Goal: Information Seeking & Learning: Compare options

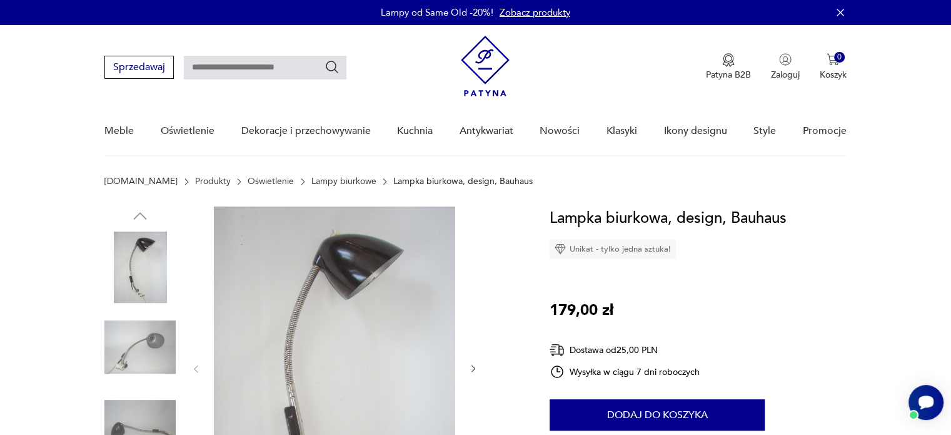
click at [328, 178] on link "Lampy biurkowe" at bounding box center [344, 181] width 65 height 10
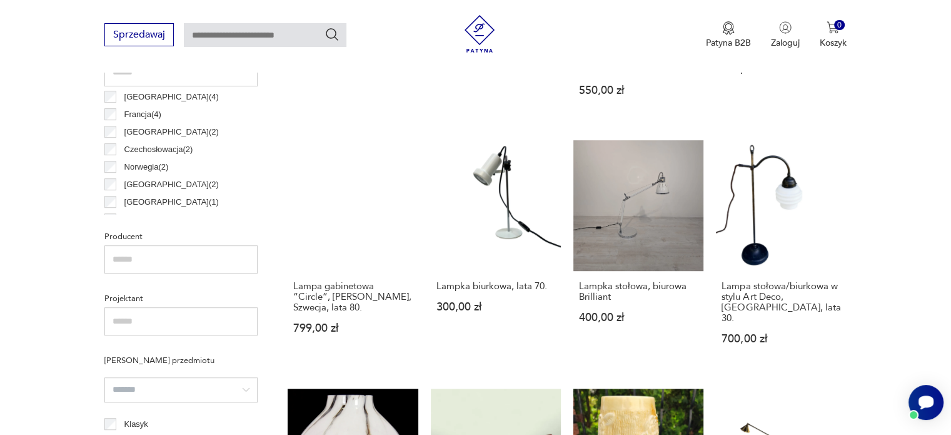
scroll to position [125, 0]
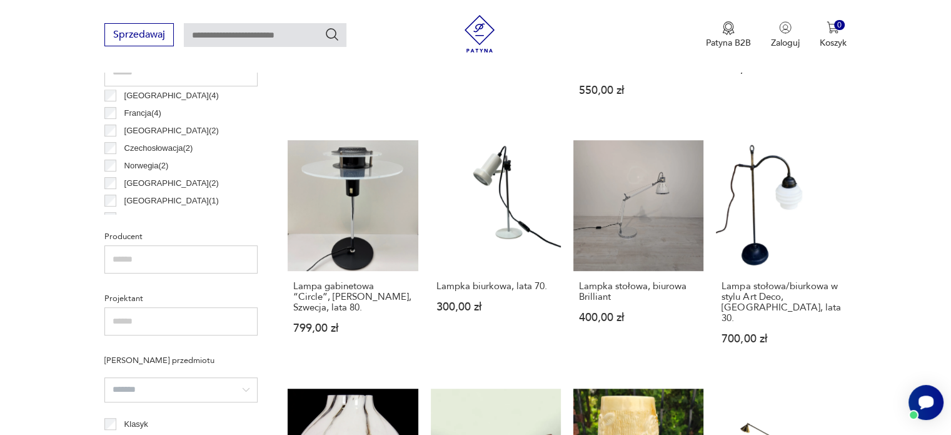
click at [168, 389] on input "search" at bounding box center [180, 389] width 153 height 25
click at [50, 260] on section "Filtruj produkty Cena MIN MAX OK Promocja Datowanie OK Kraj pochodzenia Austria…" at bounding box center [475, 414] width 951 height 1151
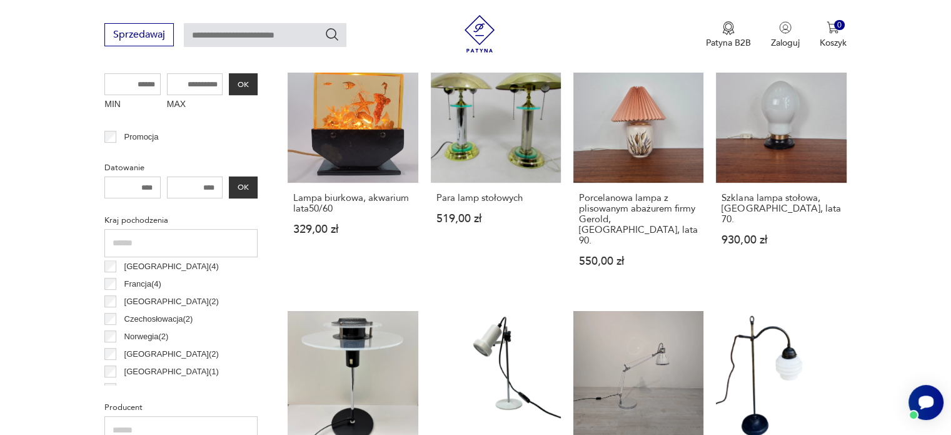
scroll to position [393, 0]
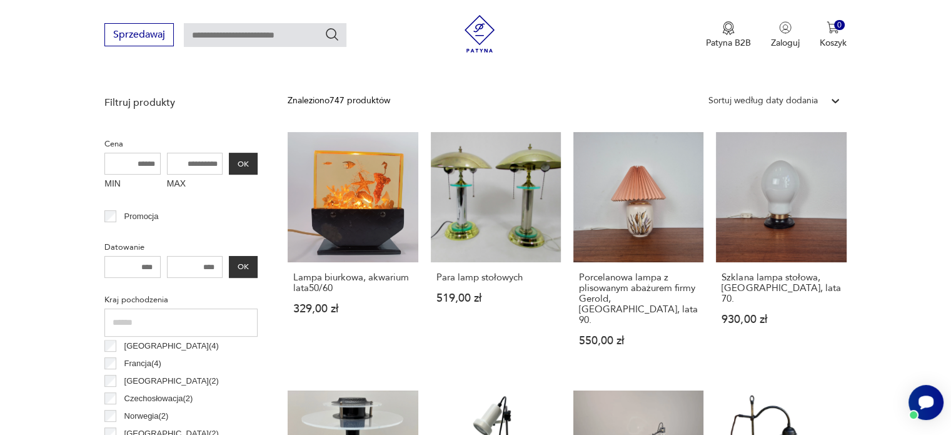
click at [189, 160] on input "MAX" at bounding box center [195, 164] width 56 height 22
type input "*"
type input "***"
click at [243, 158] on button "OK" at bounding box center [243, 164] width 29 height 22
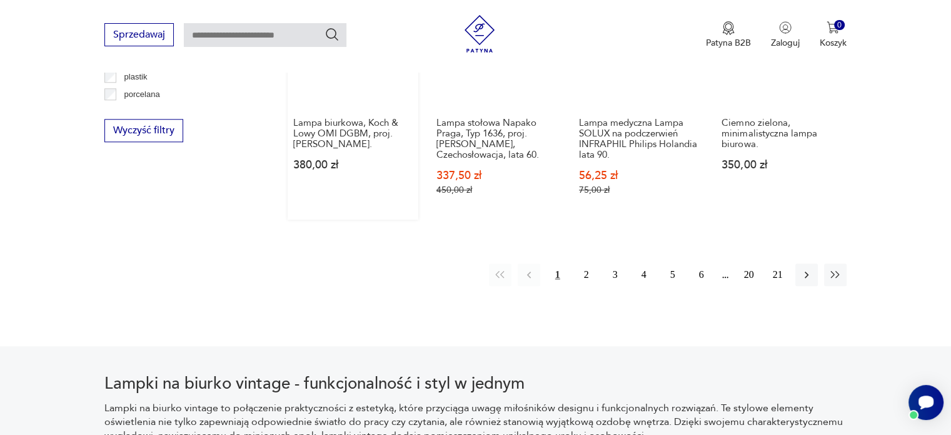
scroll to position [1295, 0]
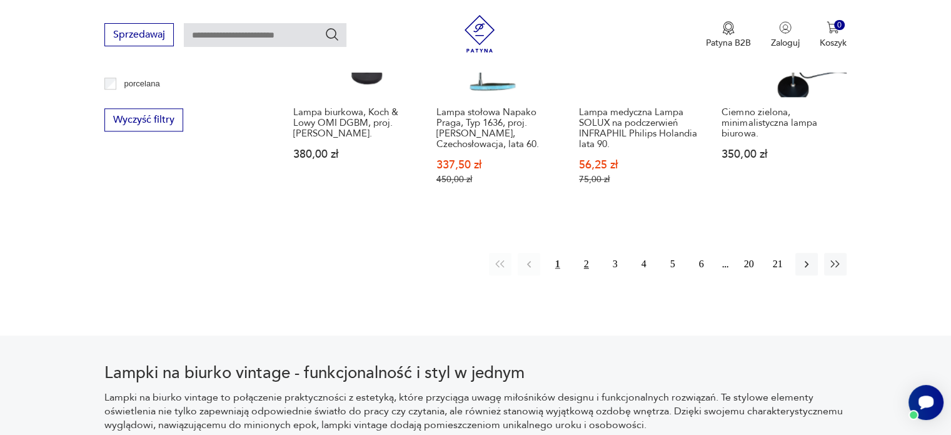
click at [583, 253] on button "2" at bounding box center [586, 264] width 23 height 23
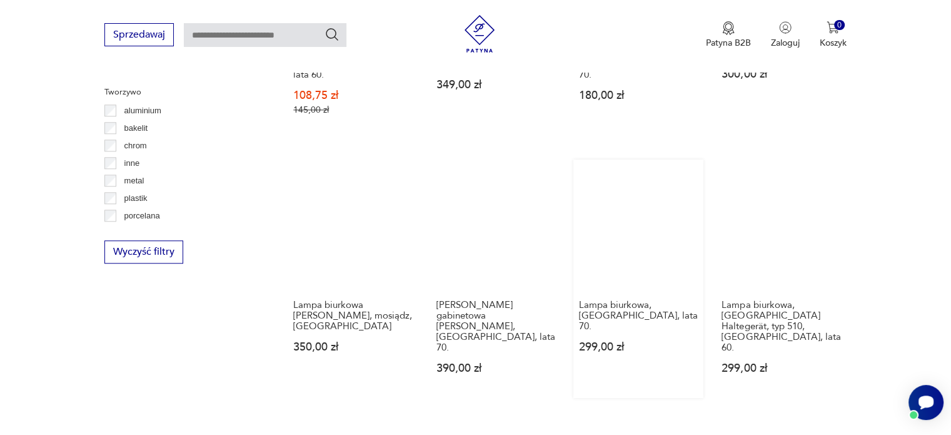
scroll to position [1170, 0]
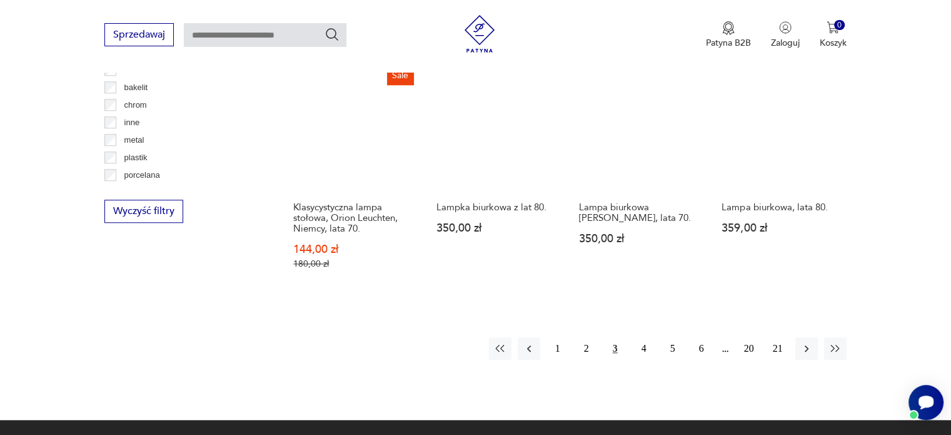
scroll to position [1233, 0]
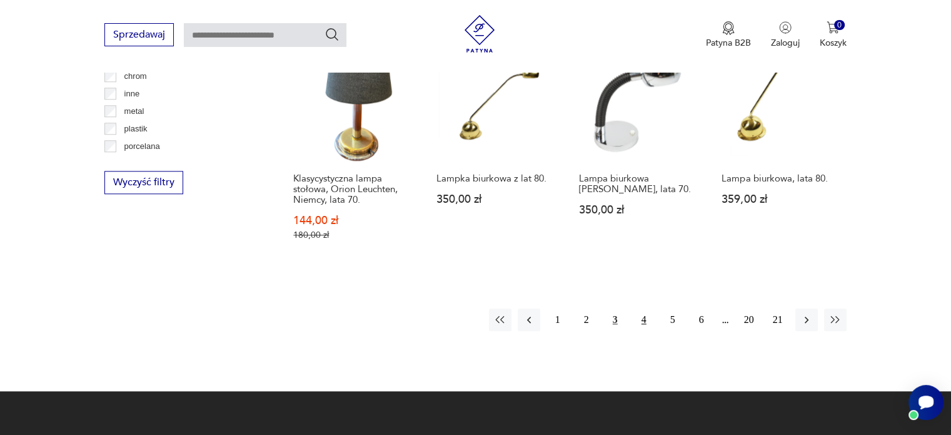
click at [640, 325] on button "4" at bounding box center [644, 319] width 23 height 23
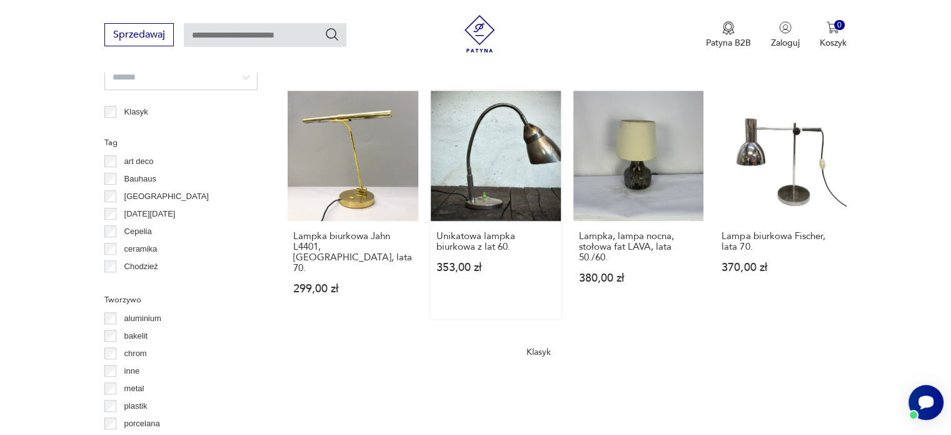
scroll to position [1170, 0]
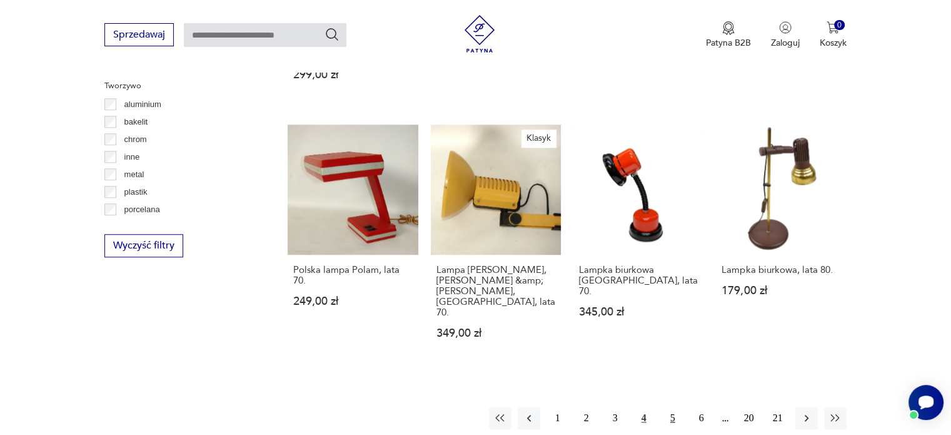
click at [669, 407] on button "5" at bounding box center [673, 418] width 23 height 23
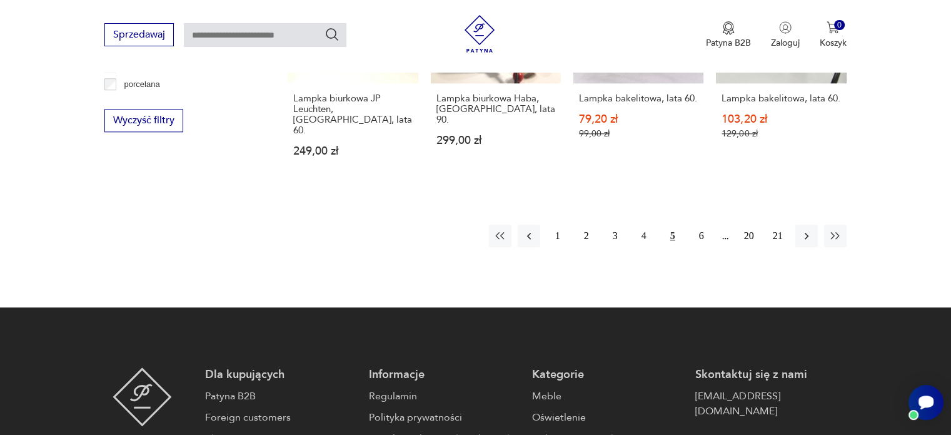
scroll to position [1295, 0]
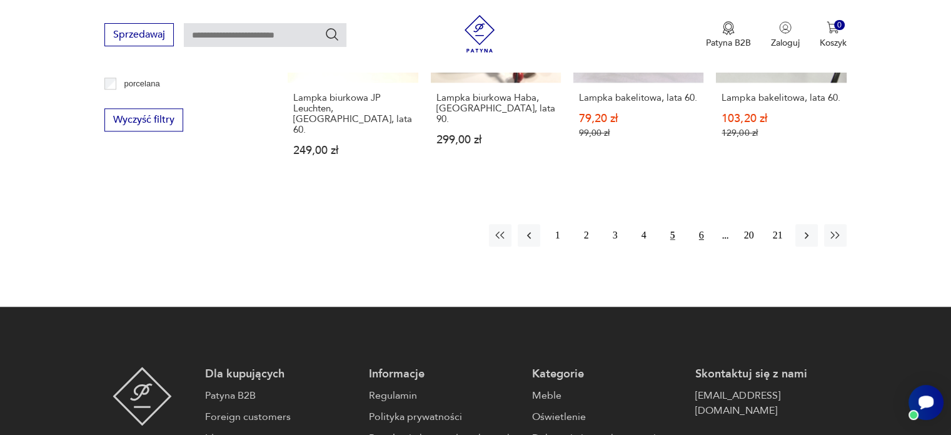
click at [693, 224] on button "6" at bounding box center [702, 235] width 23 height 23
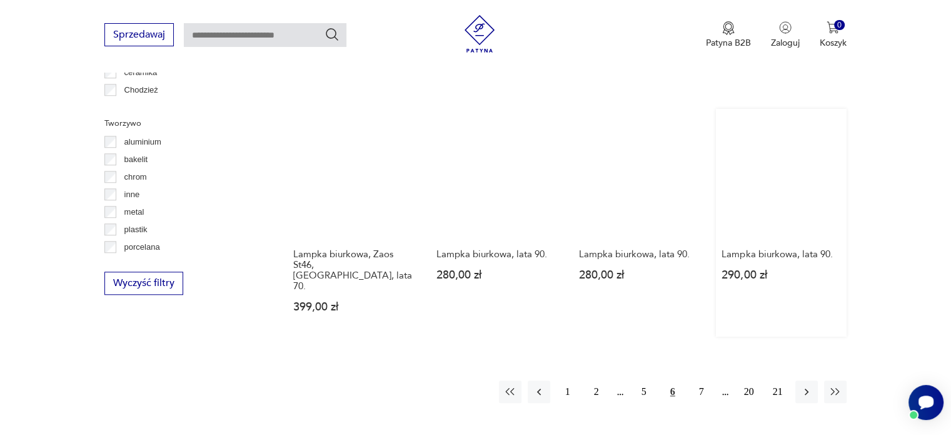
scroll to position [1357, 0]
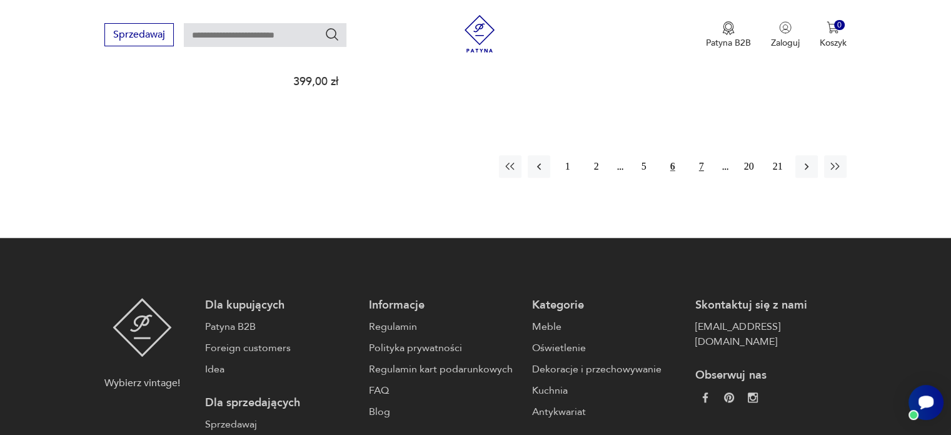
click at [699, 155] on button "7" at bounding box center [702, 166] width 23 height 23
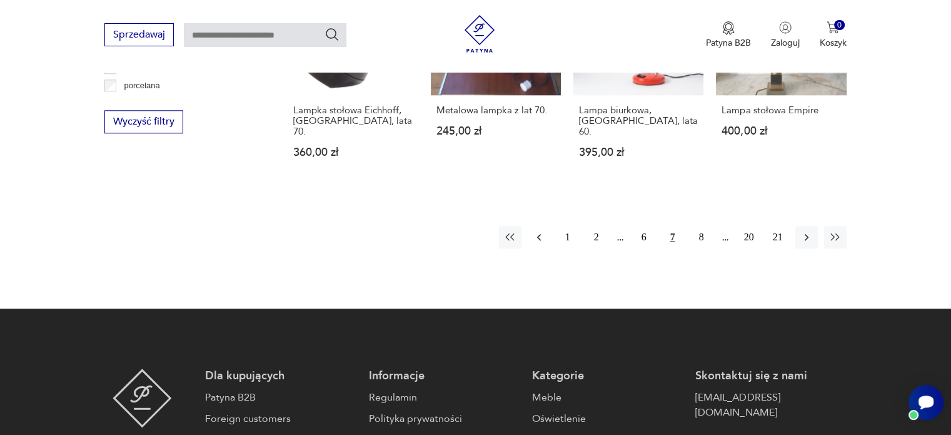
scroll to position [1295, 0]
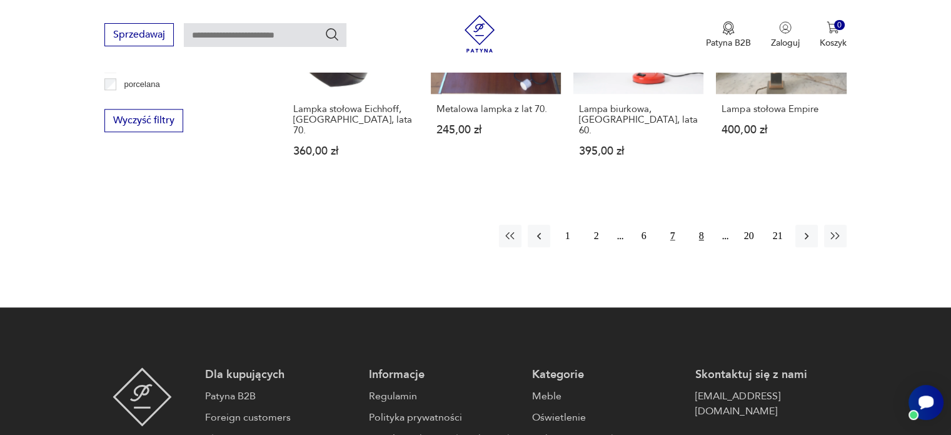
click at [701, 225] on button "8" at bounding box center [702, 236] width 23 height 23
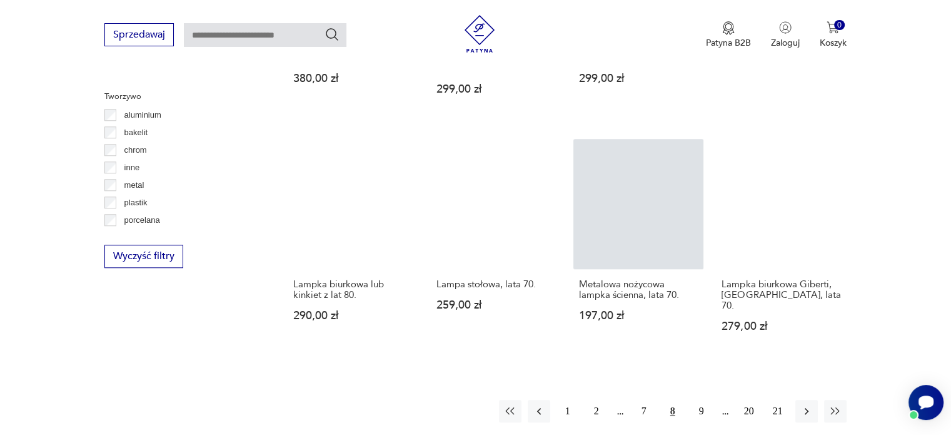
scroll to position [1170, 0]
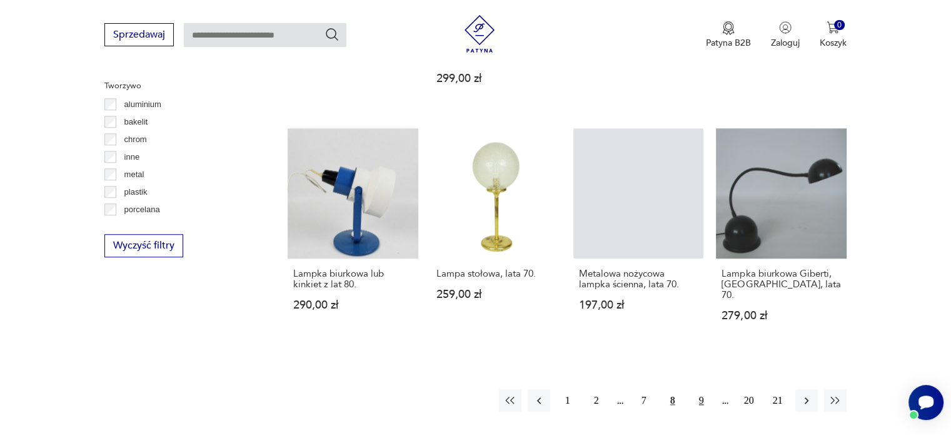
click at [706, 389] on button "9" at bounding box center [702, 400] width 23 height 23
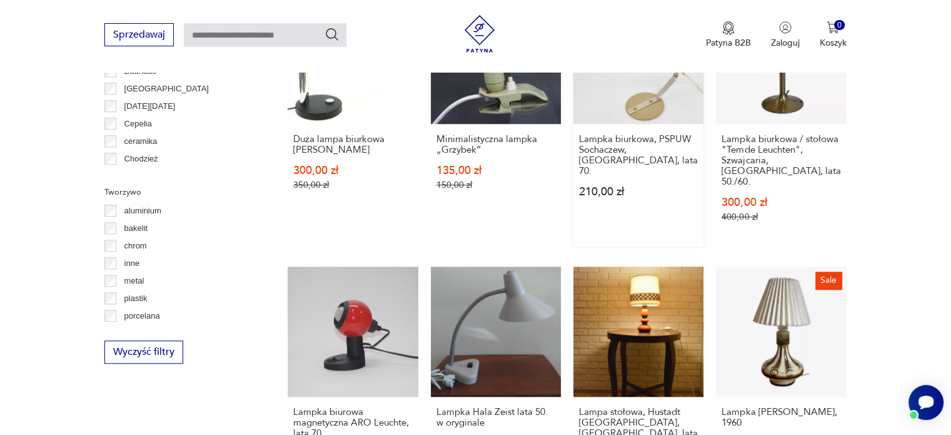
scroll to position [1233, 0]
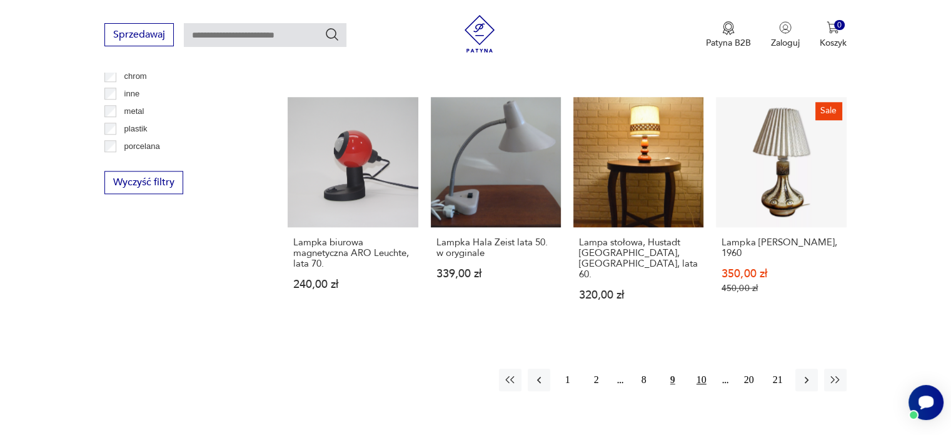
click at [696, 368] on button "10" at bounding box center [702, 379] width 23 height 23
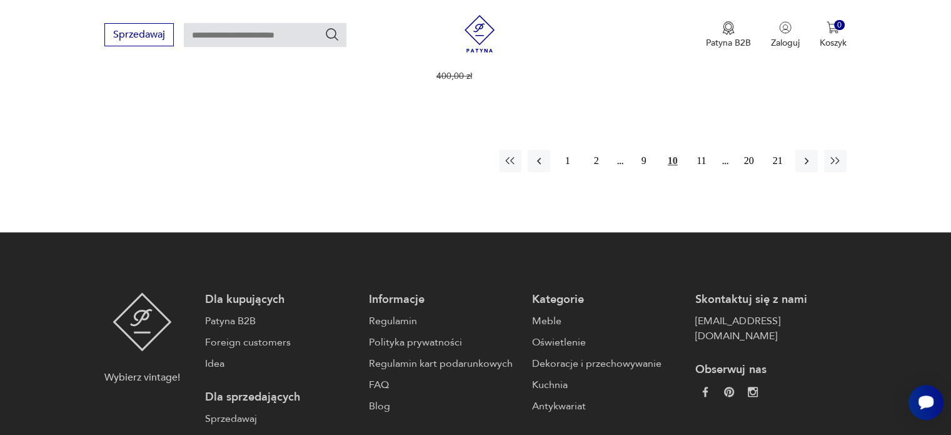
scroll to position [1295, 0]
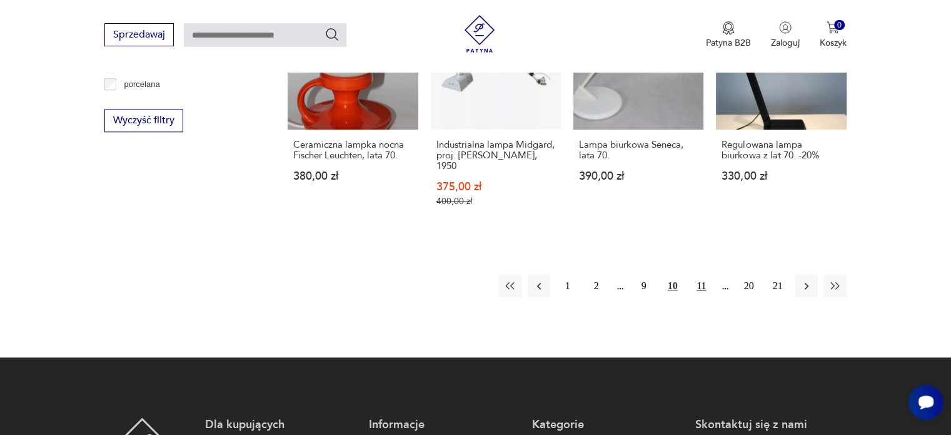
click at [699, 275] on button "11" at bounding box center [702, 286] width 23 height 23
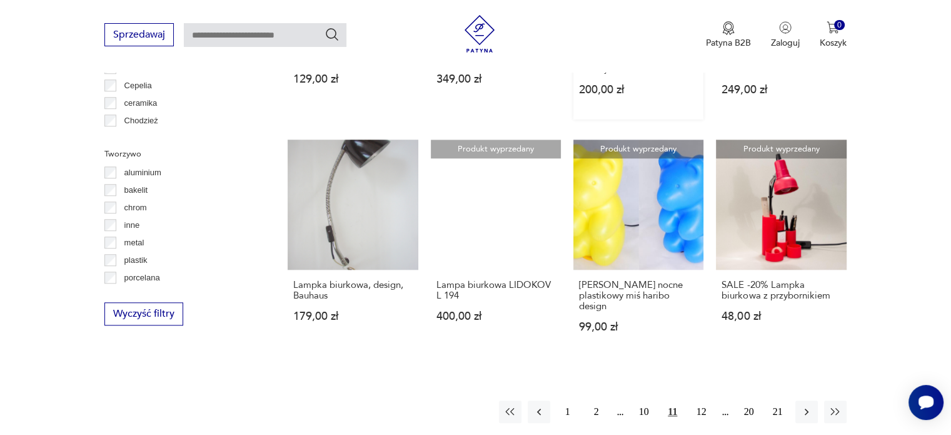
scroll to position [1107, 0]
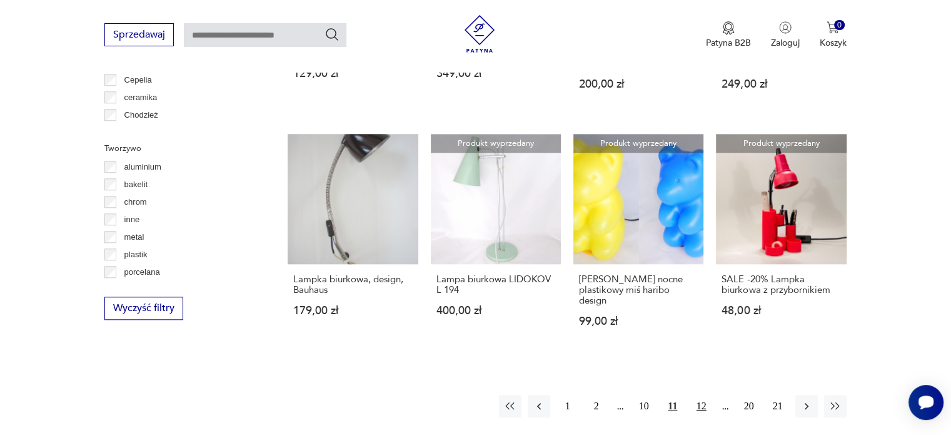
click at [701, 395] on button "12" at bounding box center [702, 406] width 23 height 23
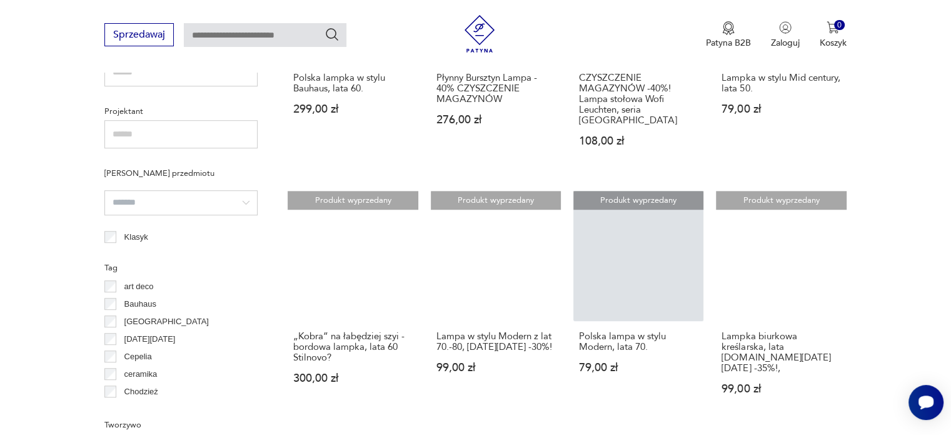
scroll to position [795, 0]
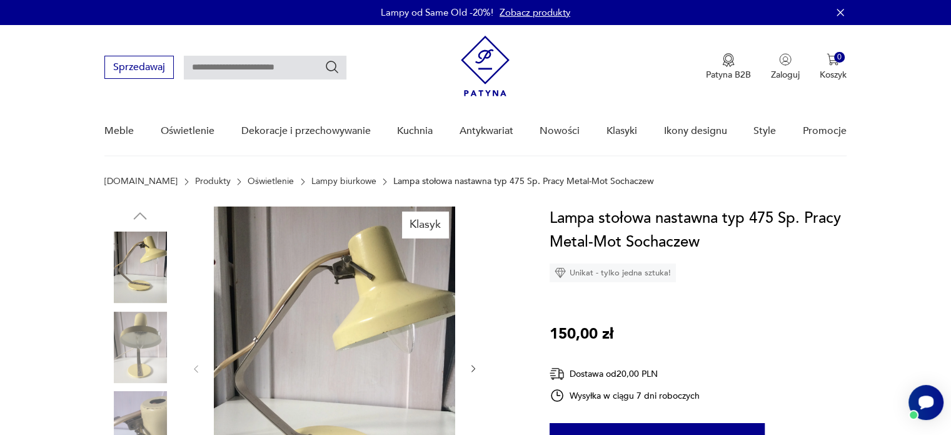
scroll to position [125, 0]
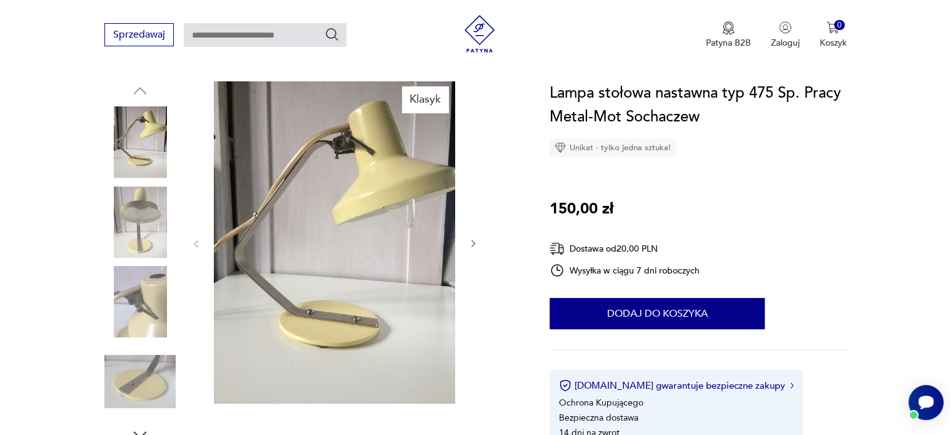
click at [153, 208] on img at bounding box center [139, 221] width 71 height 71
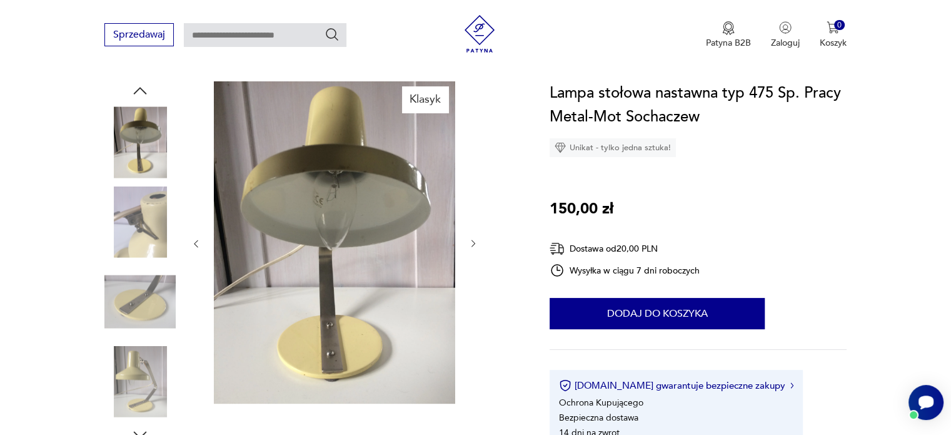
click at [143, 227] on img at bounding box center [139, 221] width 71 height 71
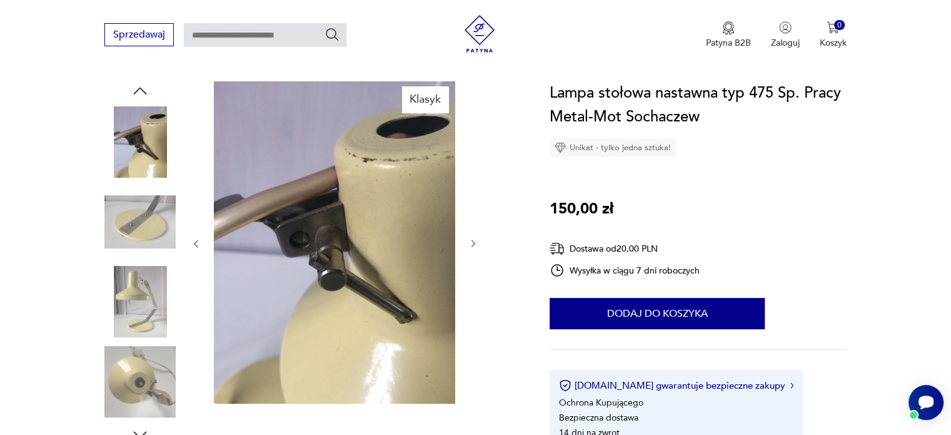
click at [145, 271] on img at bounding box center [139, 301] width 71 height 71
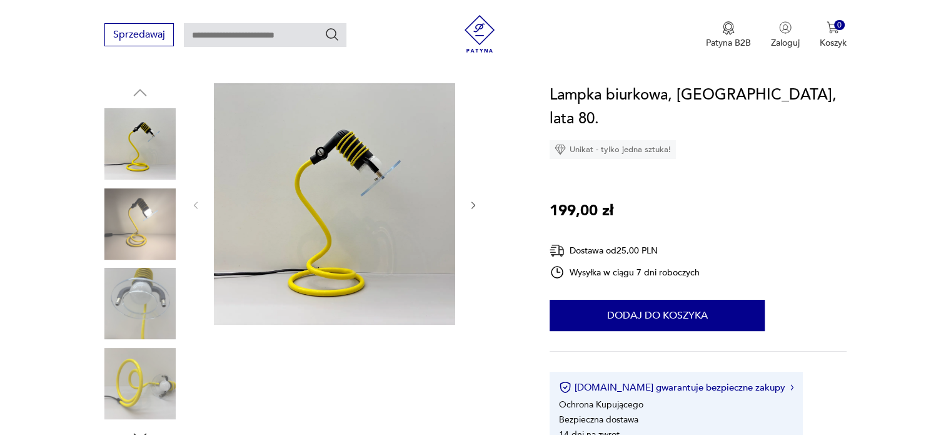
scroll to position [125, 0]
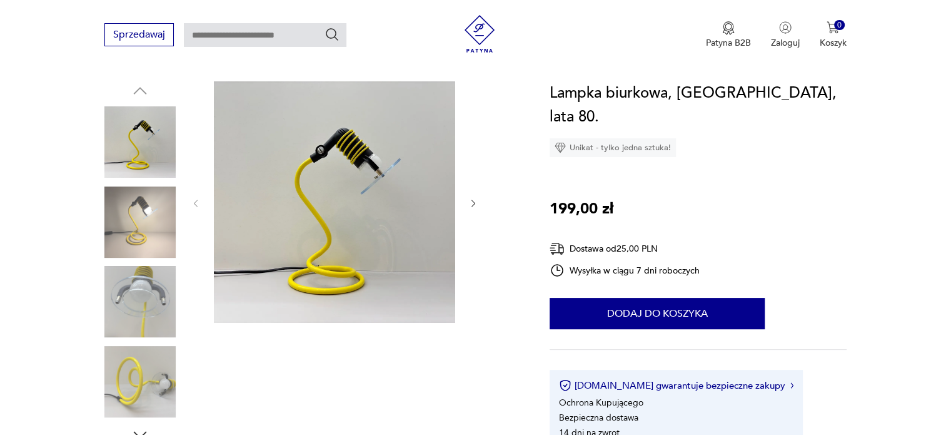
click at [125, 222] on img at bounding box center [139, 221] width 71 height 71
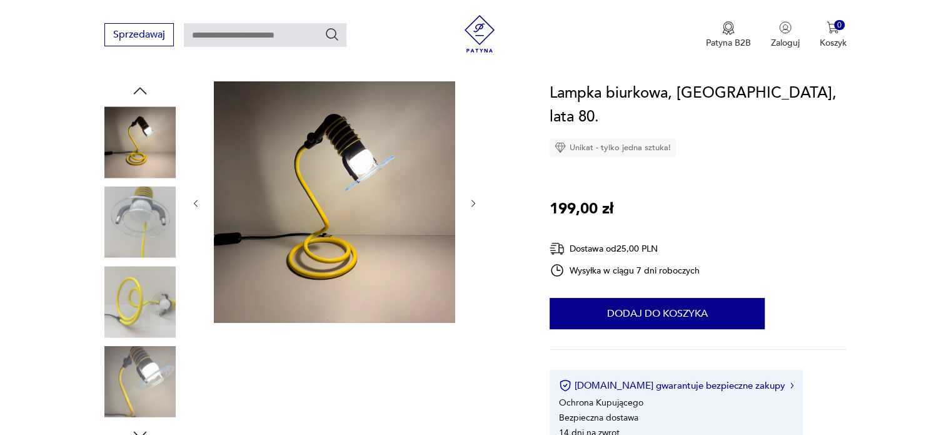
click at [135, 222] on img at bounding box center [139, 221] width 71 height 71
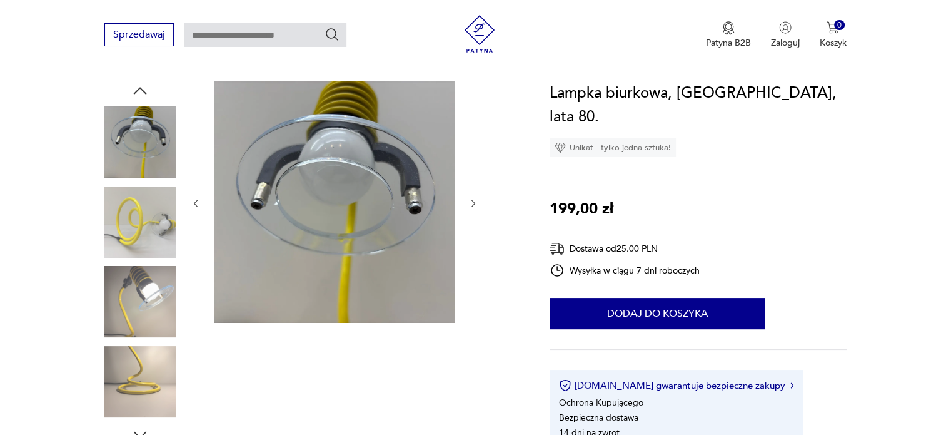
click at [153, 286] on img at bounding box center [139, 301] width 71 height 71
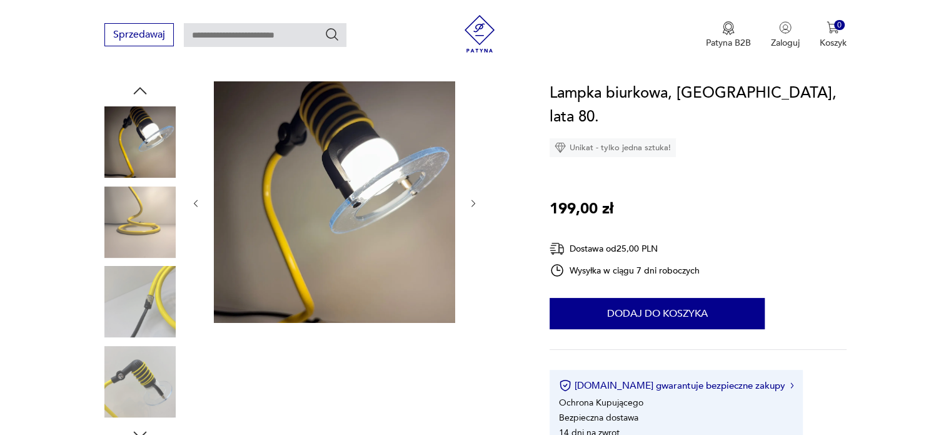
click at [155, 375] on img at bounding box center [139, 381] width 71 height 71
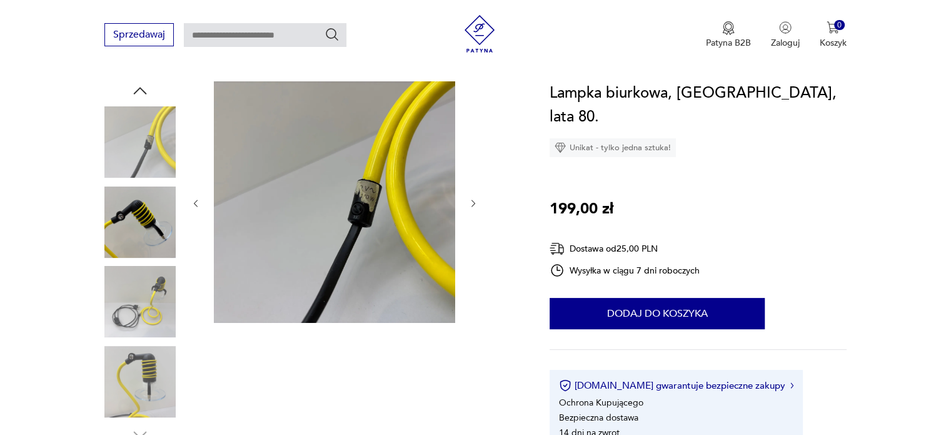
click at [154, 397] on img at bounding box center [139, 381] width 71 height 71
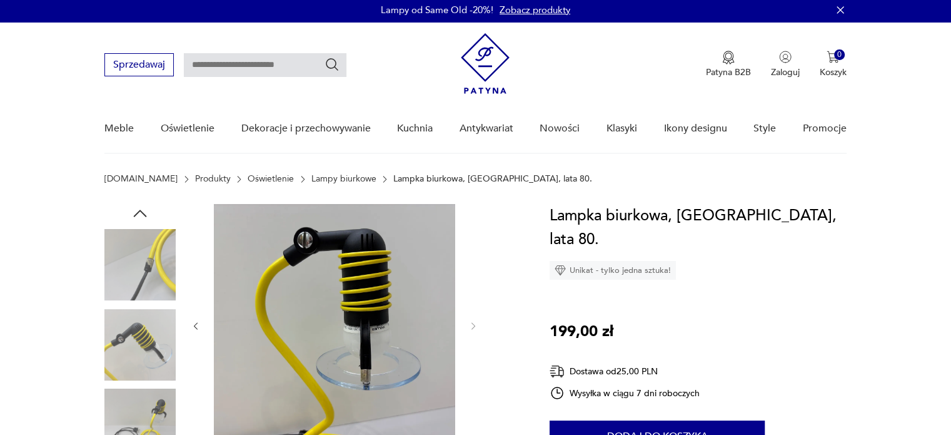
scroll to position [0, 0]
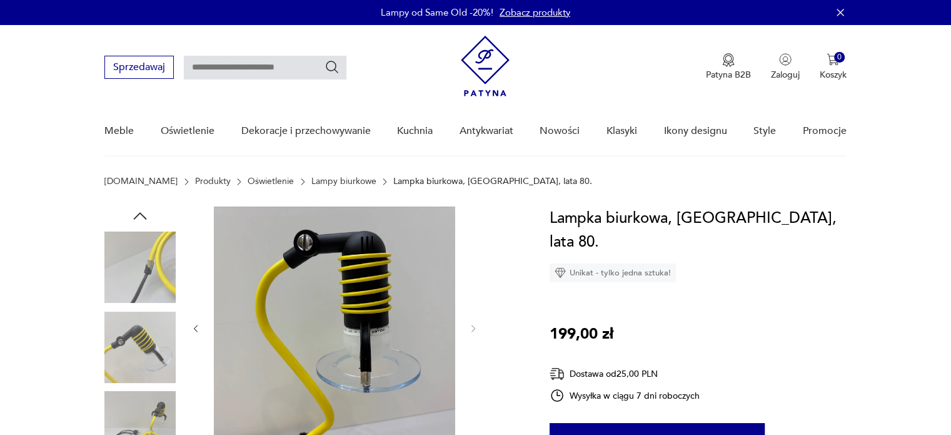
click at [148, 234] on img at bounding box center [139, 266] width 71 height 71
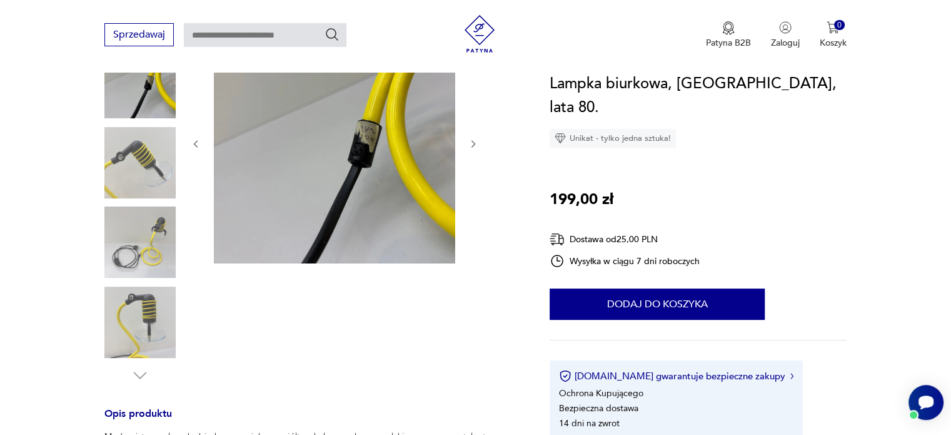
scroll to position [188, 0]
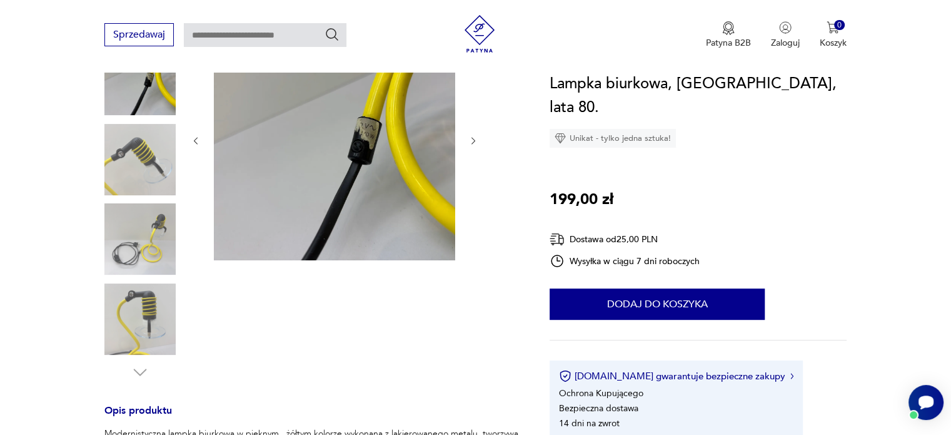
click at [140, 298] on img at bounding box center [139, 318] width 71 height 71
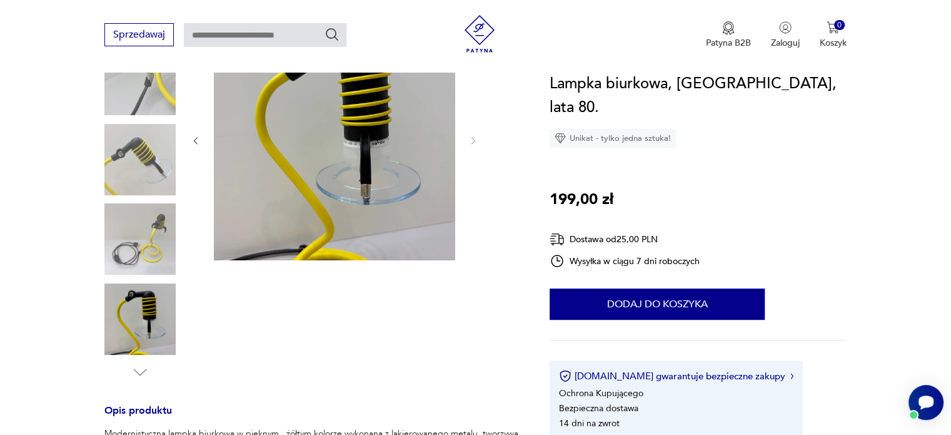
scroll to position [125, 0]
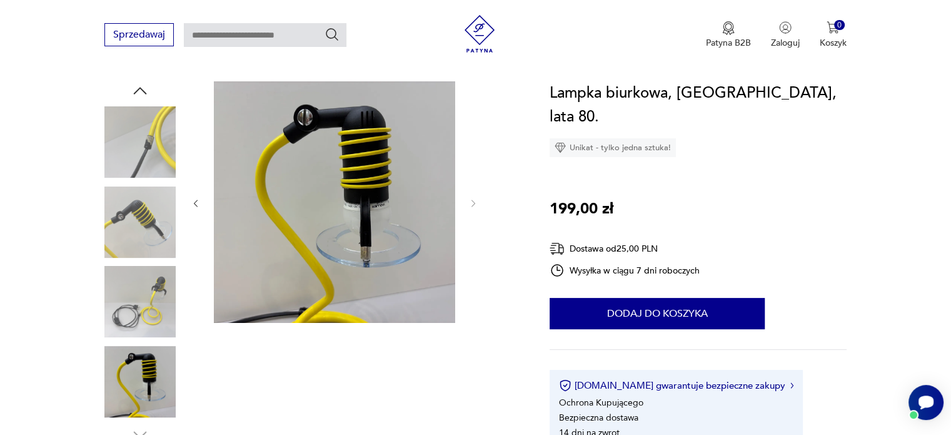
click at [141, 160] on img at bounding box center [139, 141] width 71 height 71
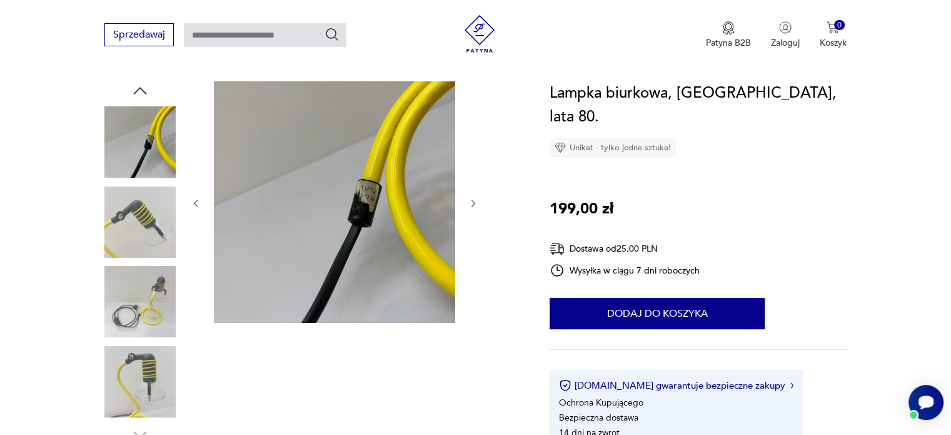
click at [141, 215] on img at bounding box center [139, 221] width 71 height 71
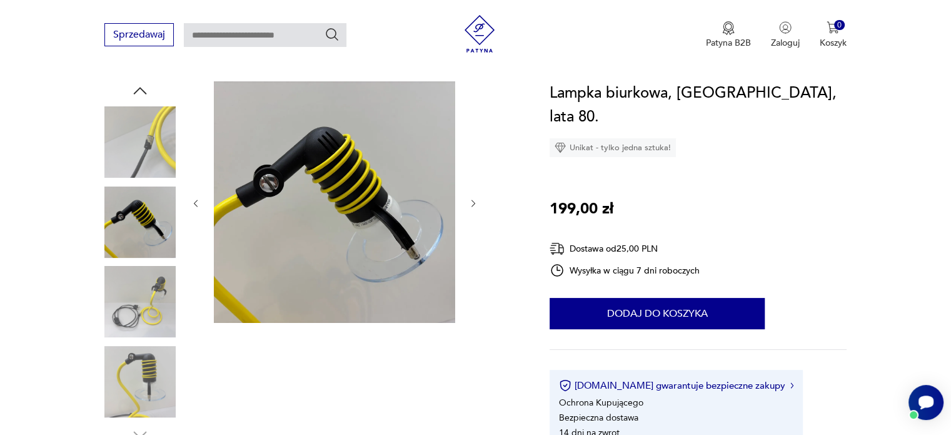
click at [138, 294] on img at bounding box center [139, 301] width 71 height 71
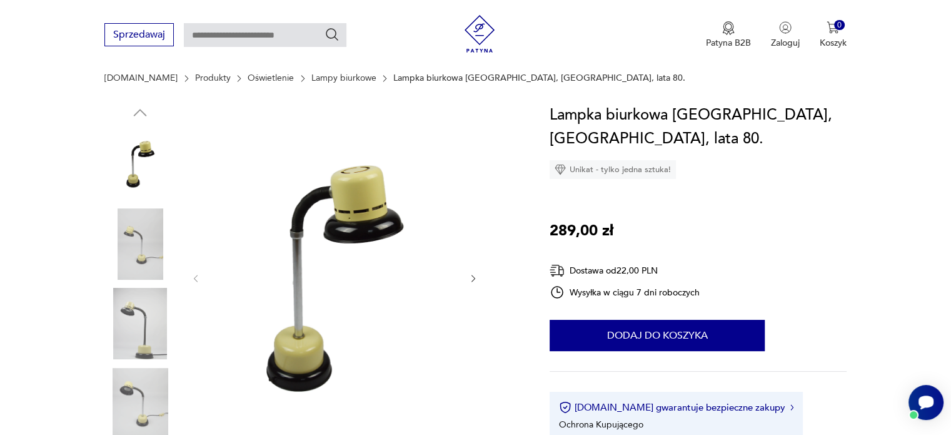
scroll to position [125, 0]
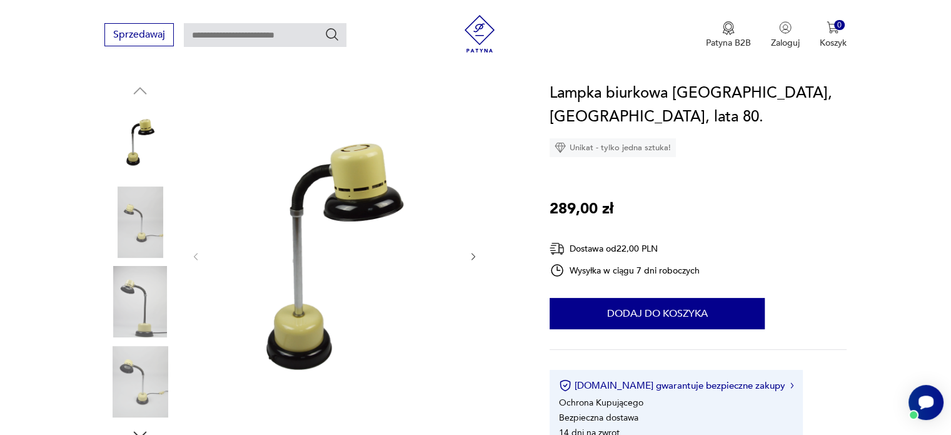
click at [134, 220] on img at bounding box center [139, 221] width 71 height 71
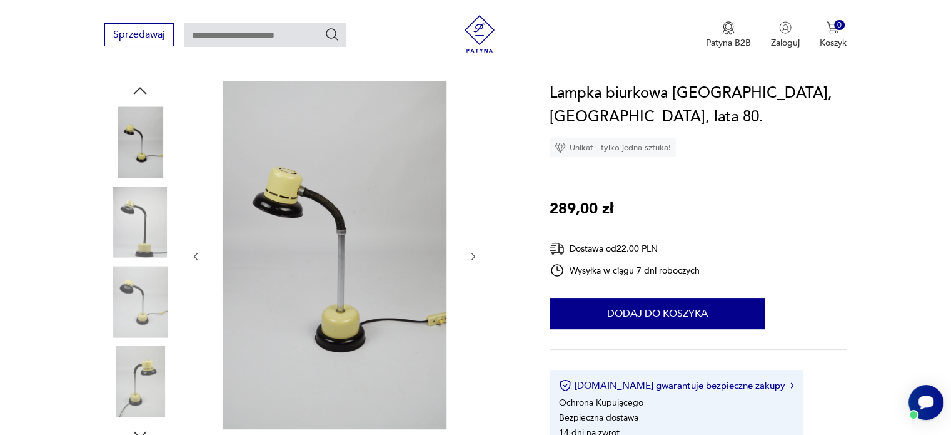
click at [134, 221] on img at bounding box center [139, 221] width 71 height 71
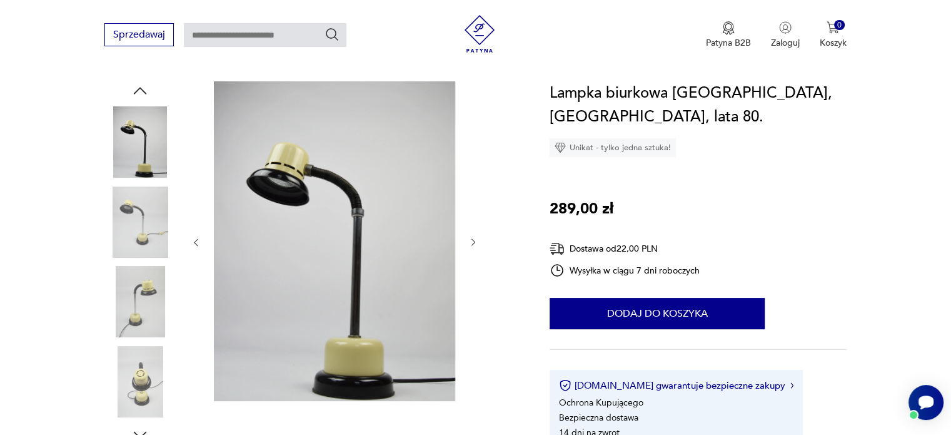
click at [137, 236] on img at bounding box center [139, 221] width 71 height 71
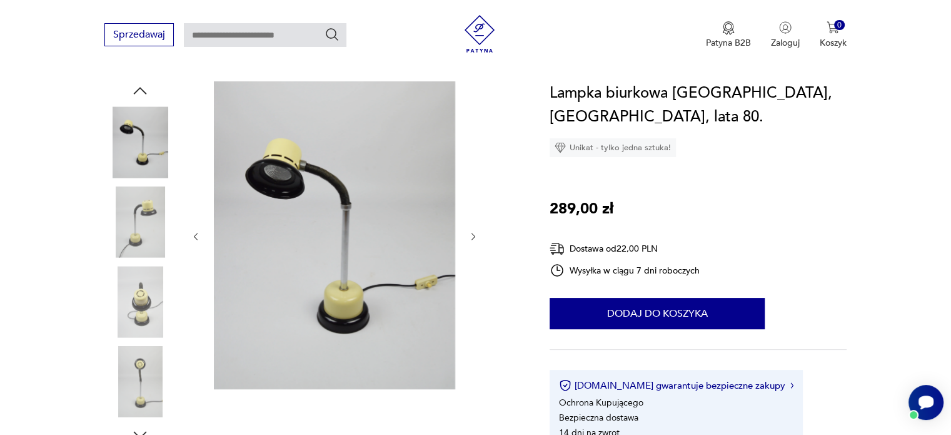
click at [137, 238] on img at bounding box center [139, 221] width 71 height 71
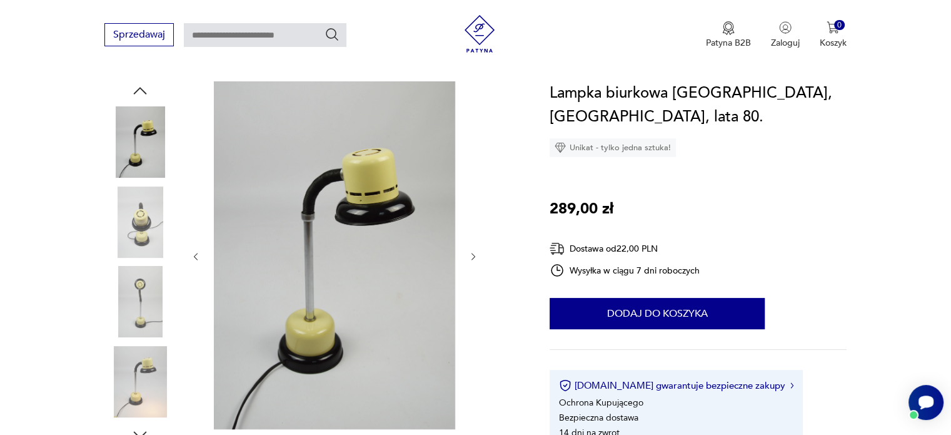
click at [160, 289] on img at bounding box center [139, 301] width 71 height 71
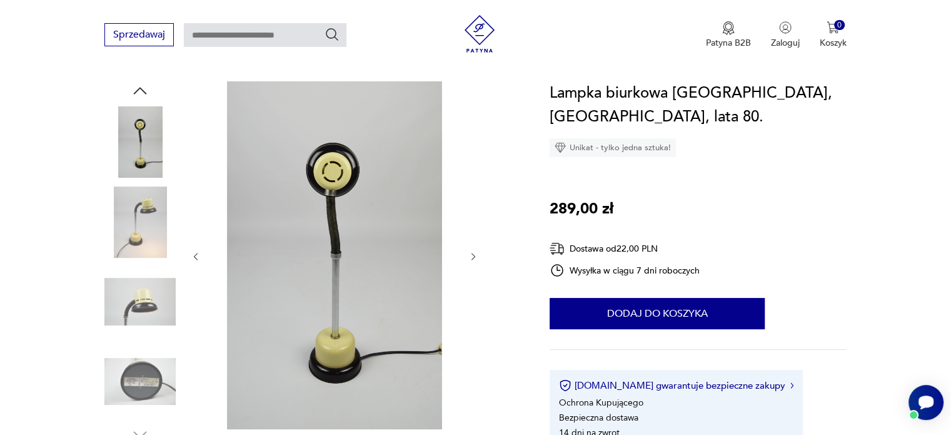
click at [134, 222] on img at bounding box center [139, 221] width 71 height 71
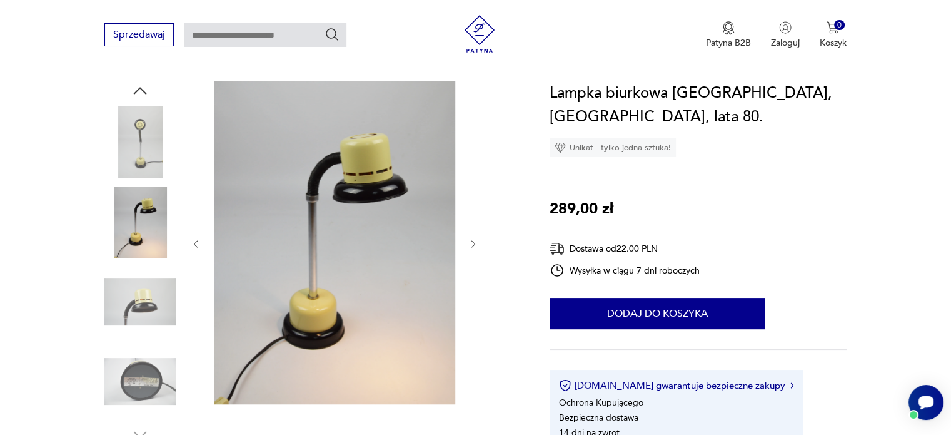
click at [146, 292] on img at bounding box center [139, 301] width 71 height 71
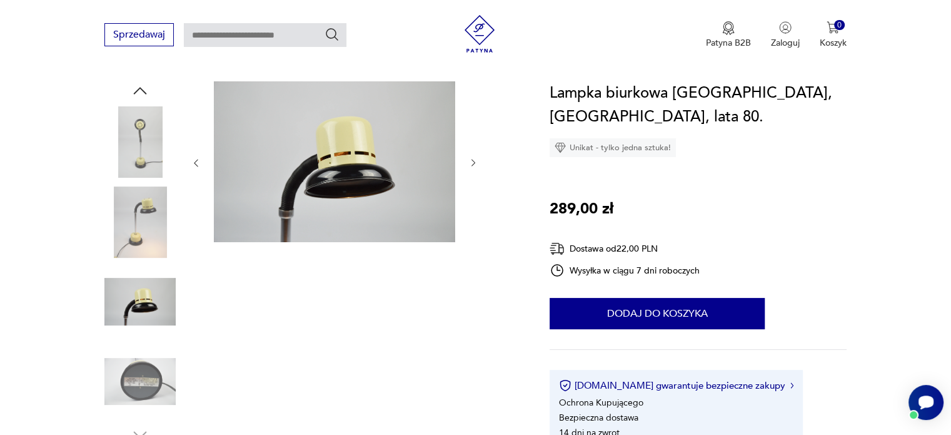
click at [140, 383] on img at bounding box center [139, 381] width 71 height 71
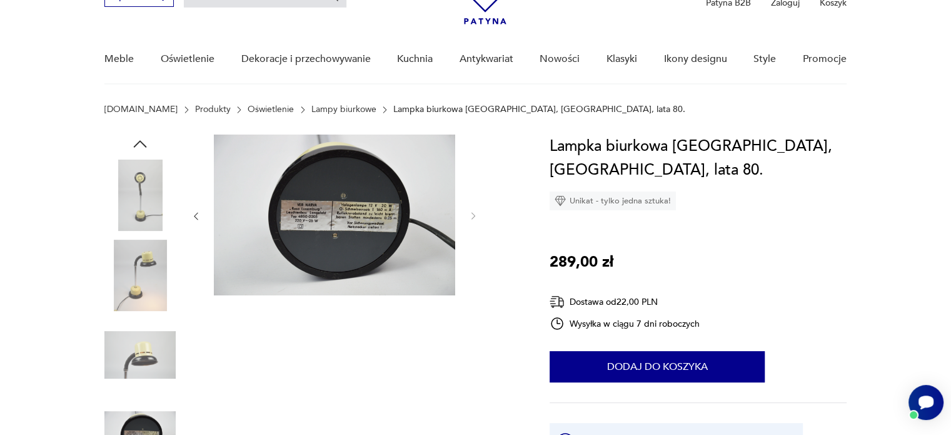
scroll to position [0, 0]
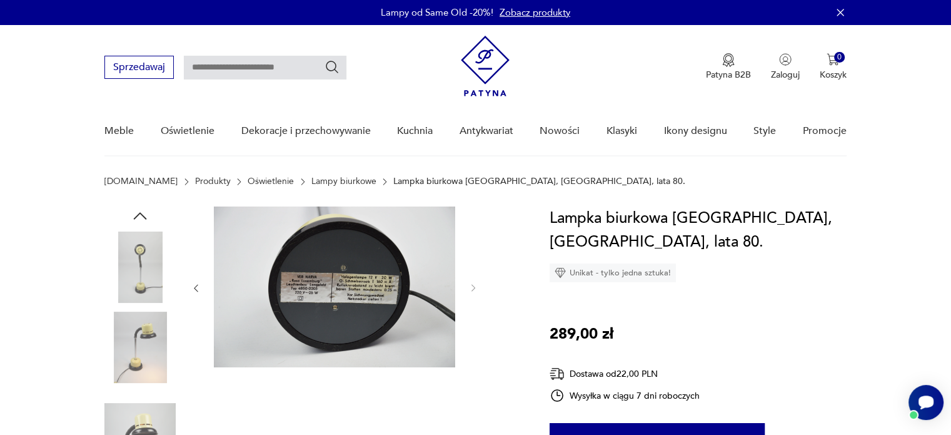
click at [151, 246] on img at bounding box center [139, 266] width 71 height 71
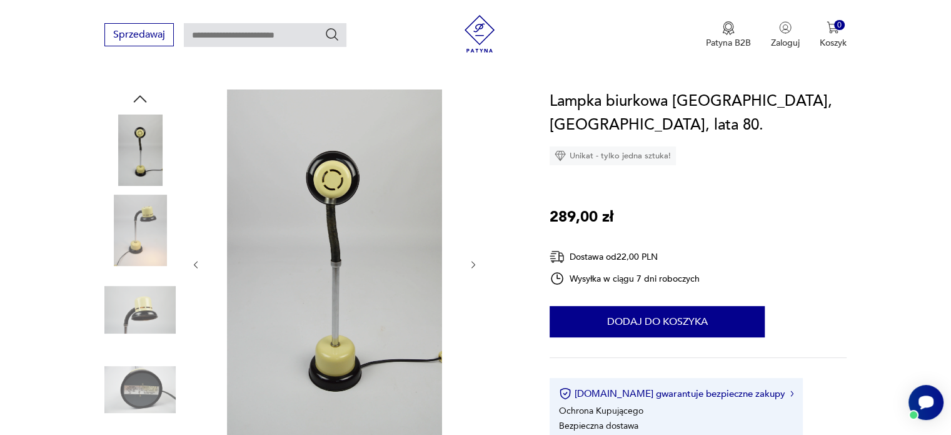
scroll to position [125, 0]
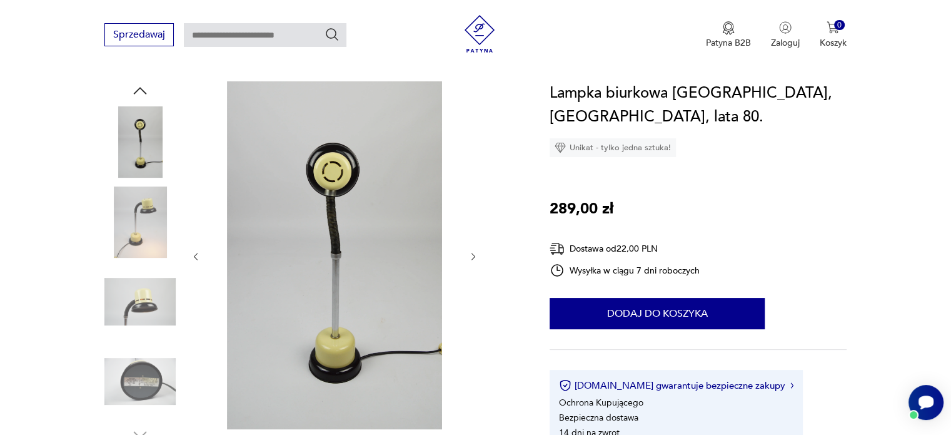
click at [135, 233] on img at bounding box center [139, 221] width 71 height 71
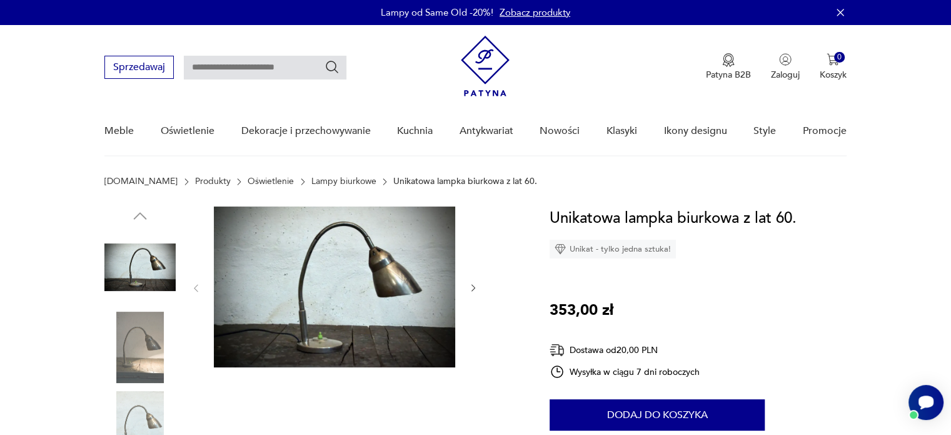
click at [140, 347] on img at bounding box center [139, 347] width 71 height 71
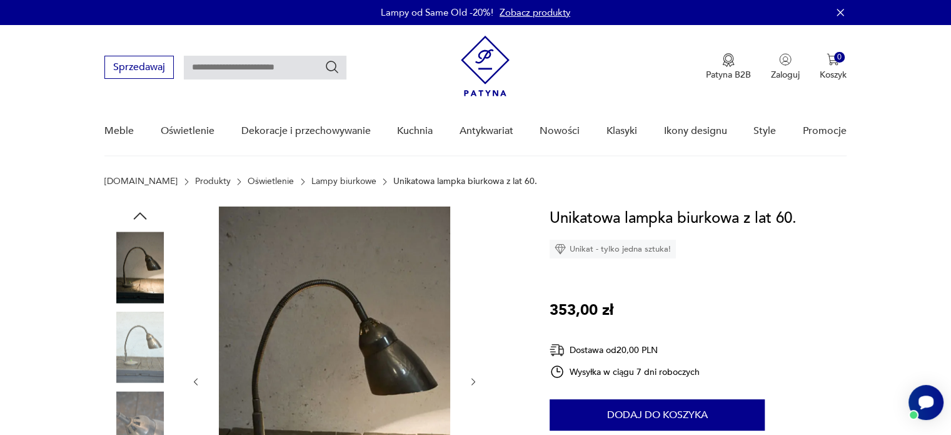
click at [143, 343] on img at bounding box center [139, 347] width 71 height 71
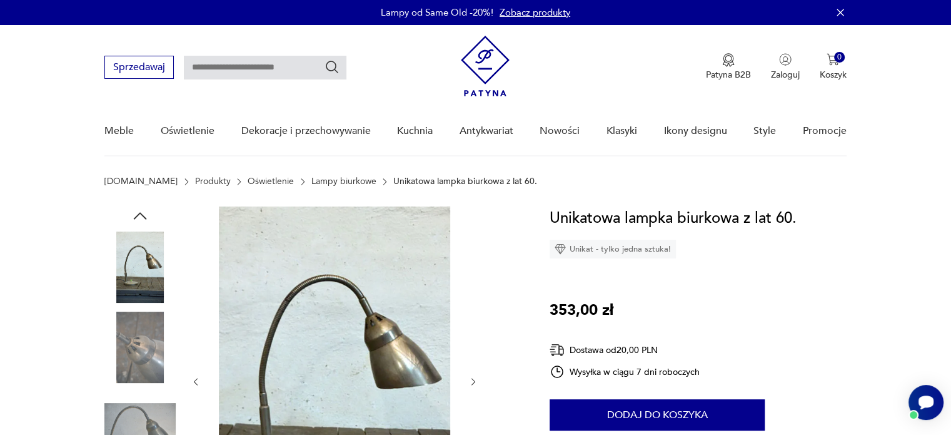
click at [144, 337] on img at bounding box center [139, 347] width 71 height 71
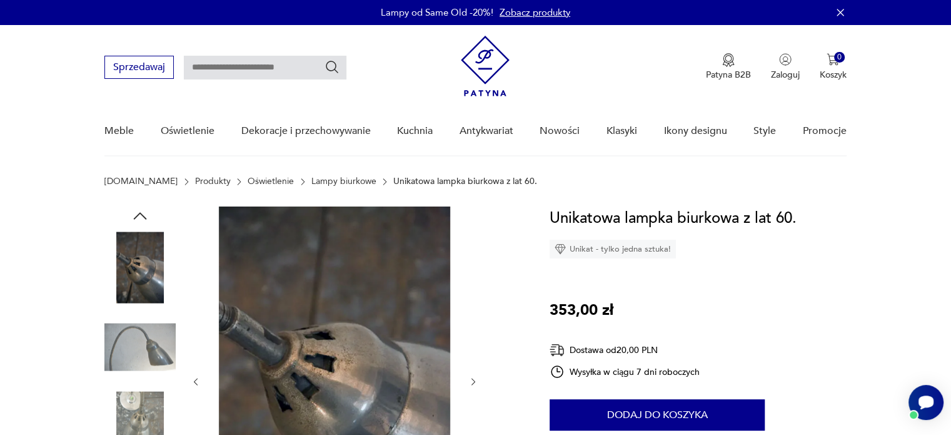
click at [144, 337] on img at bounding box center [139, 347] width 71 height 71
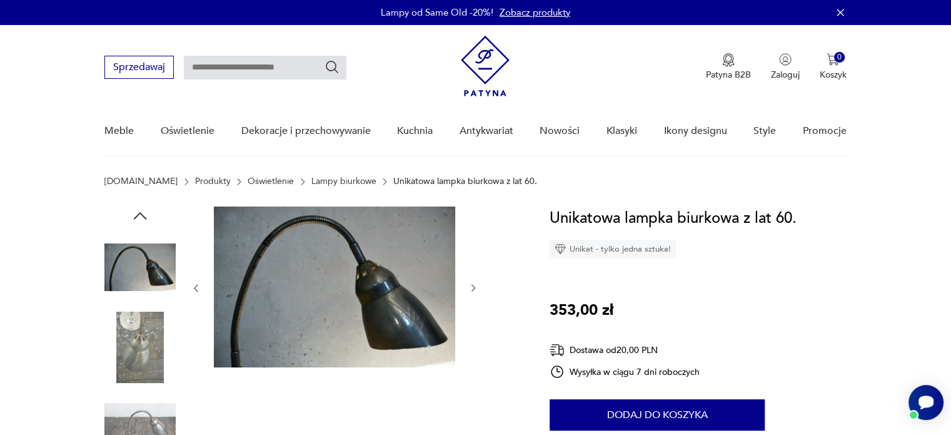
click at [144, 337] on img at bounding box center [139, 347] width 71 height 71
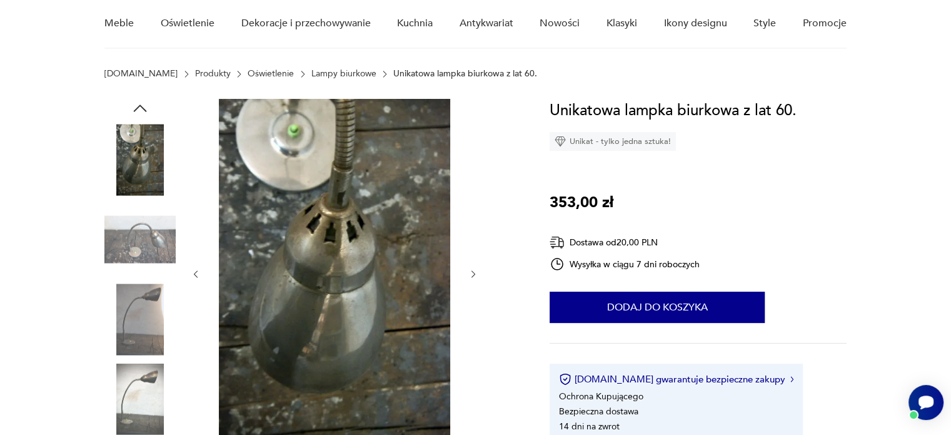
scroll to position [125, 0]
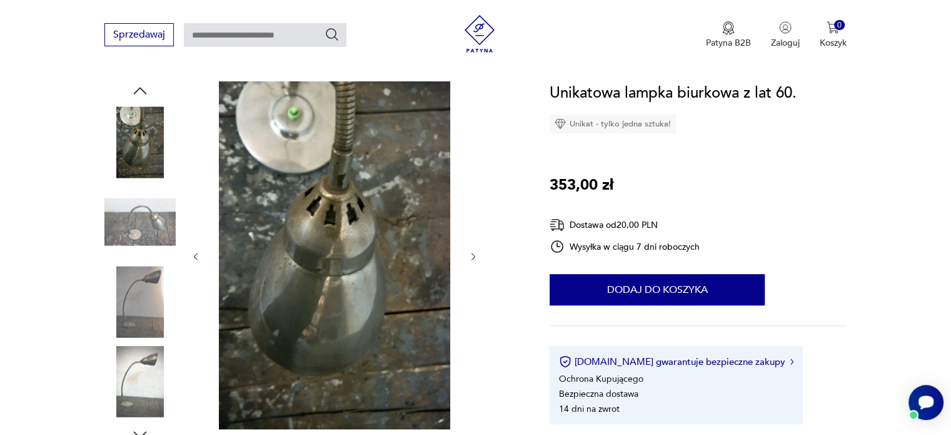
click at [148, 310] on img at bounding box center [139, 301] width 71 height 71
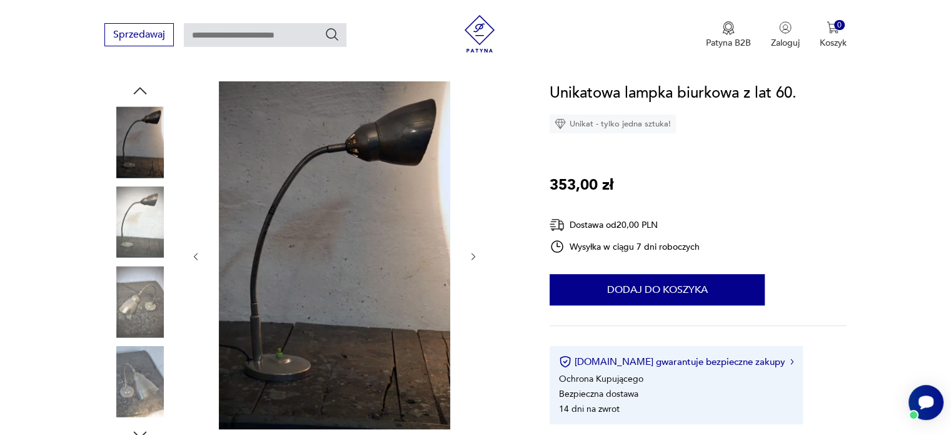
click at [148, 320] on img at bounding box center [139, 301] width 71 height 71
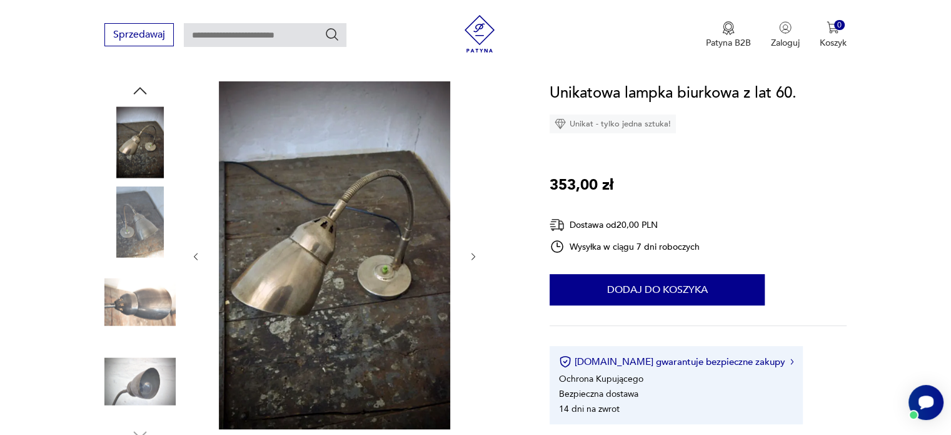
click at [144, 360] on img at bounding box center [139, 381] width 71 height 71
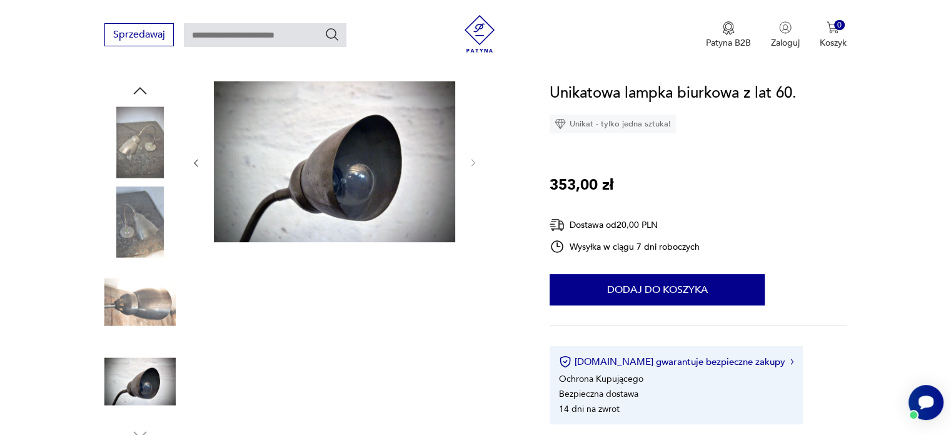
click at [137, 247] on img at bounding box center [139, 221] width 71 height 71
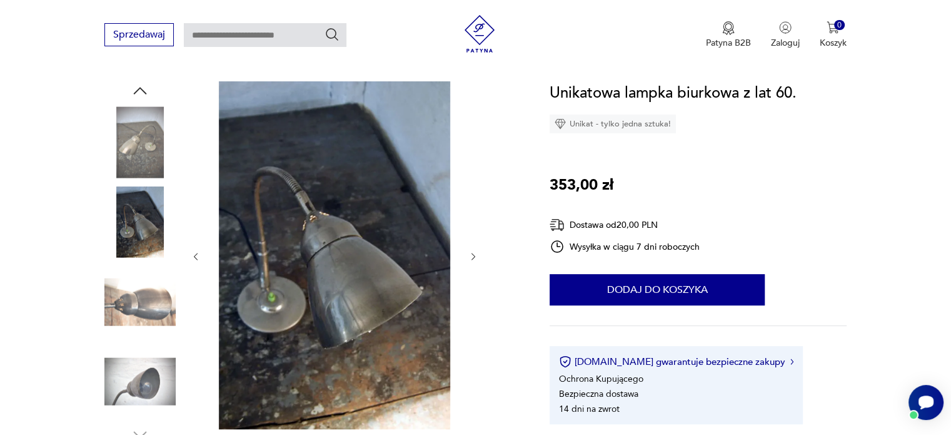
click at [141, 149] on img at bounding box center [139, 141] width 71 height 71
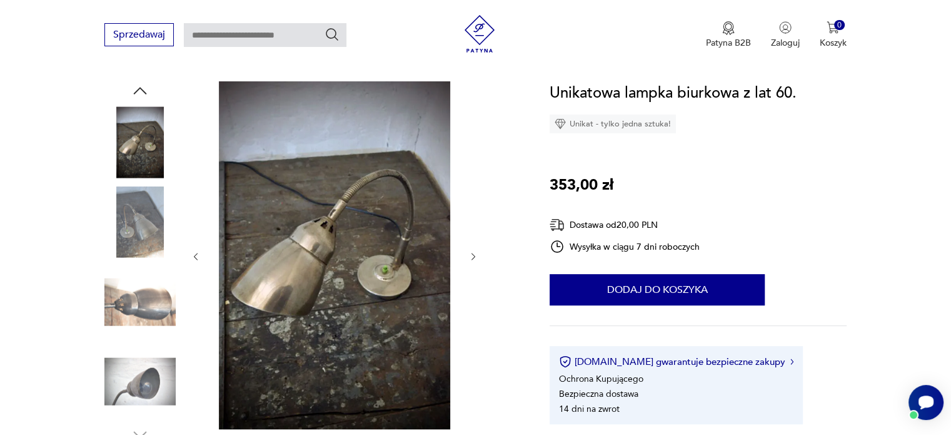
click at [161, 384] on img at bounding box center [139, 381] width 71 height 71
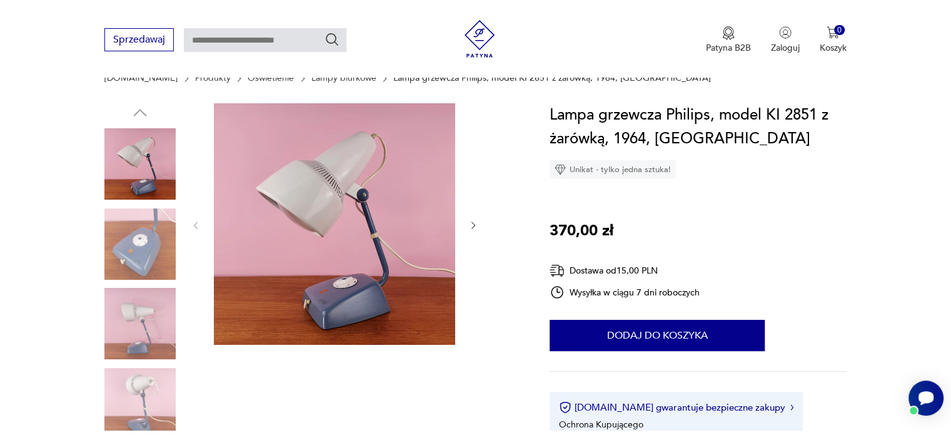
scroll to position [125, 0]
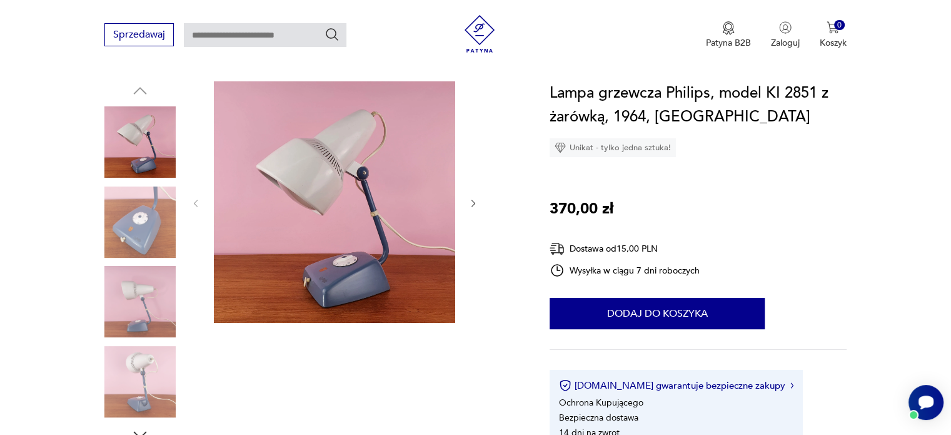
click at [161, 228] on img at bounding box center [139, 221] width 71 height 71
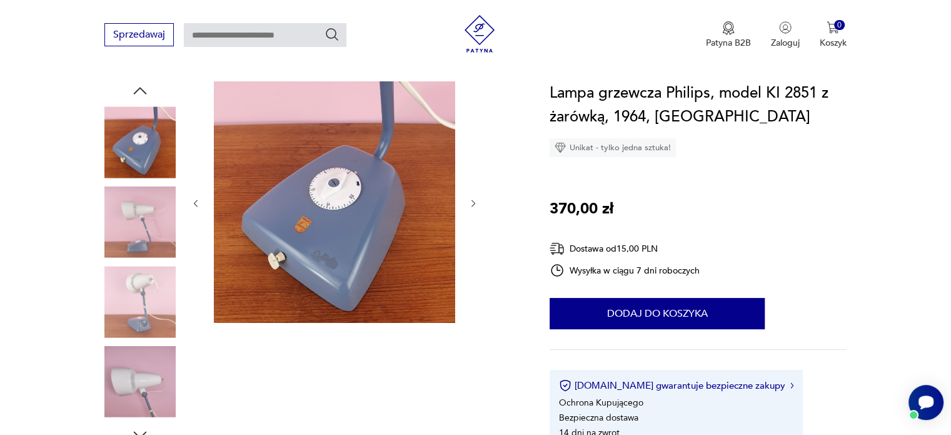
click at [139, 286] on img at bounding box center [139, 301] width 71 height 71
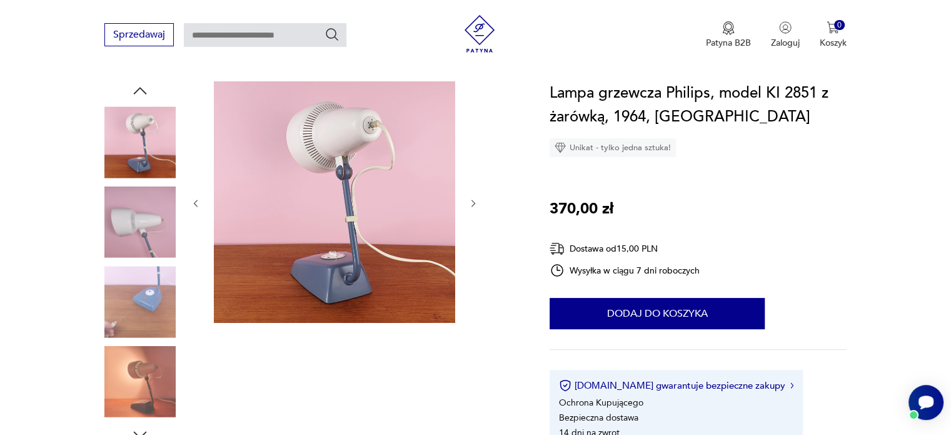
click at [140, 315] on img at bounding box center [139, 301] width 71 height 71
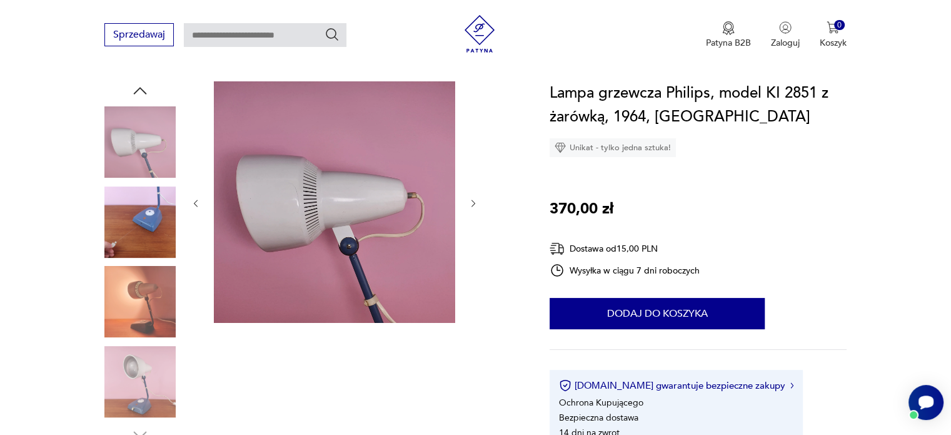
click at [139, 353] on img at bounding box center [139, 381] width 71 height 71
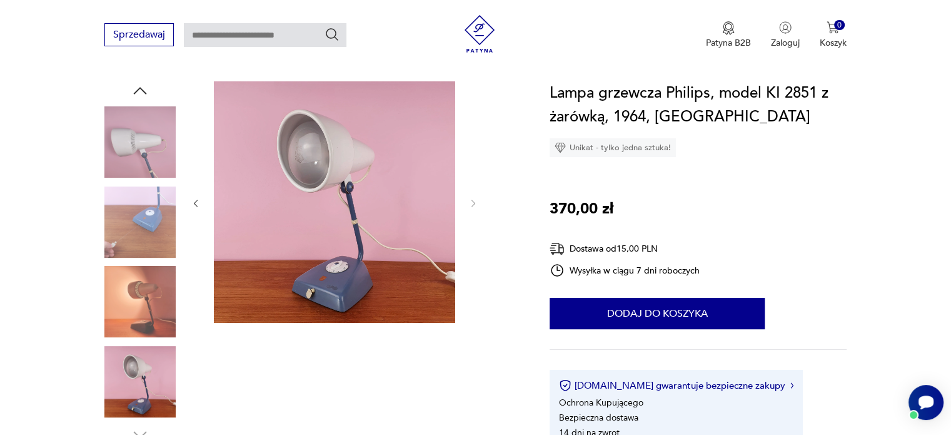
click at [138, 304] on img at bounding box center [139, 301] width 71 height 71
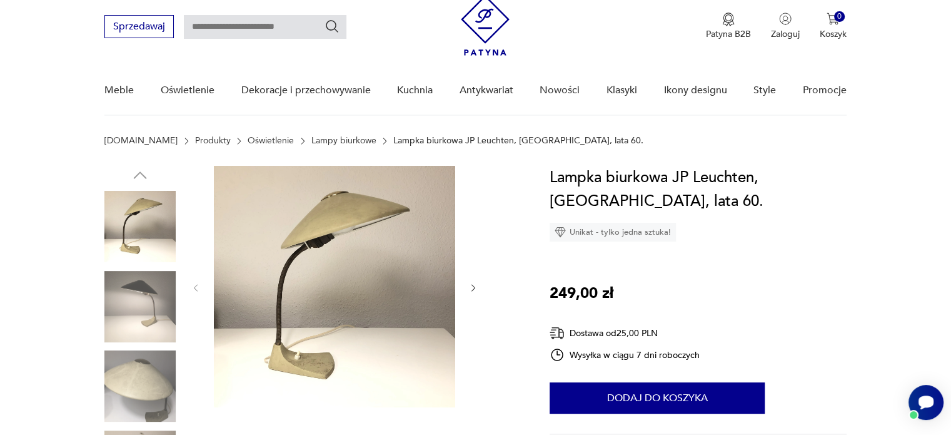
scroll to position [63, 0]
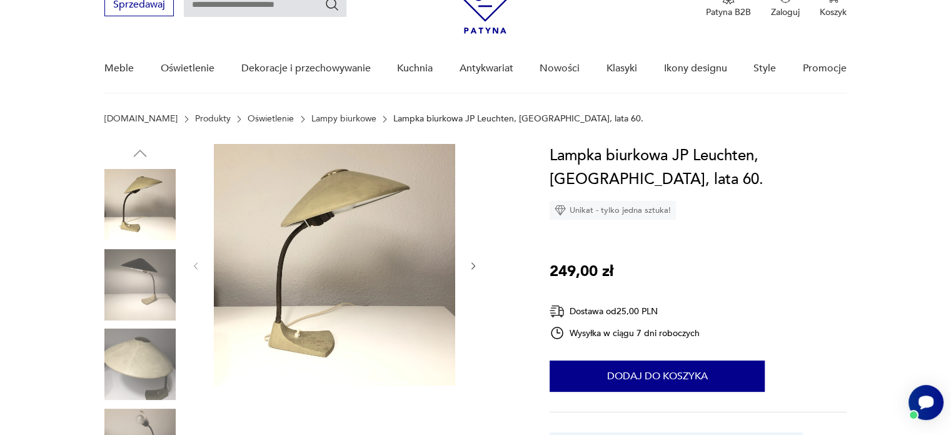
click at [122, 292] on img at bounding box center [139, 284] width 71 height 71
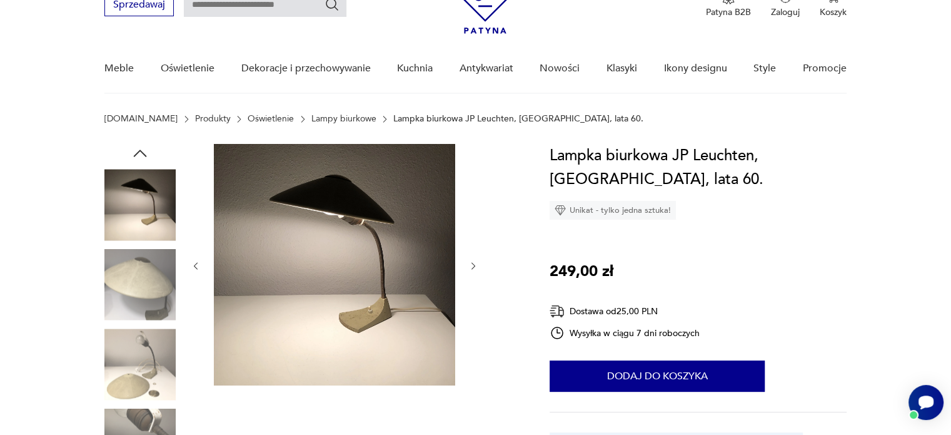
click at [158, 305] on img at bounding box center [139, 284] width 71 height 71
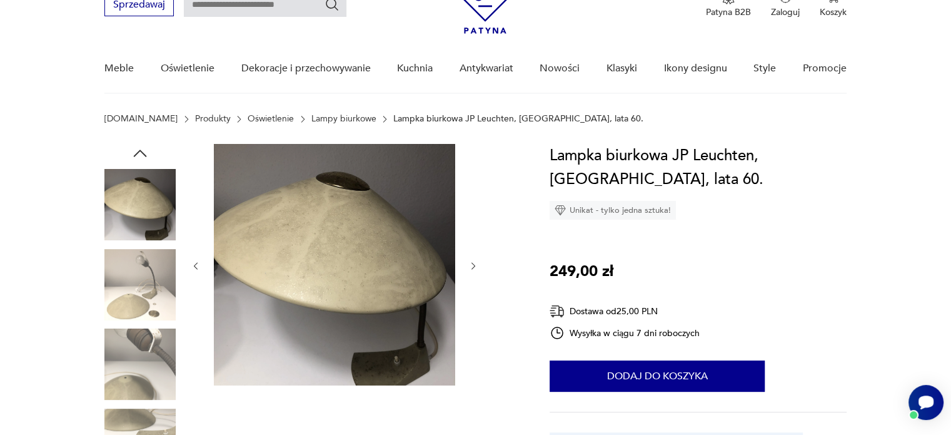
click at [141, 305] on img at bounding box center [139, 284] width 71 height 71
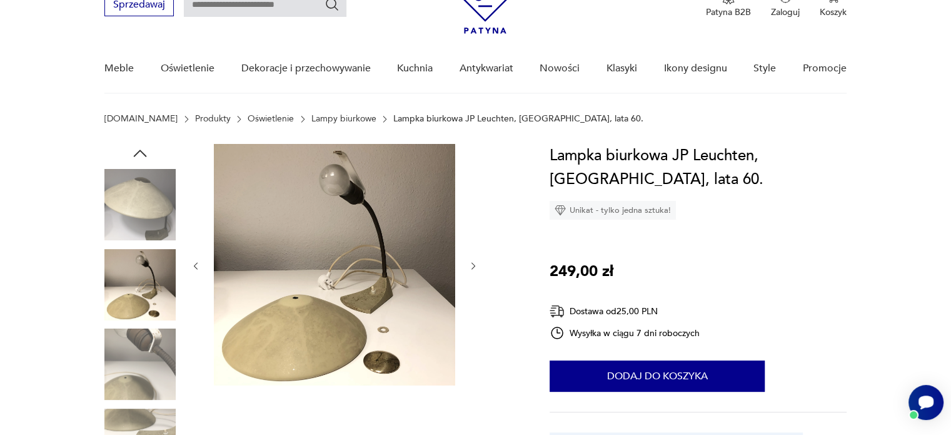
click at [148, 352] on img at bounding box center [139, 363] width 71 height 71
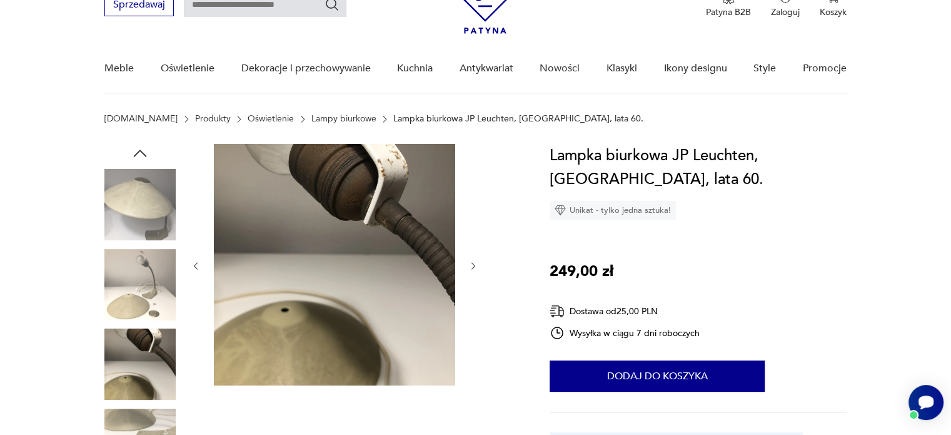
click at [154, 367] on img at bounding box center [139, 363] width 71 height 71
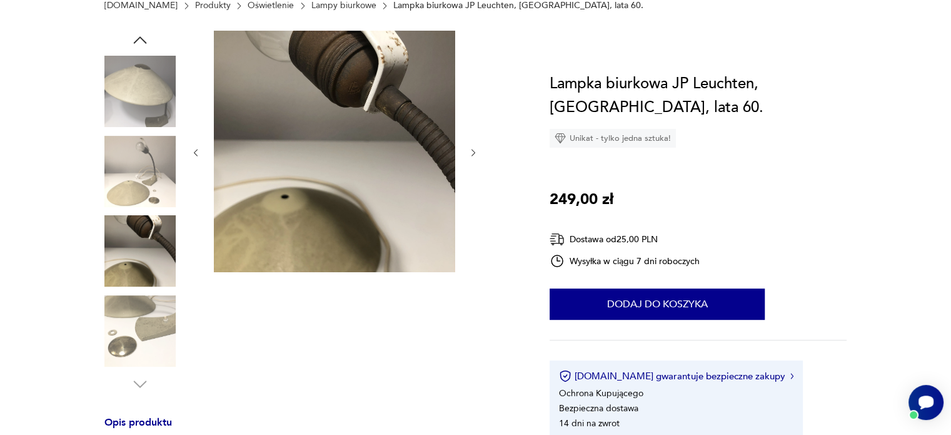
scroll to position [188, 0]
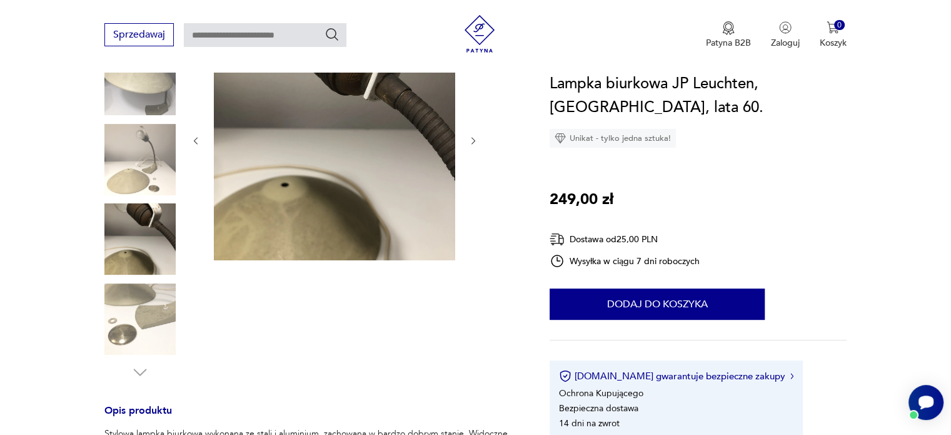
click at [153, 304] on img at bounding box center [139, 318] width 71 height 71
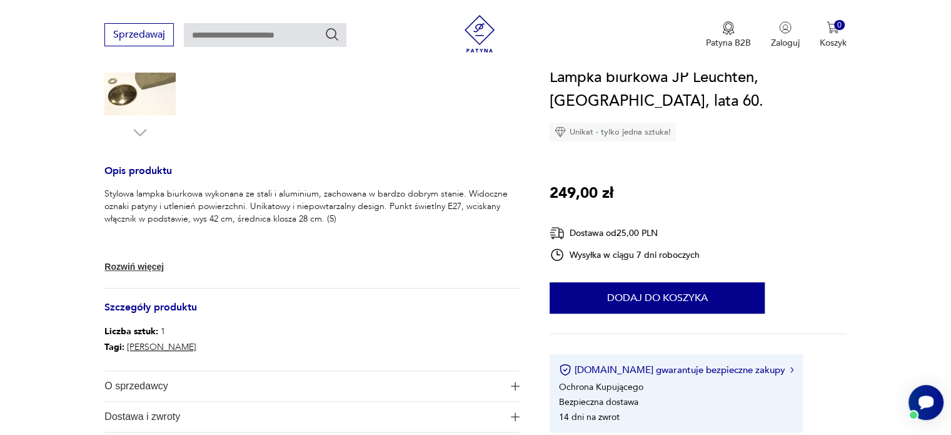
scroll to position [500, 0]
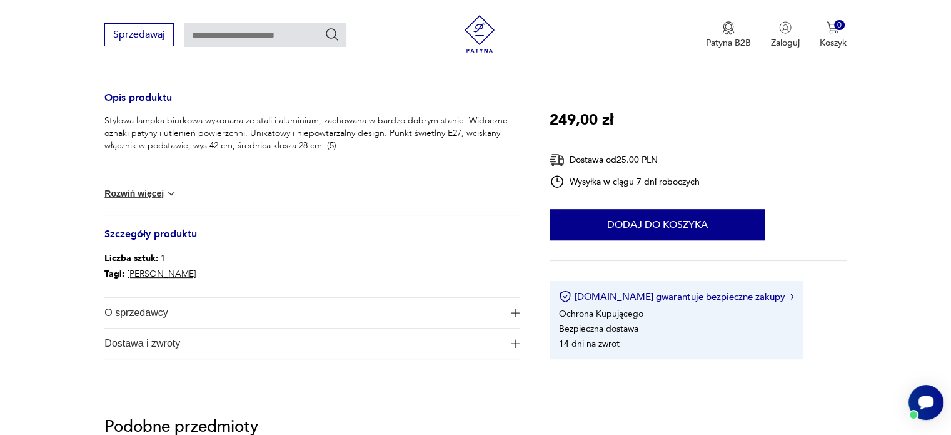
click at [485, 305] on span "O sprzedawcy" at bounding box center [303, 313] width 398 height 30
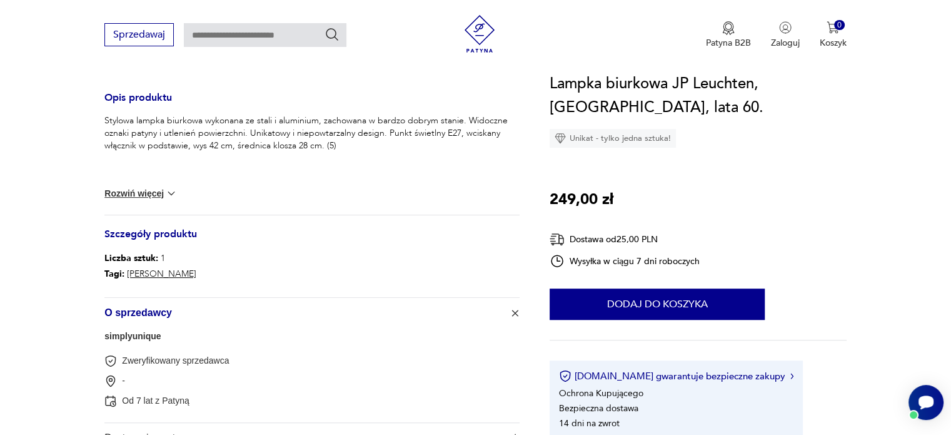
click at [485, 305] on span "O sprzedawcy" at bounding box center [303, 313] width 398 height 30
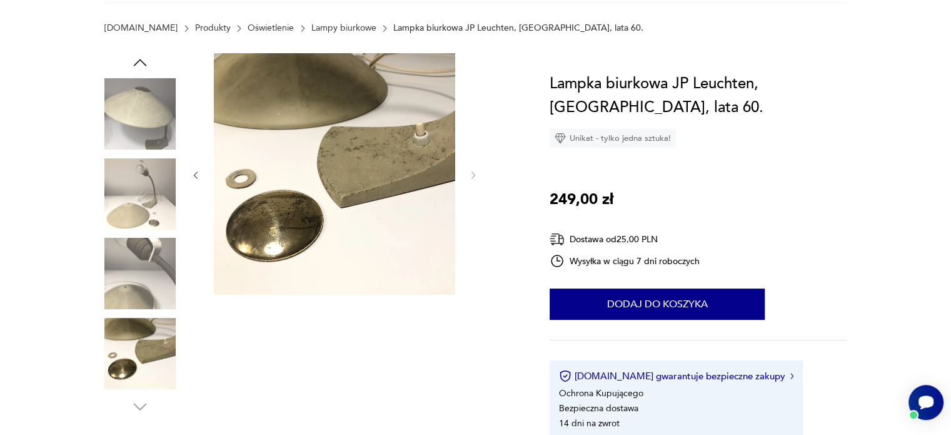
scroll to position [63, 0]
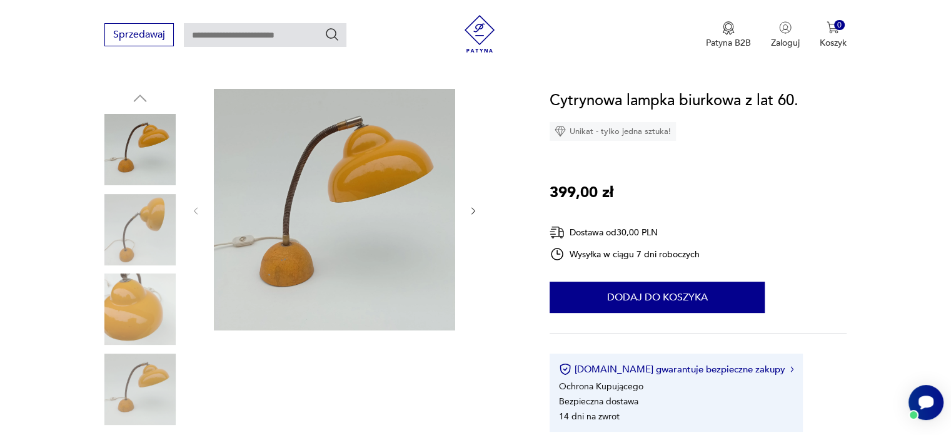
scroll to position [125, 0]
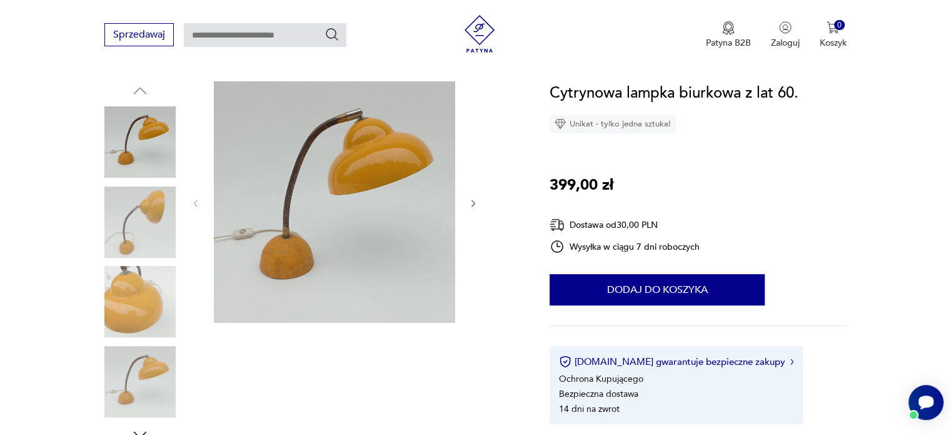
click at [138, 242] on img at bounding box center [139, 221] width 71 height 71
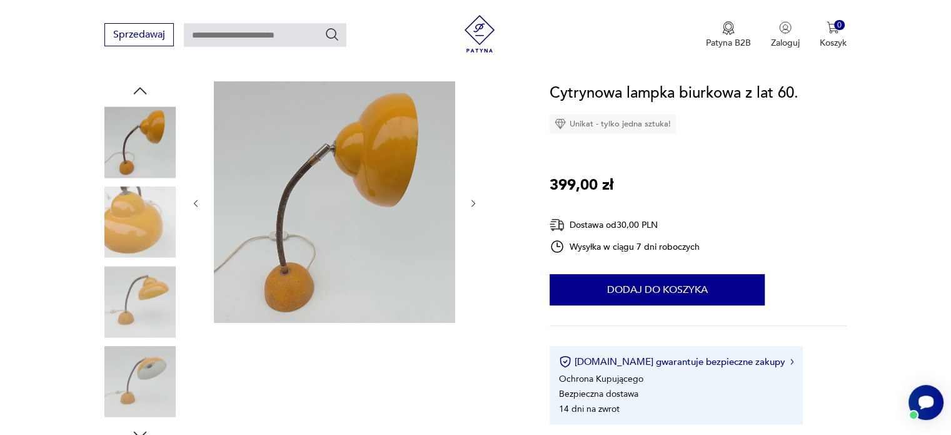
click at [143, 270] on img at bounding box center [139, 301] width 71 height 71
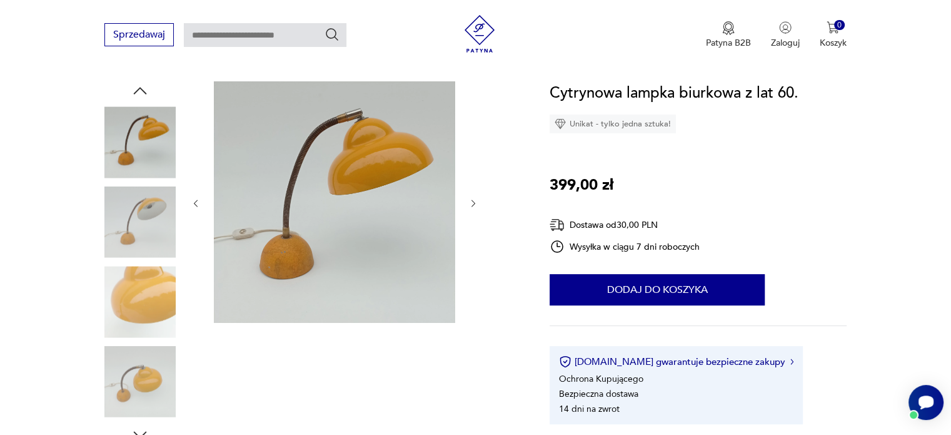
click at [146, 304] on img at bounding box center [139, 301] width 71 height 71
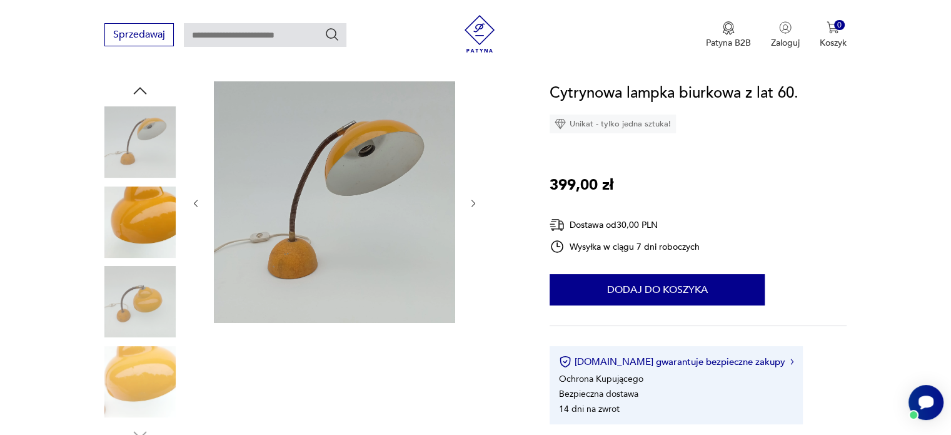
click at [151, 346] on img at bounding box center [139, 381] width 71 height 71
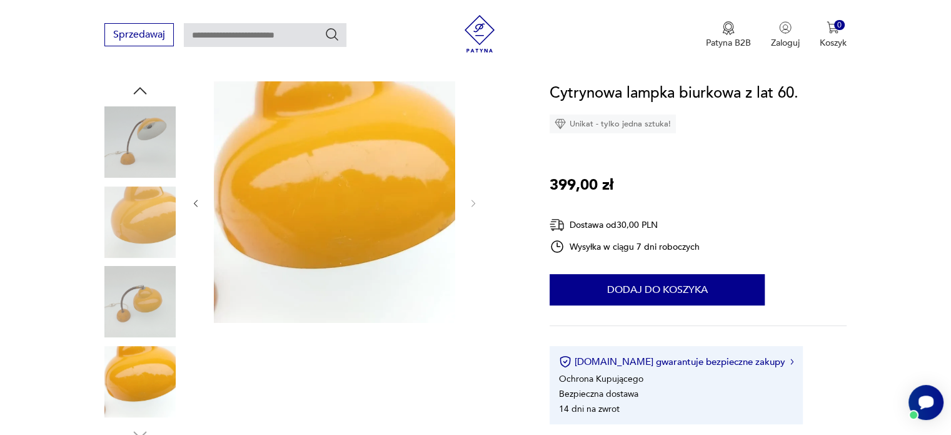
click at [163, 290] on img at bounding box center [139, 301] width 71 height 71
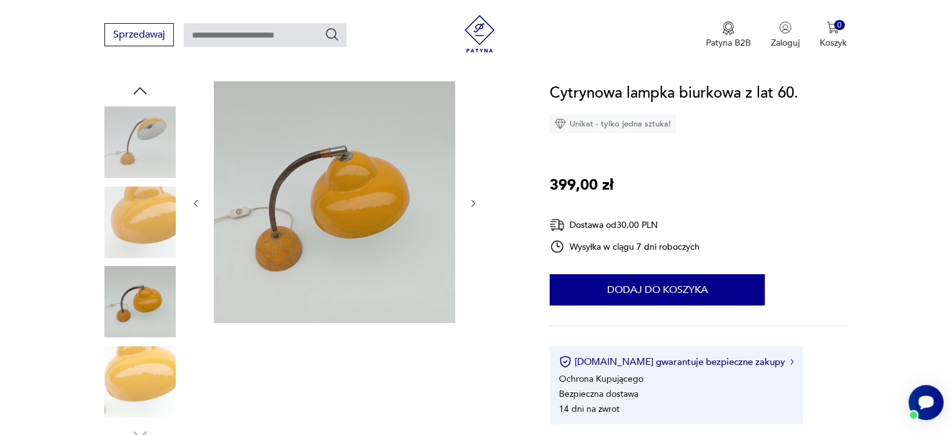
click at [160, 382] on img at bounding box center [139, 381] width 71 height 71
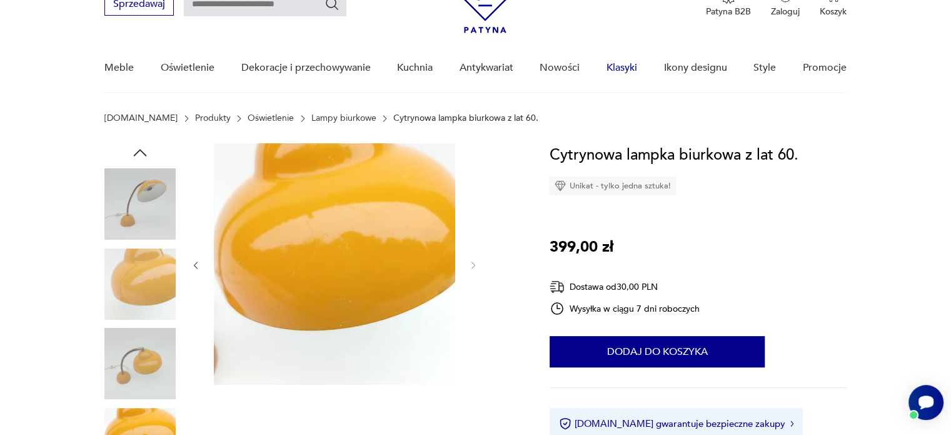
scroll to position [63, 0]
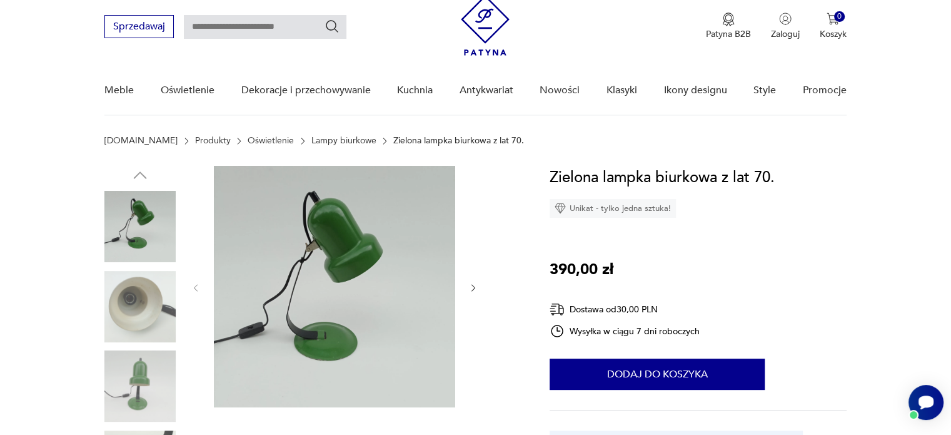
scroll to position [63, 0]
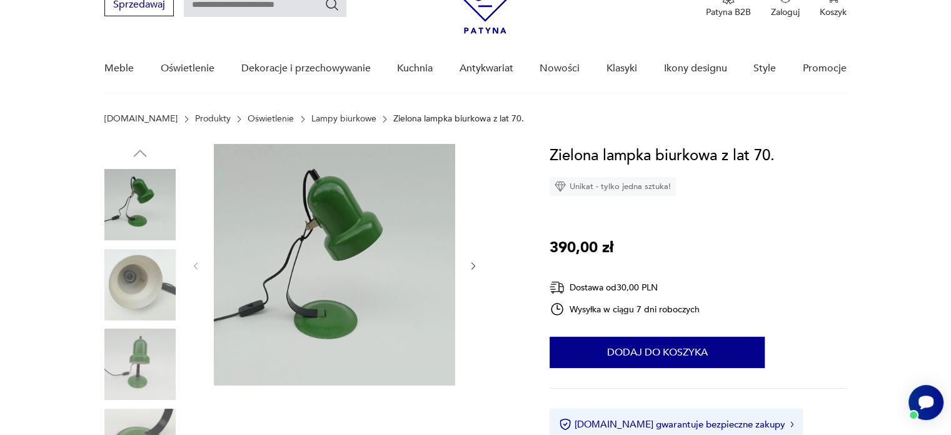
click at [163, 277] on img at bounding box center [139, 284] width 71 height 71
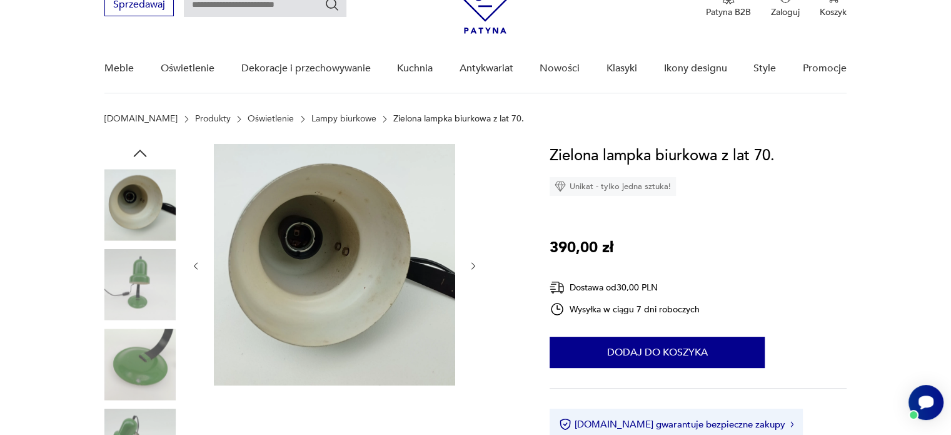
click at [158, 301] on img at bounding box center [139, 284] width 71 height 71
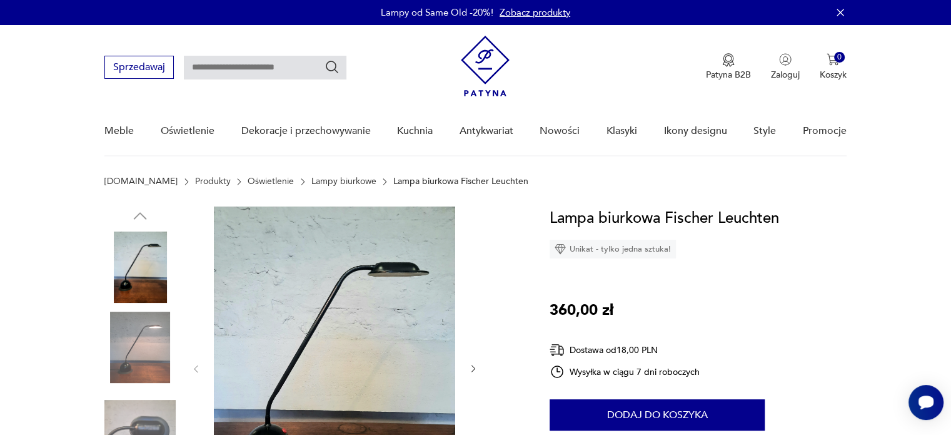
click at [133, 362] on img at bounding box center [139, 347] width 71 height 71
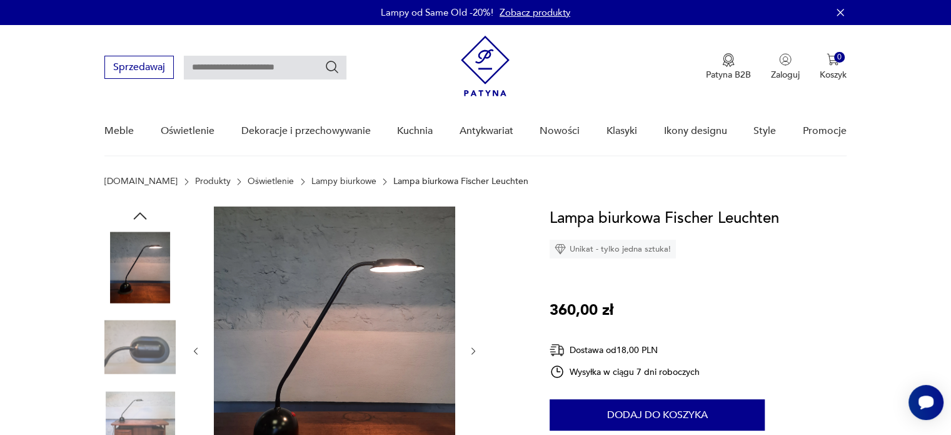
scroll to position [63, 0]
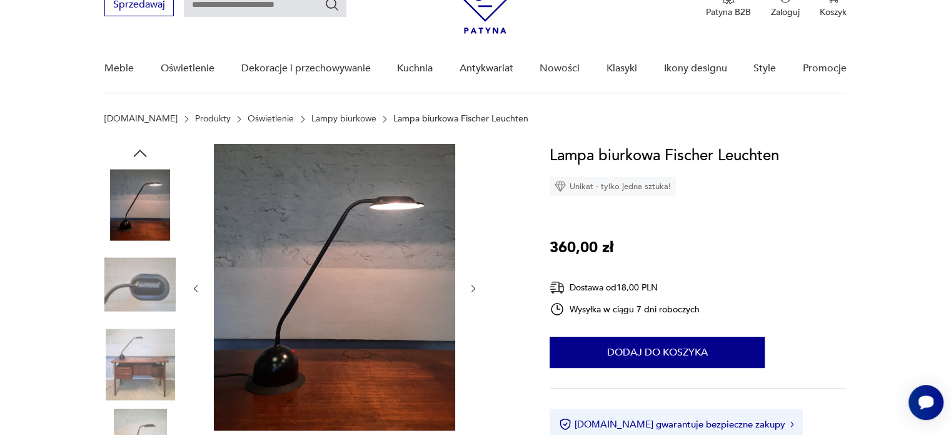
click at [128, 372] on img at bounding box center [139, 363] width 71 height 71
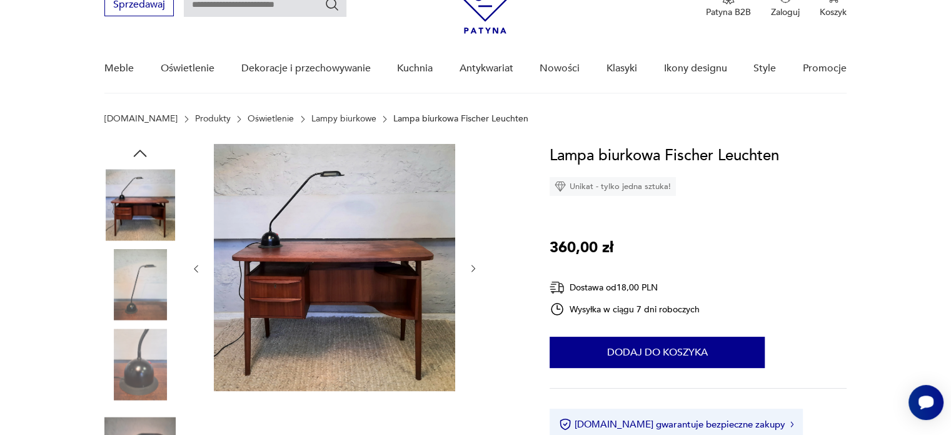
click at [135, 365] on img at bounding box center [139, 363] width 71 height 71
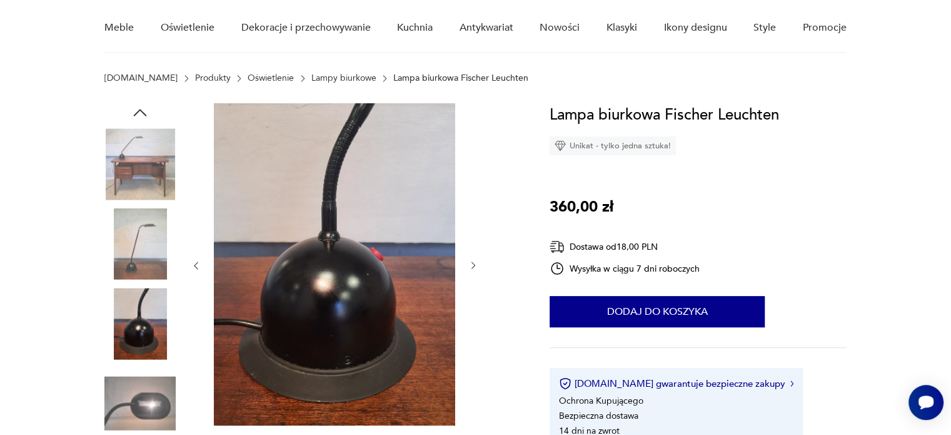
scroll to position [125, 0]
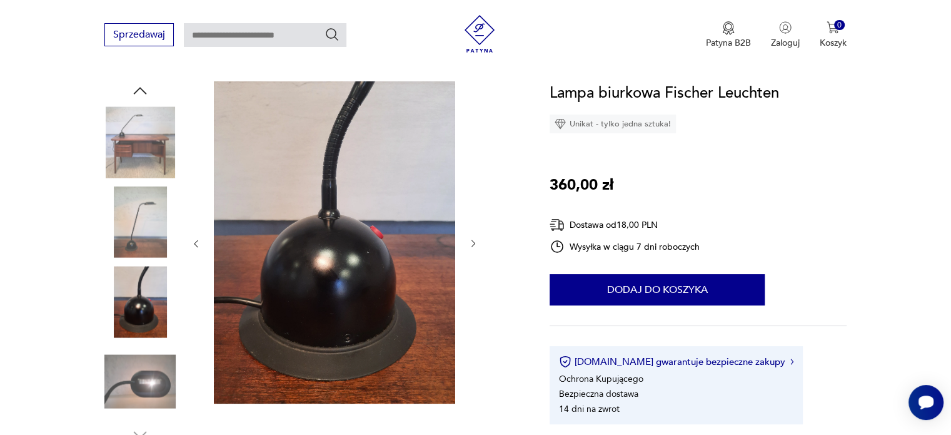
click at [146, 375] on img at bounding box center [139, 381] width 71 height 71
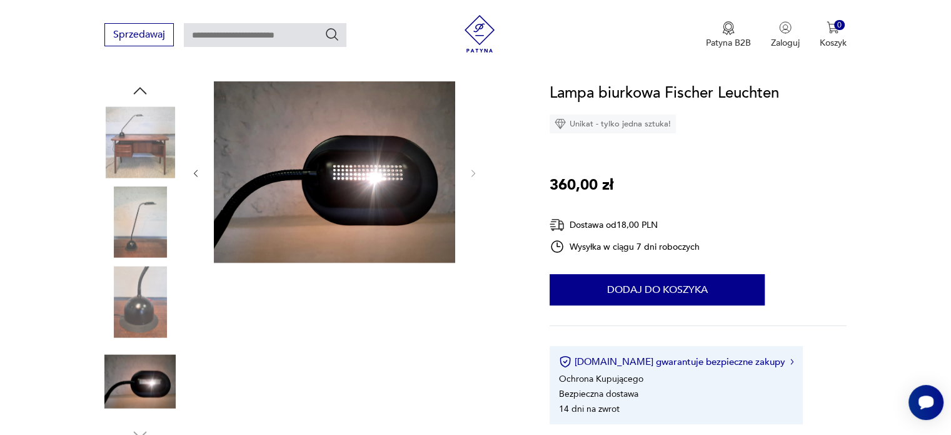
click at [141, 325] on img at bounding box center [139, 301] width 71 height 71
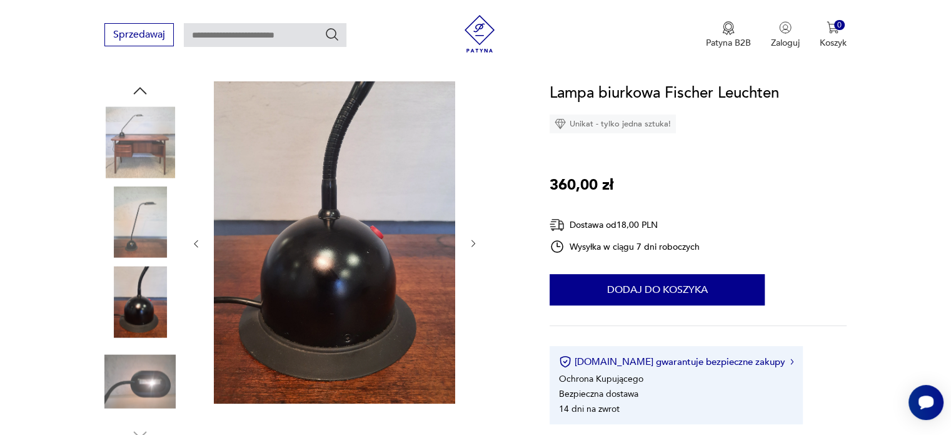
click at [143, 236] on img at bounding box center [139, 221] width 71 height 71
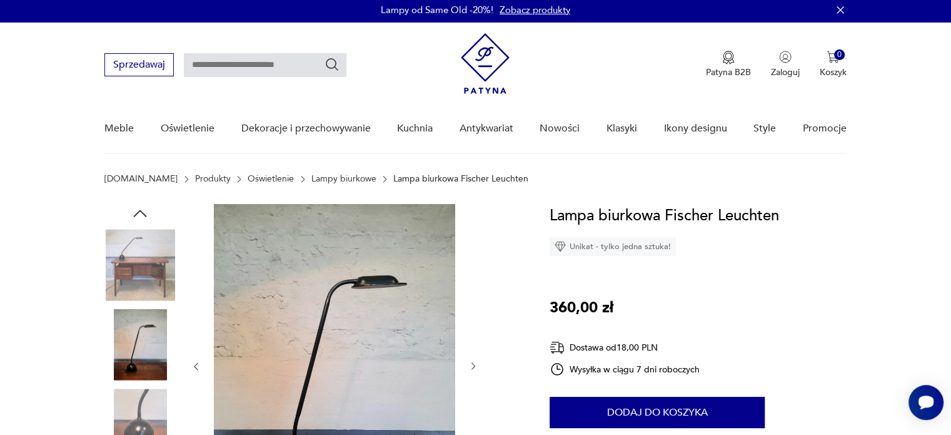
scroll to position [0, 0]
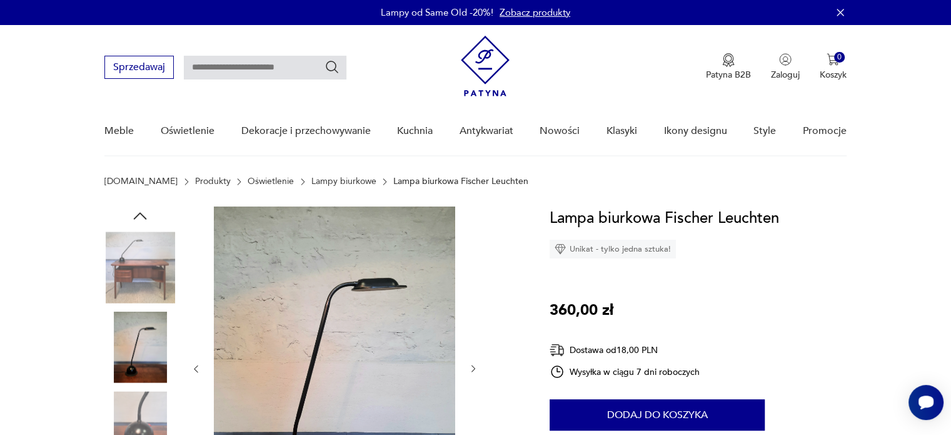
click at [141, 275] on img at bounding box center [139, 266] width 71 height 71
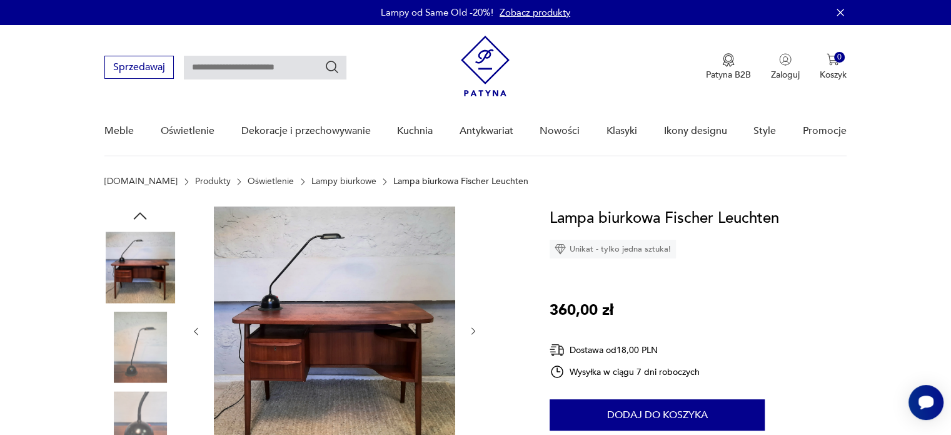
click at [119, 347] on img at bounding box center [139, 347] width 71 height 71
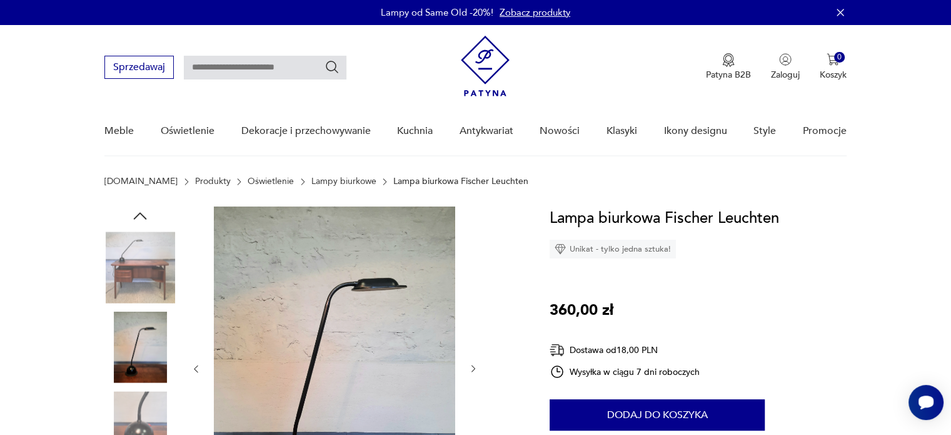
click at [385, 285] on img at bounding box center [334, 367] width 241 height 322
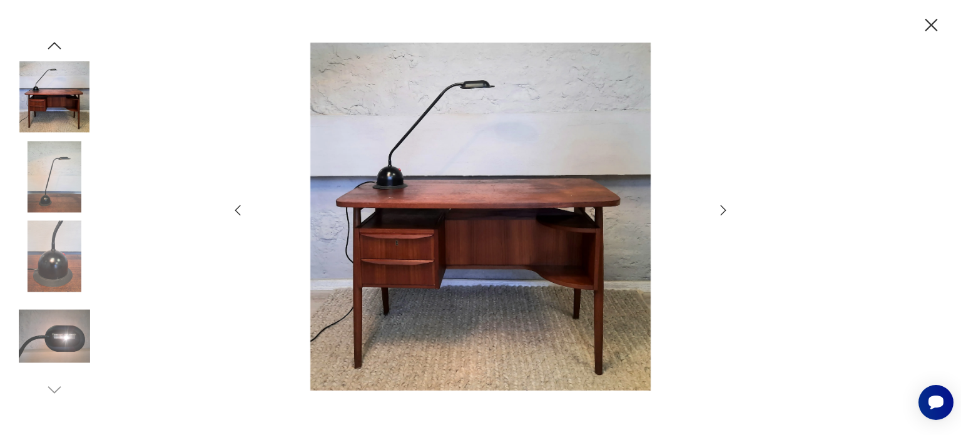
click at [395, 148] on img at bounding box center [480, 217] width 445 height 348
click at [44, 188] on img at bounding box center [54, 176] width 71 height 71
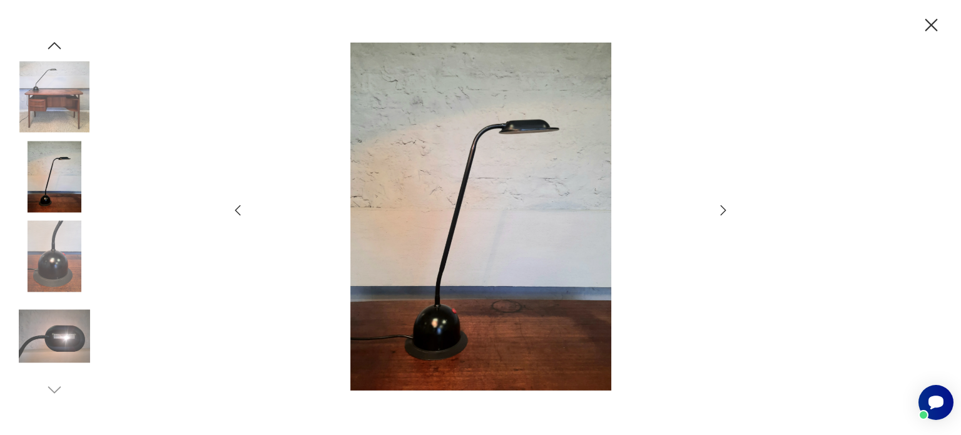
click at [57, 183] on img at bounding box center [54, 176] width 71 height 71
click at [54, 241] on img at bounding box center [54, 256] width 71 height 71
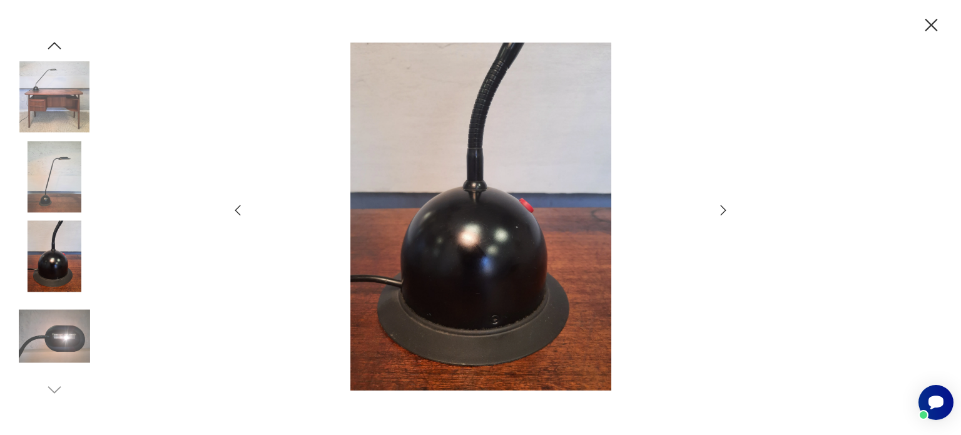
click at [56, 313] on img at bounding box center [54, 335] width 71 height 71
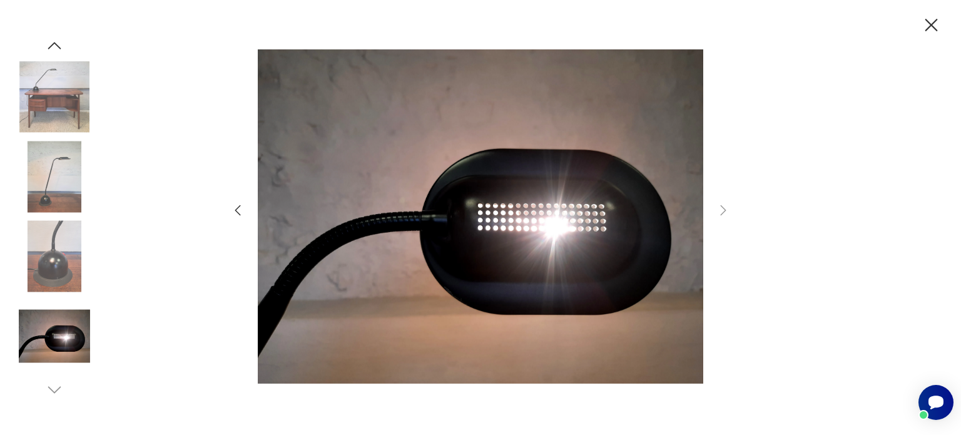
click at [923, 24] on icon "button" at bounding box center [931, 25] width 22 height 22
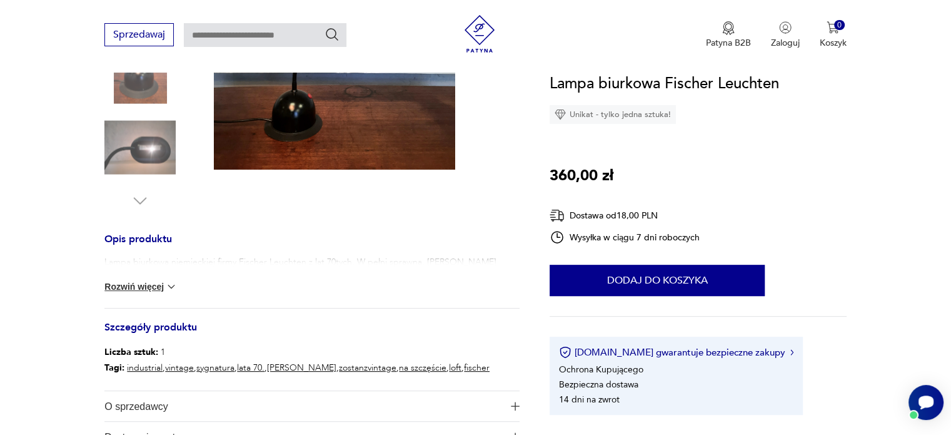
scroll to position [438, 0]
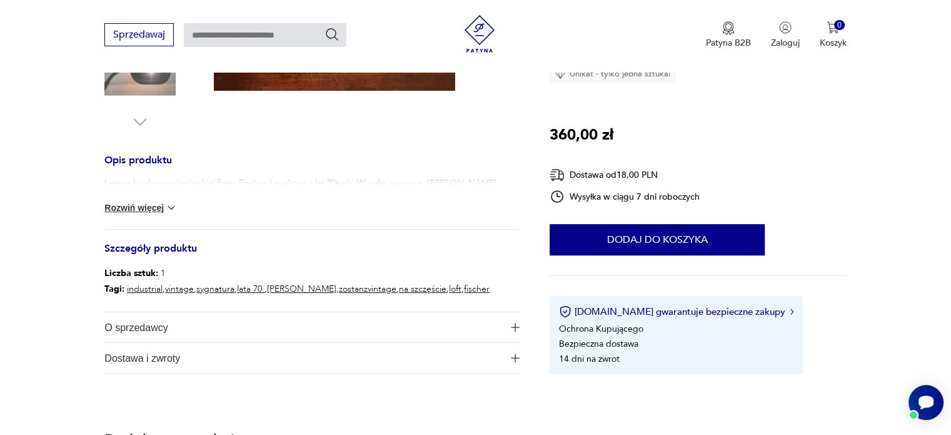
click at [147, 210] on button "Rozwiń więcej" at bounding box center [140, 207] width 73 height 13
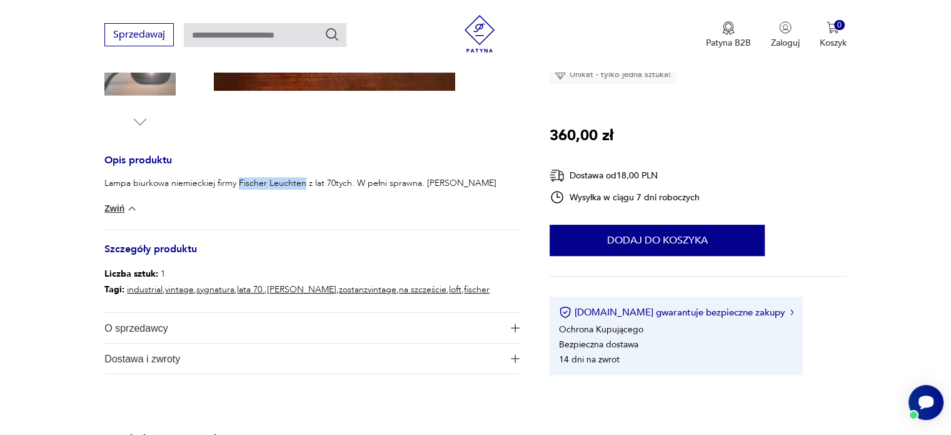
drag, startPoint x: 240, startPoint y: 181, endPoint x: 304, endPoint y: 182, distance: 63.8
click at [304, 182] on p "Lampa biurkowa niemieckiej firmy Fischer Leuchten z lat 70tych. W pełni sprawna…" at bounding box center [311, 189] width 415 height 25
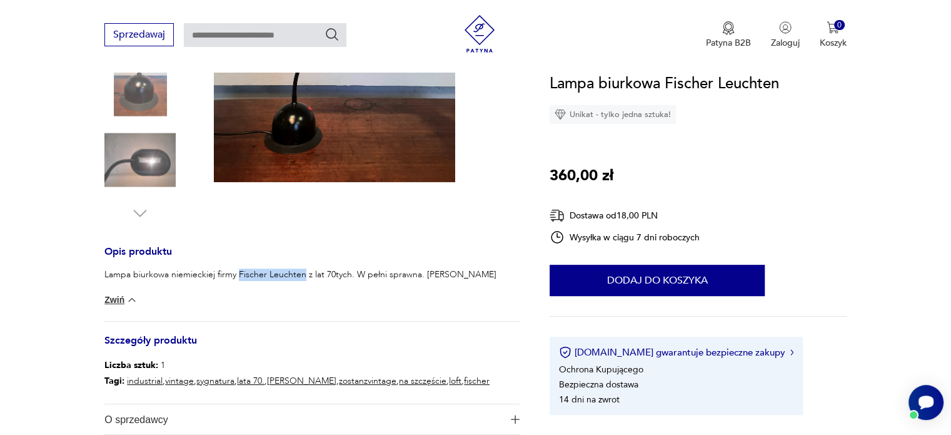
scroll to position [125, 0]
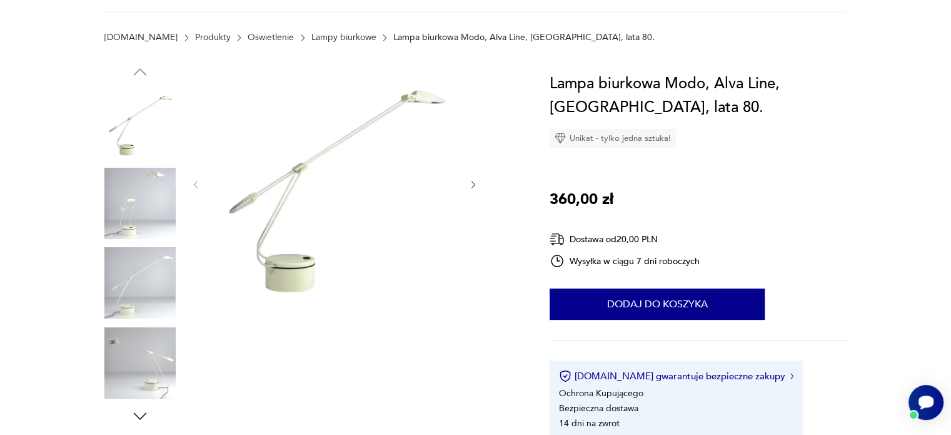
scroll to position [188, 0]
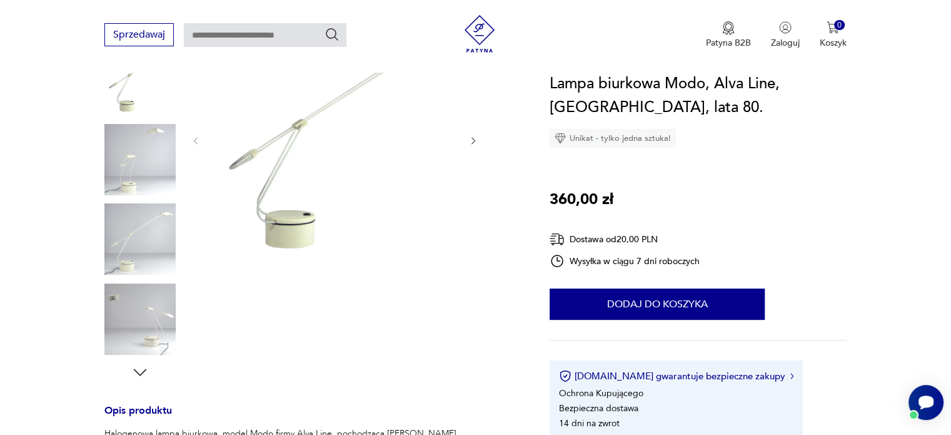
click at [150, 178] on img at bounding box center [139, 159] width 71 height 71
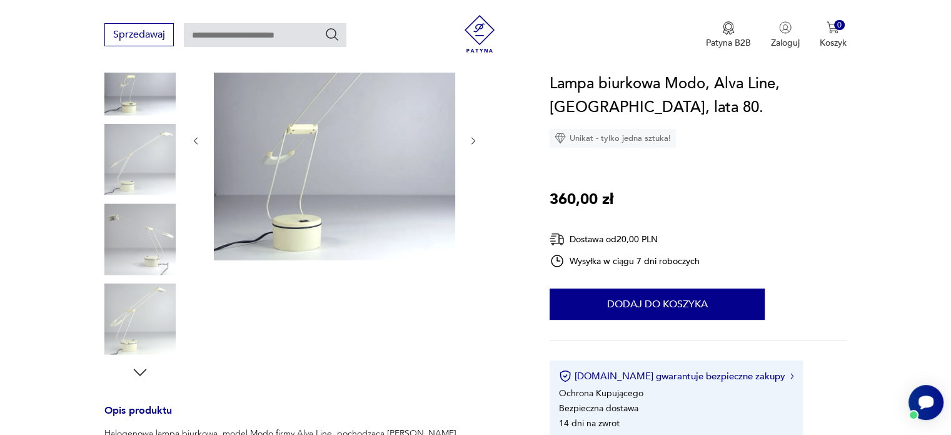
click at [151, 230] on img at bounding box center [139, 238] width 71 height 71
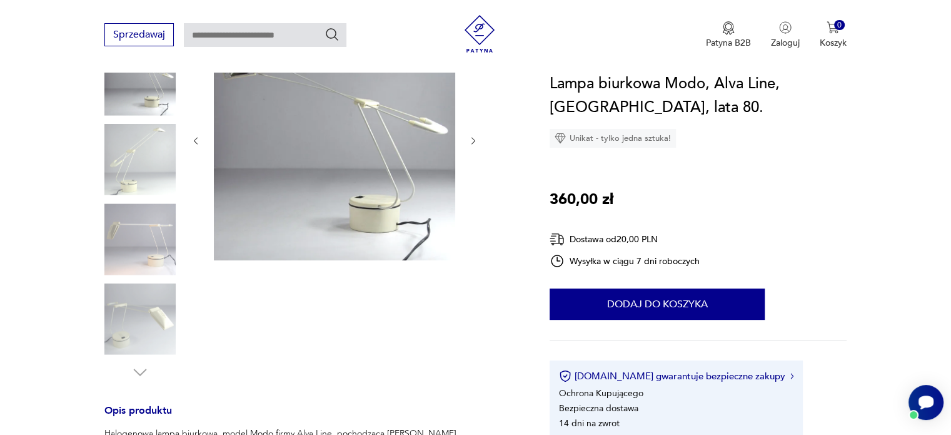
click at [153, 267] on img at bounding box center [139, 238] width 71 height 71
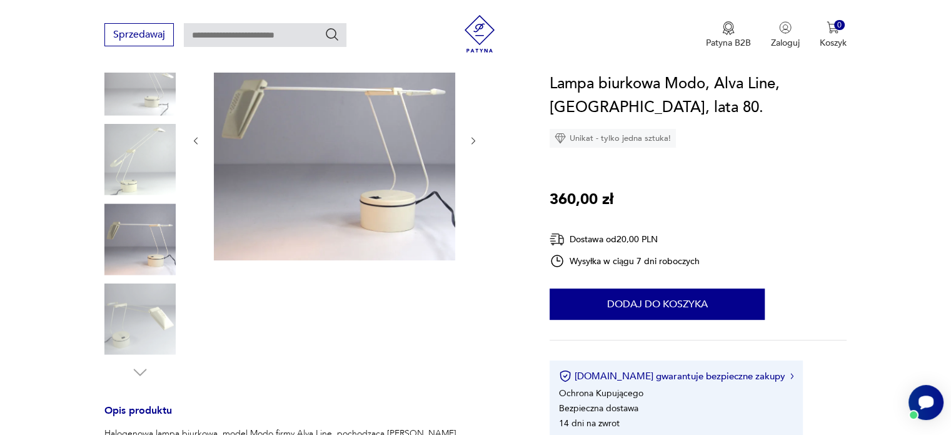
click at [148, 310] on img at bounding box center [139, 318] width 71 height 71
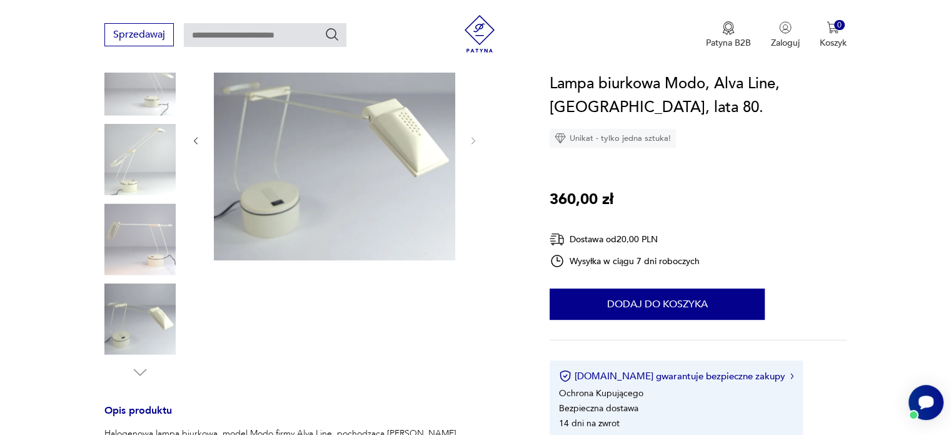
click at [158, 306] on img at bounding box center [139, 318] width 71 height 71
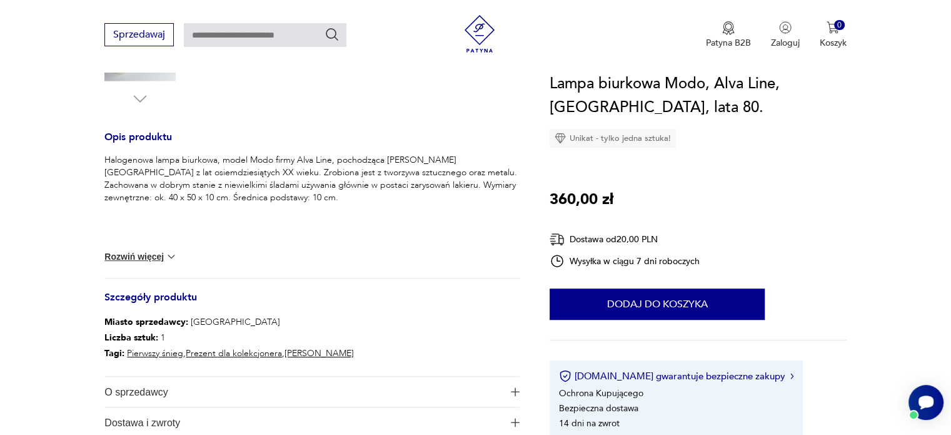
scroll to position [500, 0]
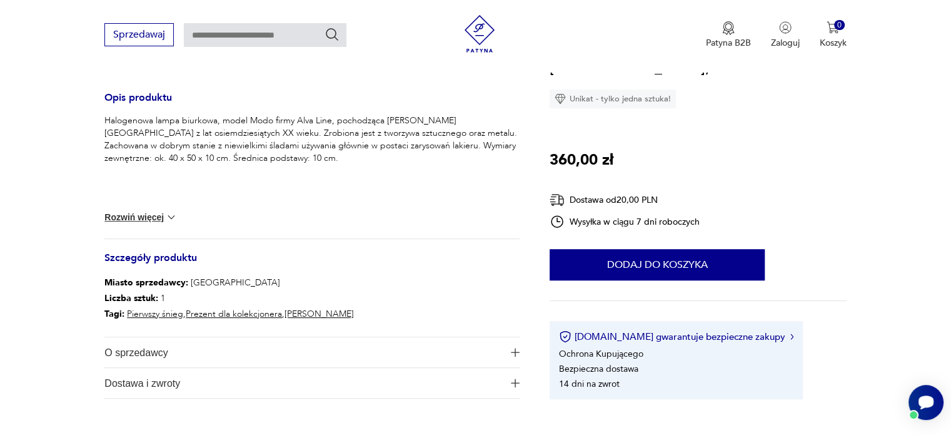
click at [457, 352] on span "O sprzedawcy" at bounding box center [303, 352] width 398 height 30
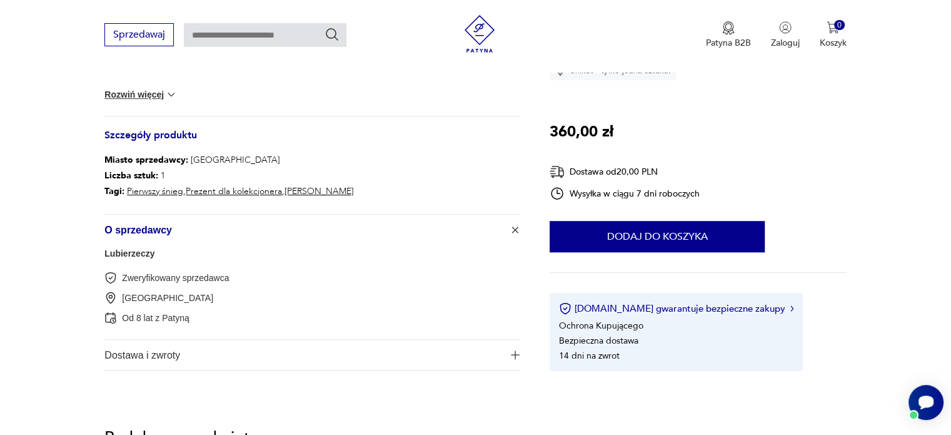
scroll to position [626, 0]
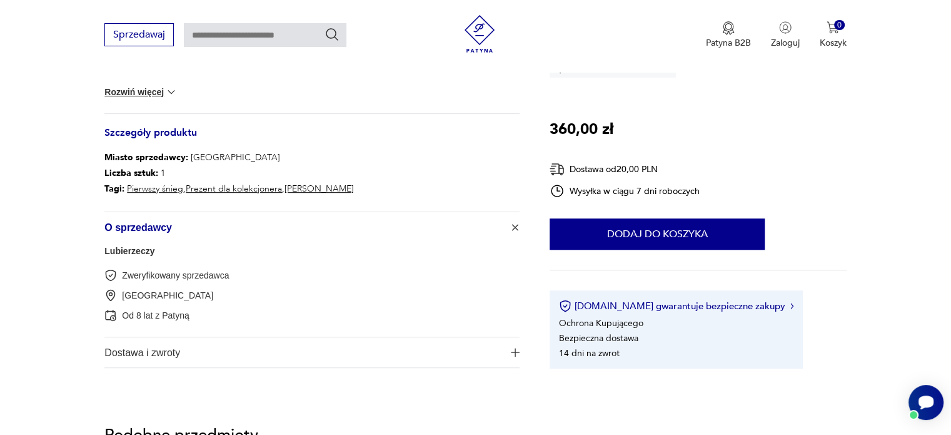
click at [393, 232] on span "O sprzedawcy" at bounding box center [303, 227] width 398 height 30
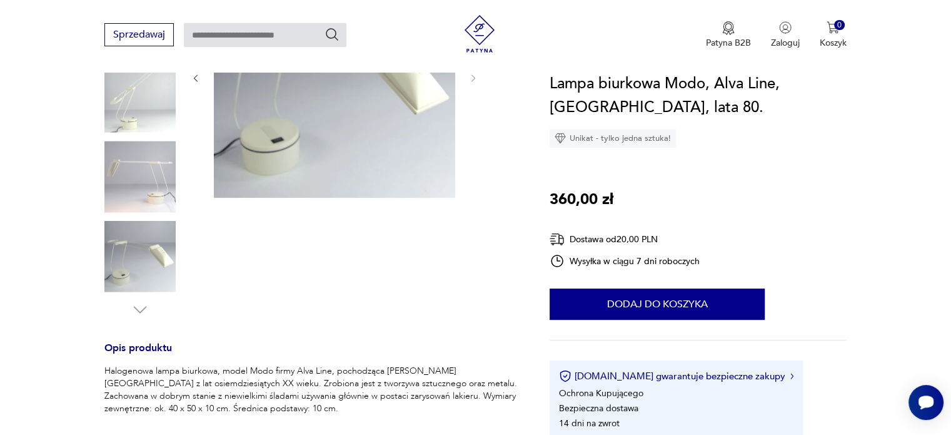
scroll to position [63, 0]
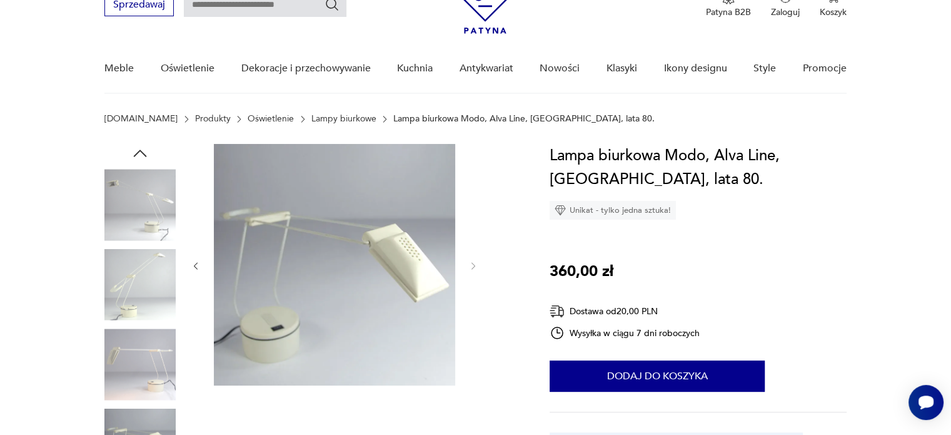
click at [144, 271] on img at bounding box center [139, 284] width 71 height 71
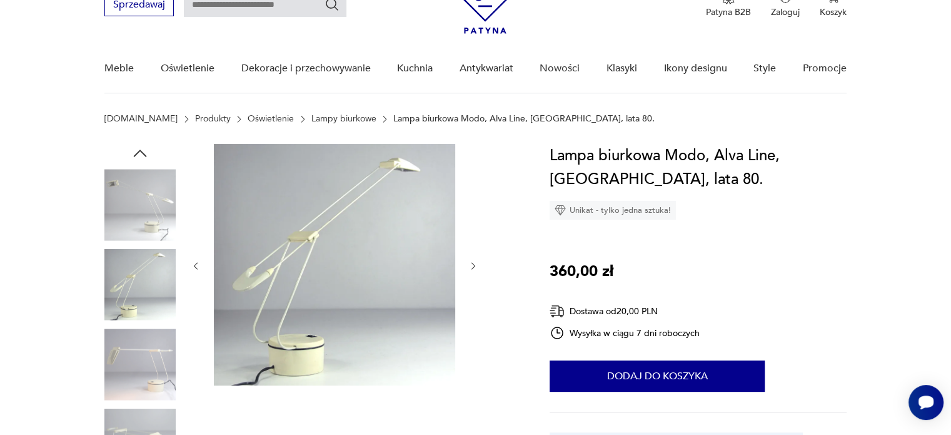
click at [140, 205] on img at bounding box center [139, 204] width 71 height 71
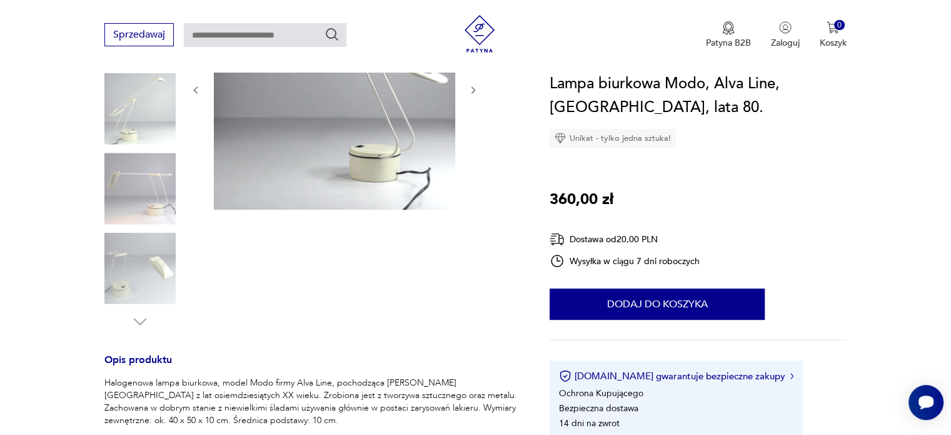
scroll to position [250, 0]
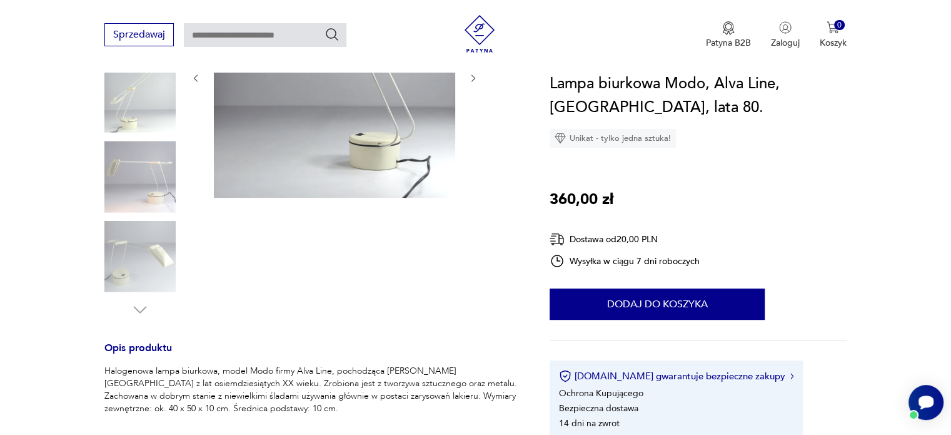
click at [140, 257] on img at bounding box center [139, 256] width 71 height 71
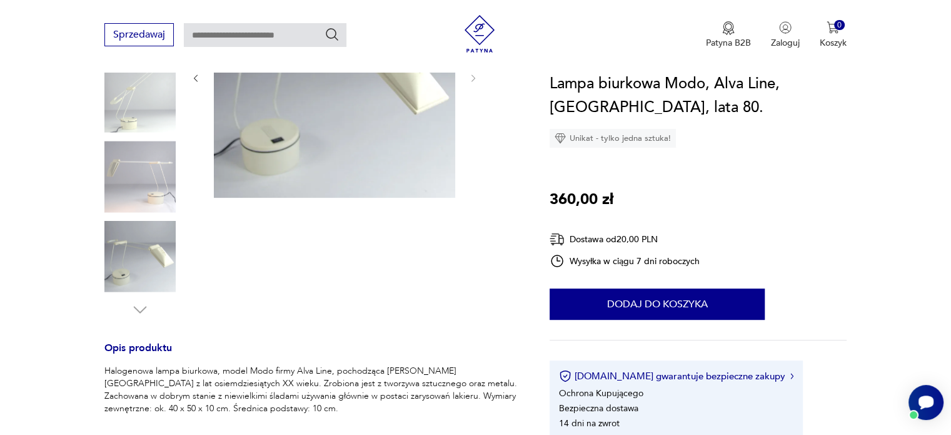
click at [140, 249] on img at bounding box center [139, 256] width 71 height 71
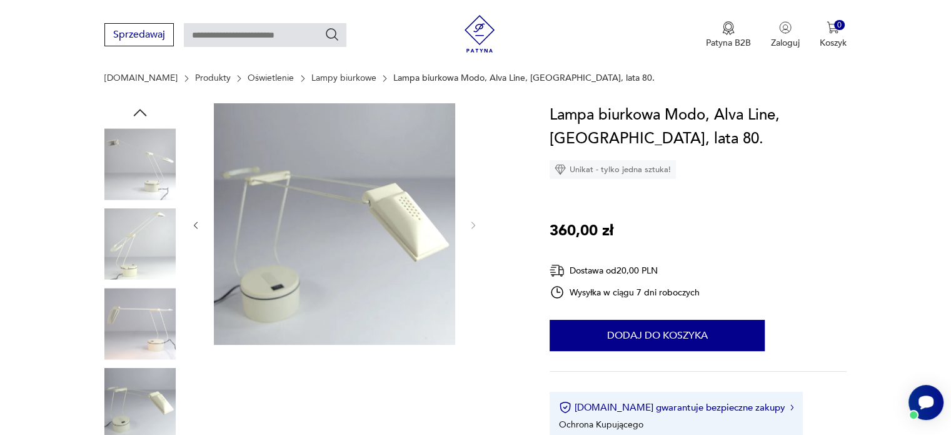
scroll to position [125, 0]
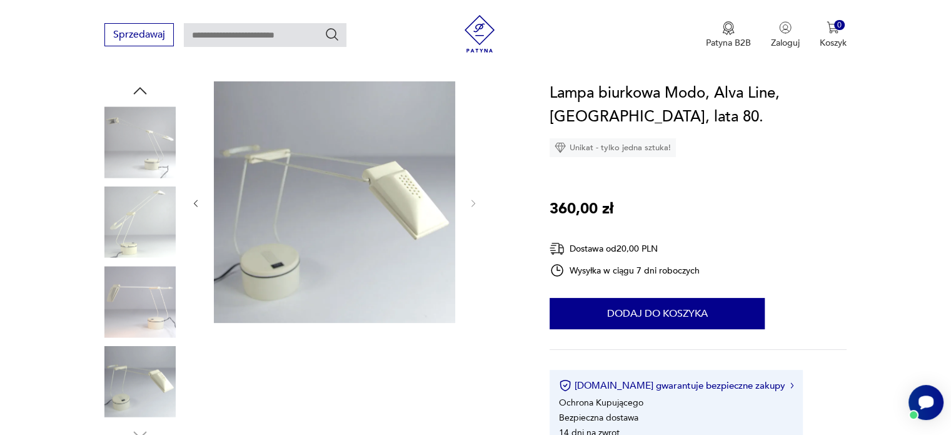
click at [131, 318] on img at bounding box center [139, 301] width 71 height 71
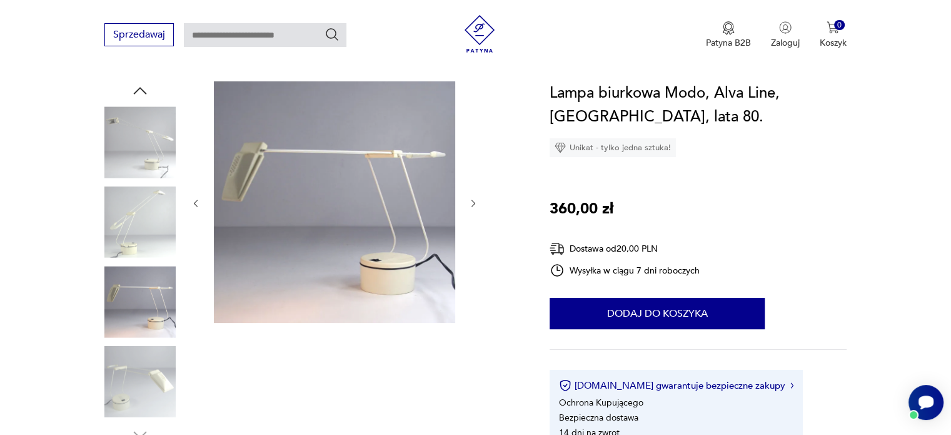
click at [138, 380] on img at bounding box center [139, 381] width 71 height 71
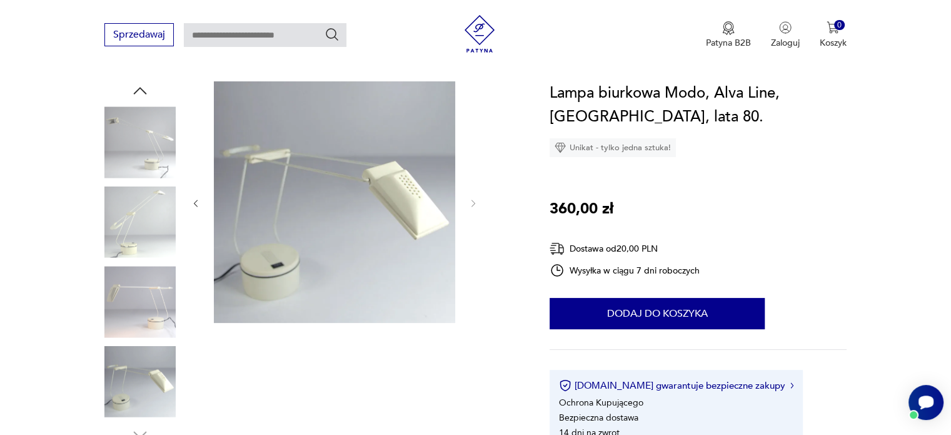
click at [140, 236] on img at bounding box center [139, 221] width 71 height 71
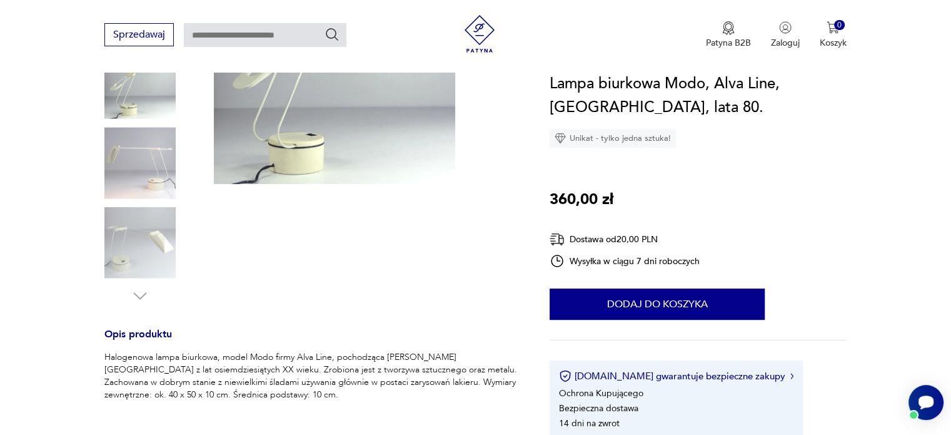
scroll to position [313, 0]
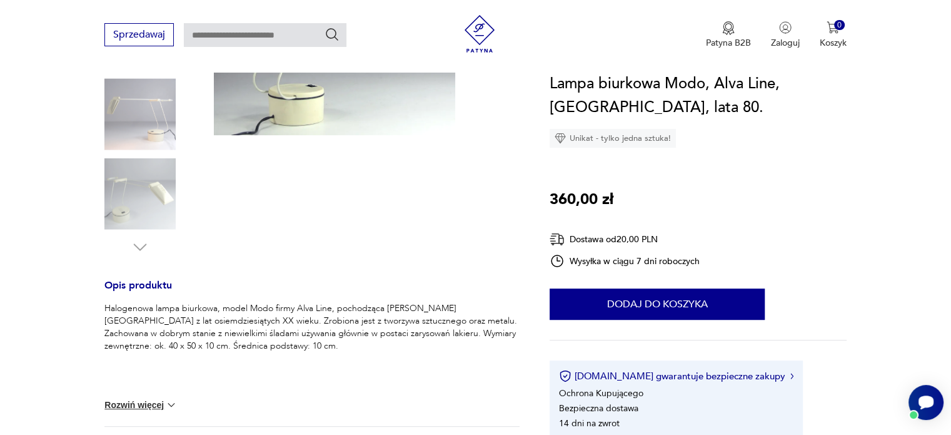
click at [153, 196] on img at bounding box center [139, 193] width 71 height 71
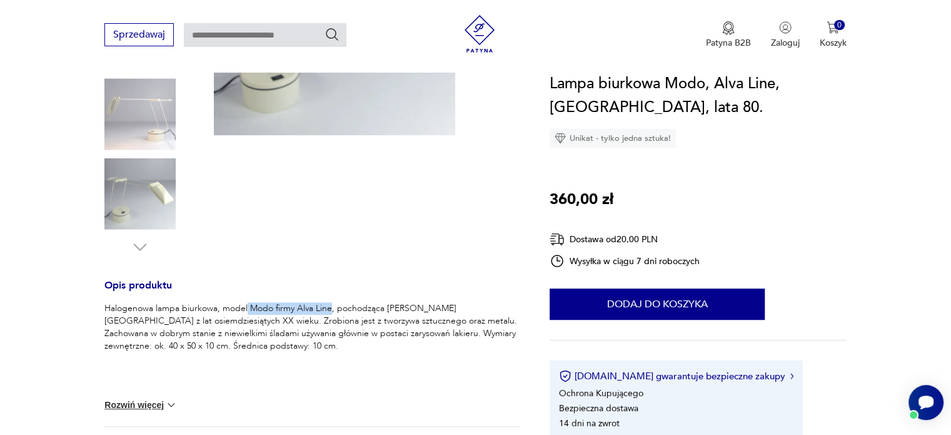
drag, startPoint x: 247, startPoint y: 306, endPoint x: 330, endPoint y: 310, distance: 83.3
click at [330, 310] on p "Halogenowa lampa biurkowa, model Modo firmy Alva Line, pochodząca z Włoch z lat…" at bounding box center [311, 327] width 415 height 50
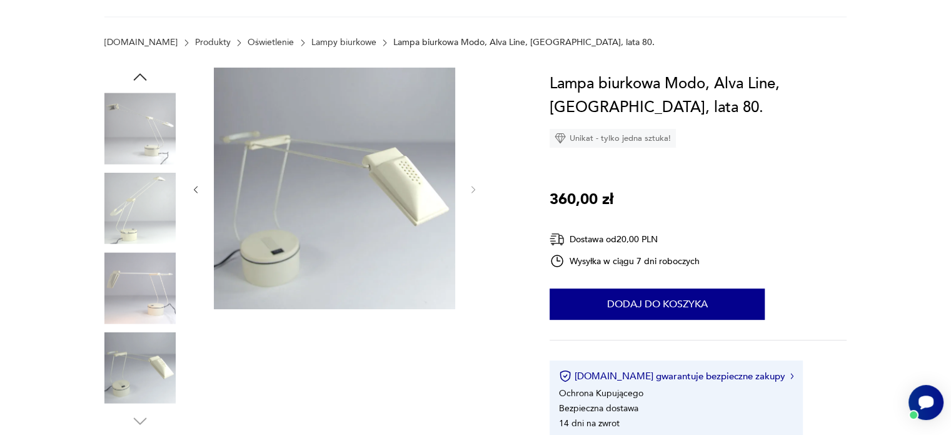
scroll to position [63, 0]
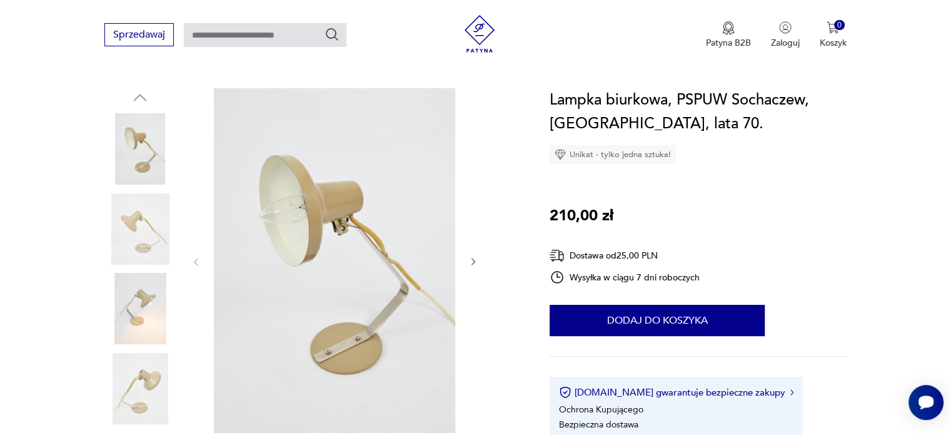
scroll to position [125, 0]
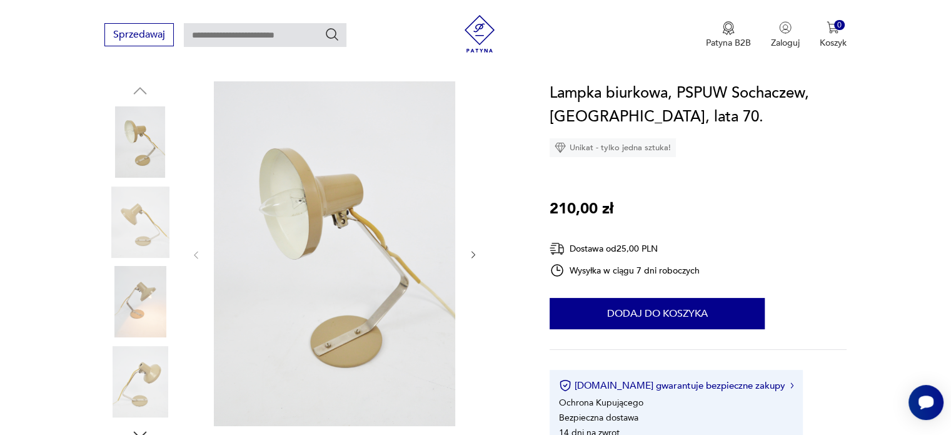
click at [161, 221] on img at bounding box center [139, 221] width 71 height 71
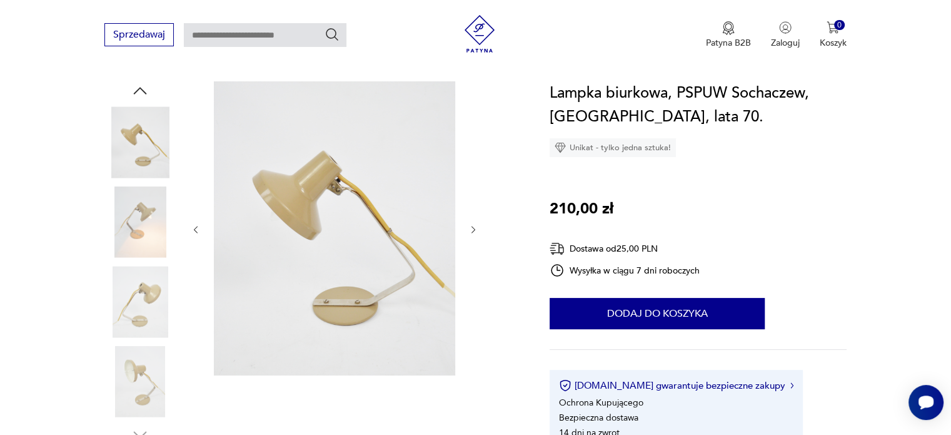
click at [151, 289] on img at bounding box center [139, 301] width 71 height 71
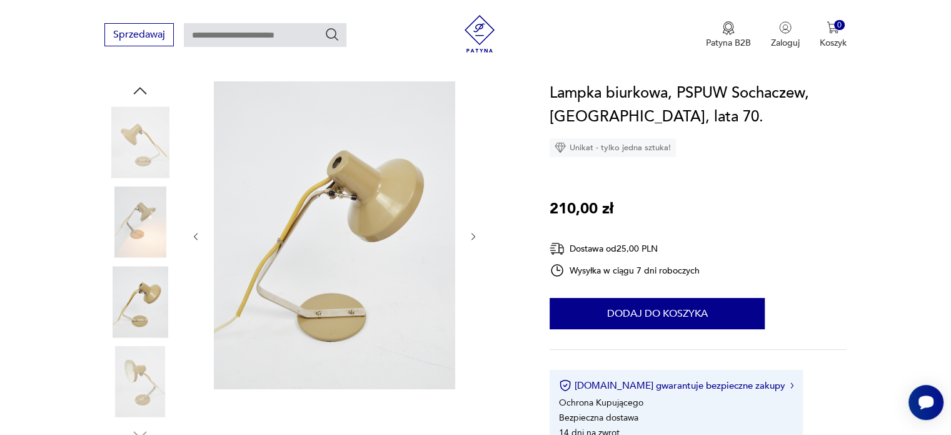
click at [143, 374] on img at bounding box center [139, 381] width 71 height 71
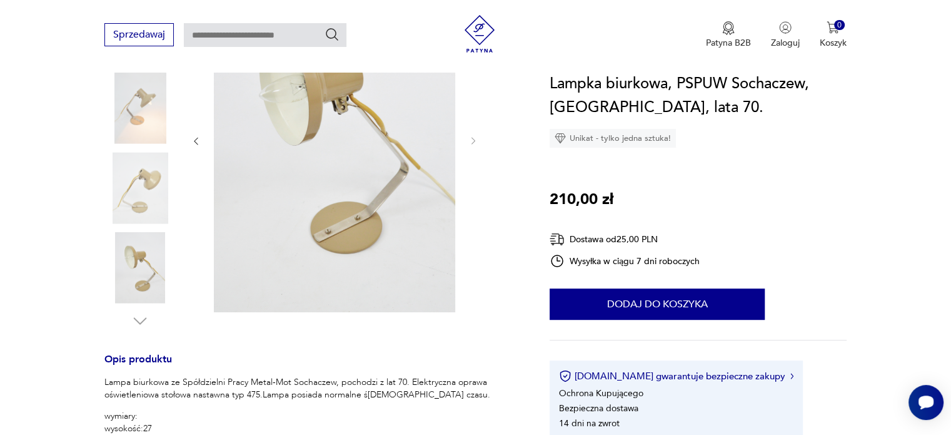
scroll to position [313, 0]
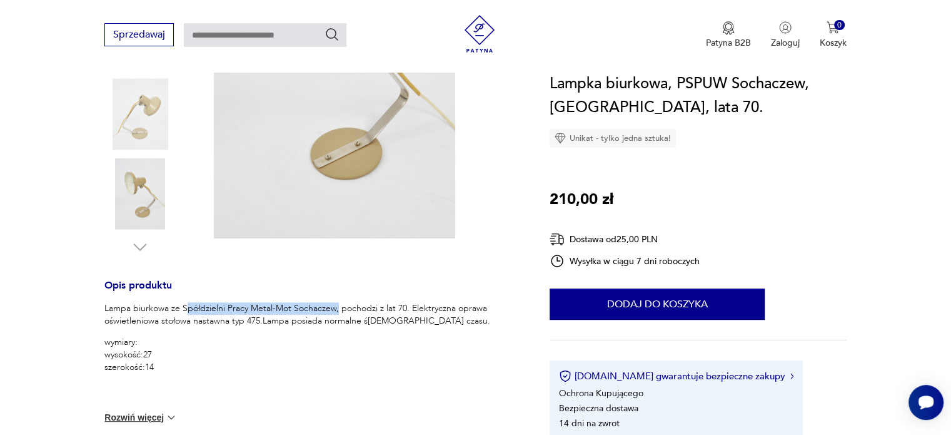
drag, startPoint x: 184, startPoint y: 305, endPoint x: 337, endPoint y: 306, distance: 152.6
click at [337, 306] on p "Lampa biurkowa ze Spółdzielni Pracy Metal-Mot Sochaczew, pochodzi z lat 70. Ele…" at bounding box center [311, 314] width 415 height 25
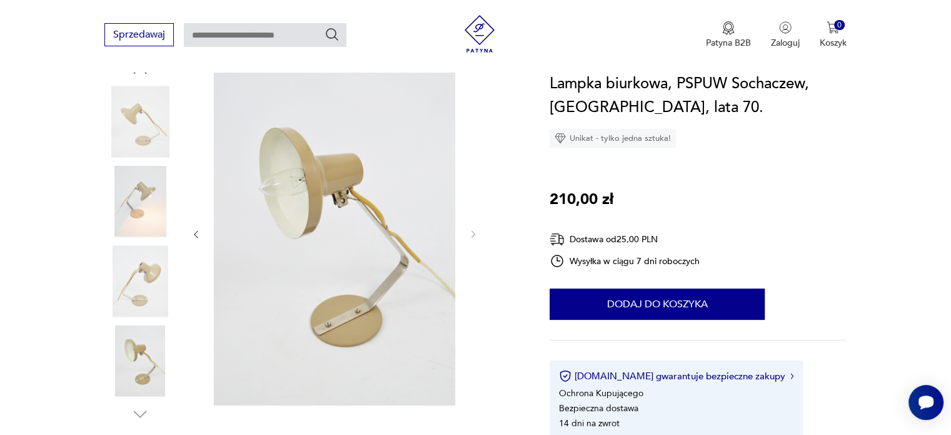
scroll to position [125, 0]
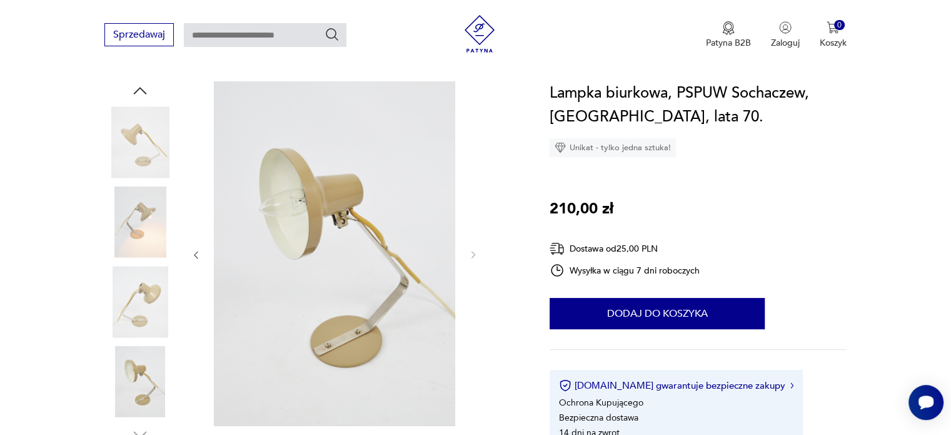
click at [115, 227] on img at bounding box center [139, 221] width 71 height 71
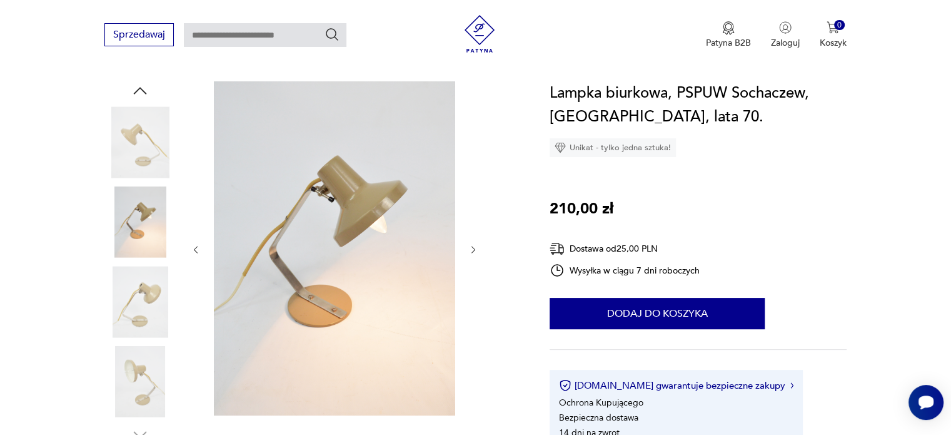
click at [121, 281] on img at bounding box center [139, 301] width 71 height 71
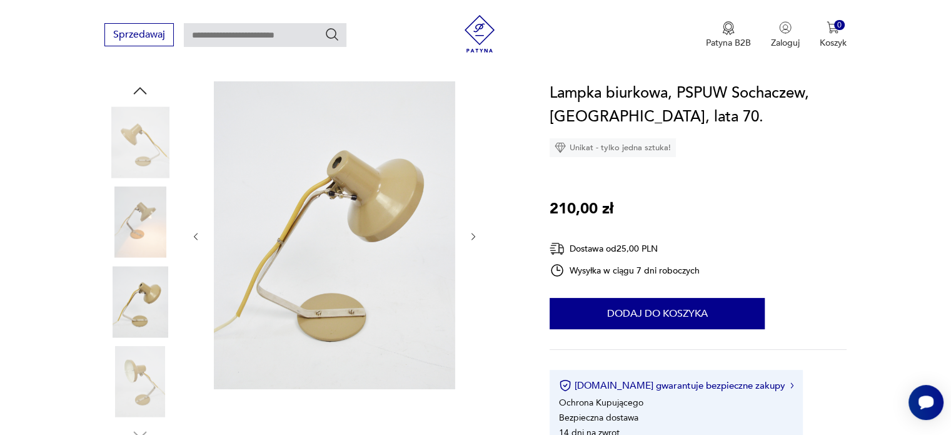
click at [153, 360] on img at bounding box center [139, 381] width 71 height 71
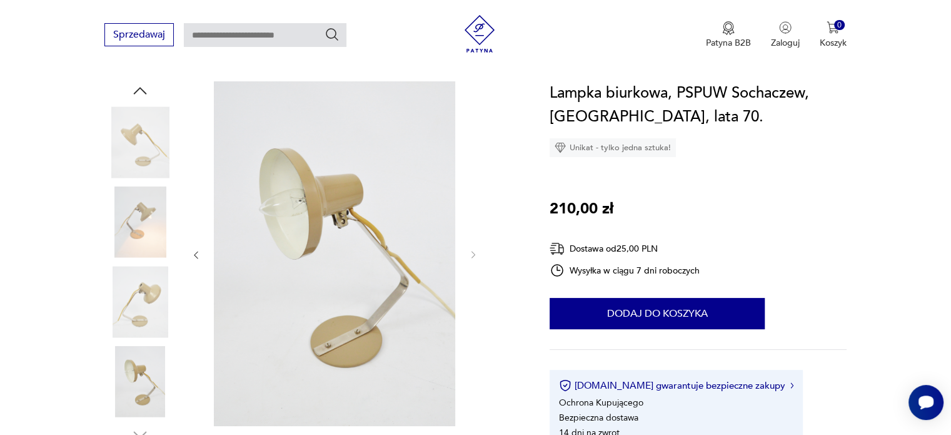
click at [144, 225] on img at bounding box center [139, 221] width 71 height 71
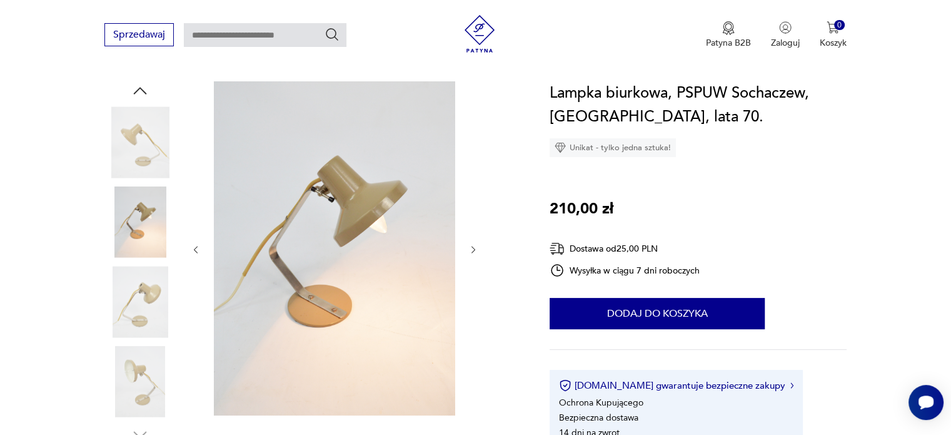
click at [138, 141] on img at bounding box center [139, 141] width 71 height 71
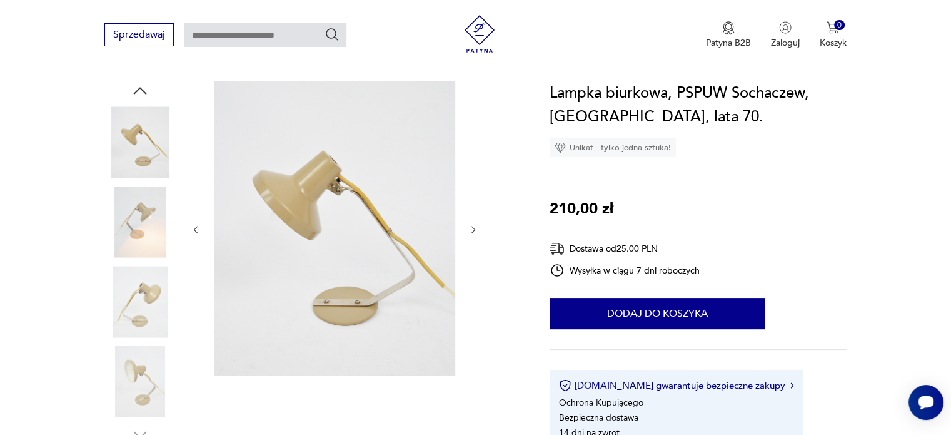
click at [151, 385] on img at bounding box center [139, 381] width 71 height 71
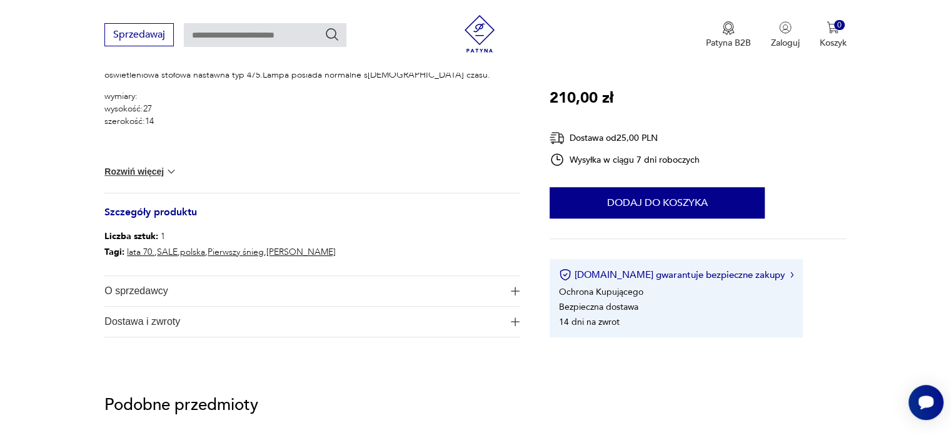
scroll to position [563, 0]
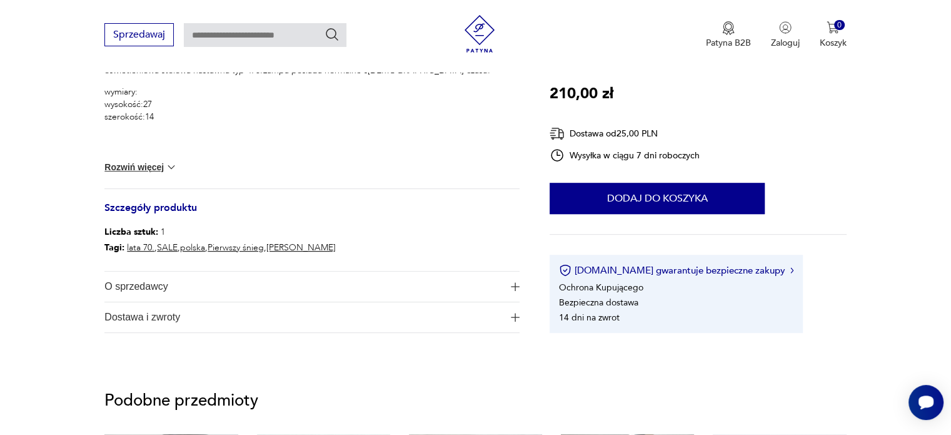
click at [169, 282] on span "O sprzedawcy" at bounding box center [303, 286] width 398 height 30
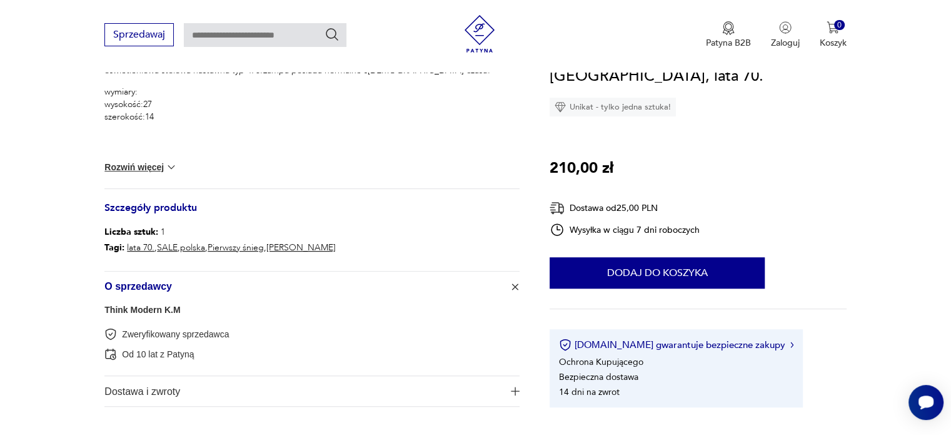
click at [109, 307] on link "Think Modern K.M" at bounding box center [142, 310] width 76 height 10
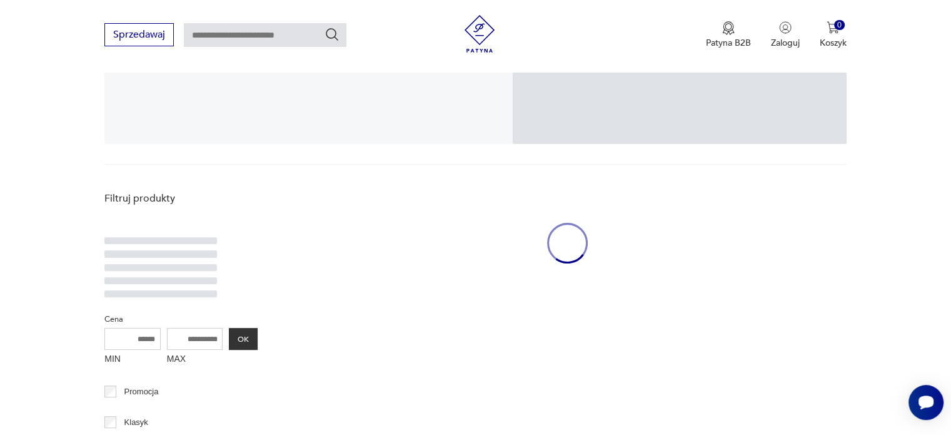
scroll to position [258, 0]
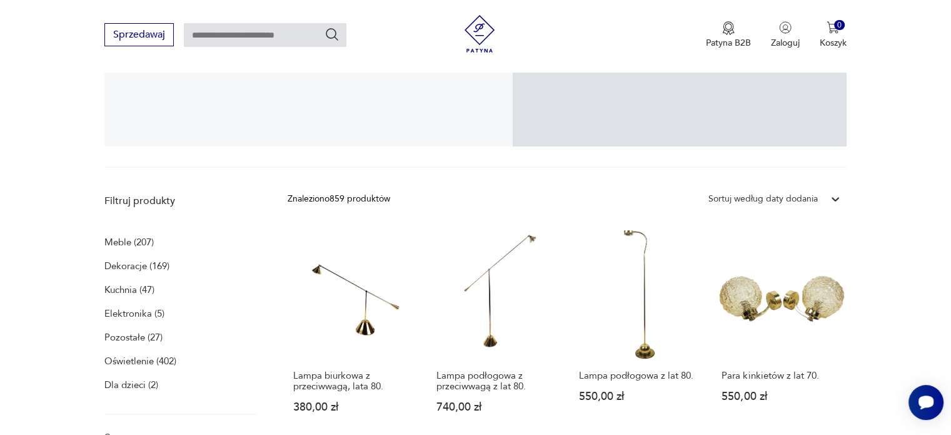
click at [146, 271] on p "Dekoracje (169)" at bounding box center [136, 266] width 65 height 18
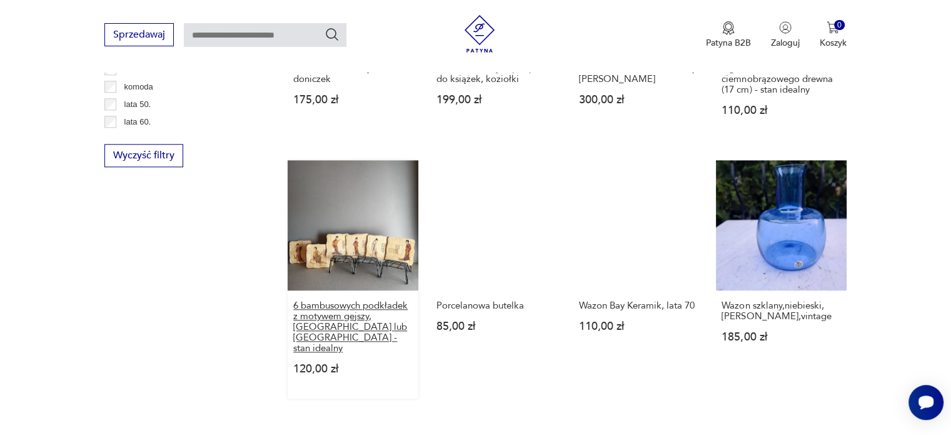
scroll to position [1213, 0]
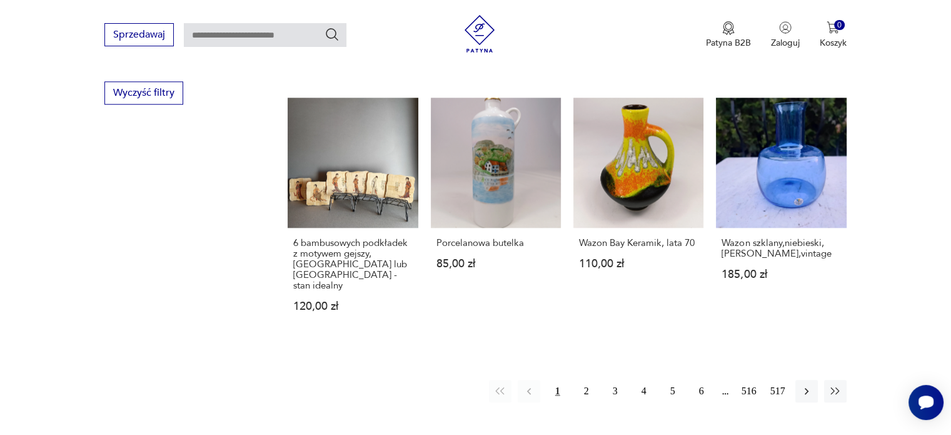
scroll to position [258, 0]
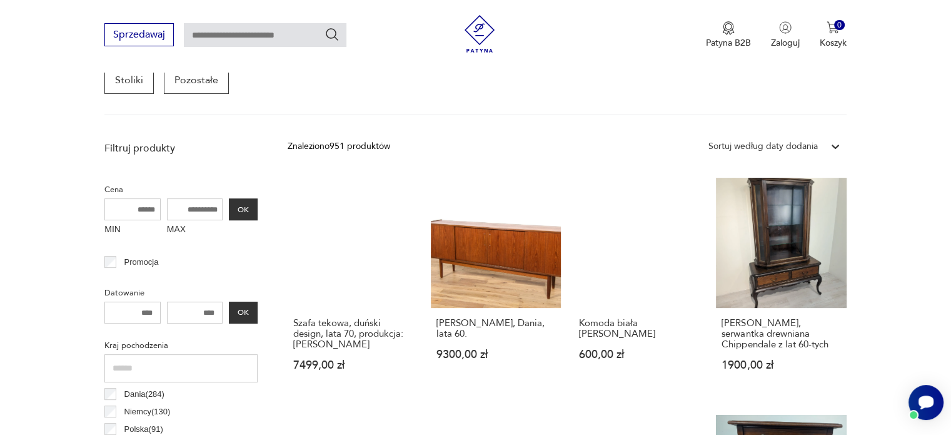
scroll to position [393, 0]
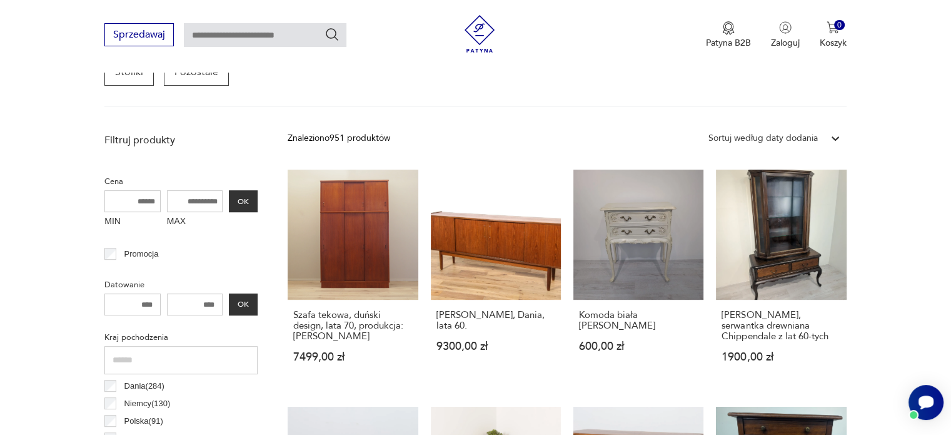
click at [198, 206] on input "MAX" at bounding box center [195, 201] width 56 height 22
type input "***"
click at [256, 194] on button "OK" at bounding box center [243, 201] width 29 height 22
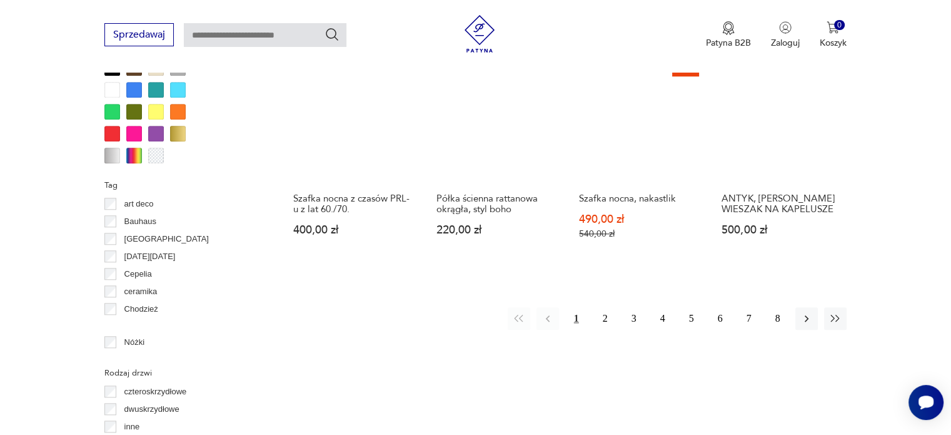
scroll to position [1145, 0]
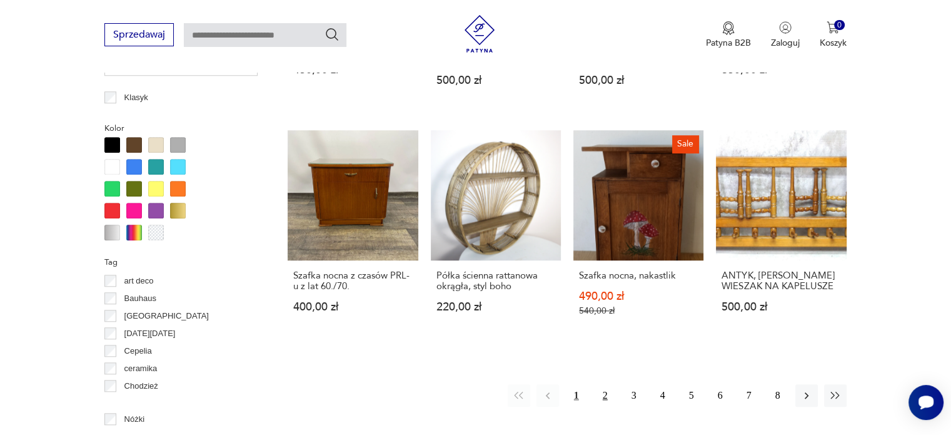
click at [599, 385] on button "2" at bounding box center [605, 395] width 23 height 23
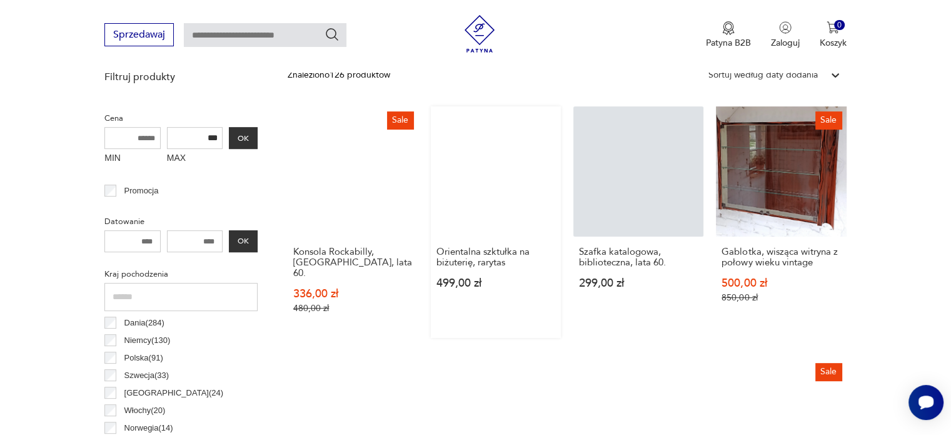
scroll to position [644, 0]
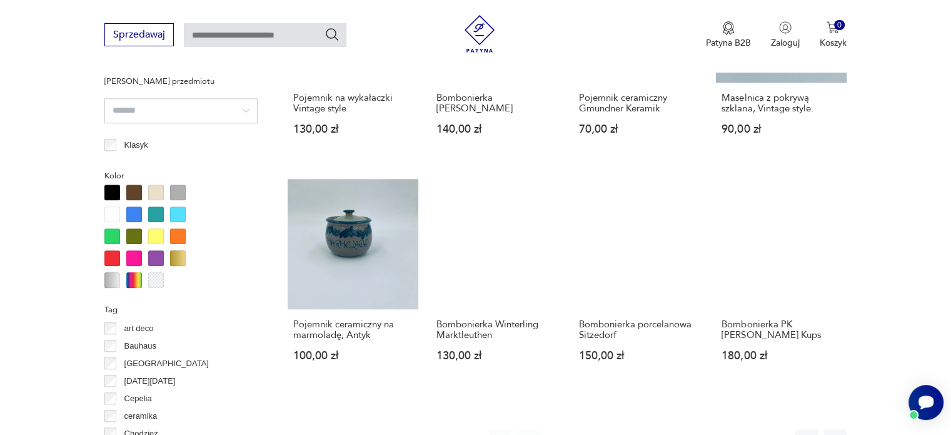
scroll to position [1082, 0]
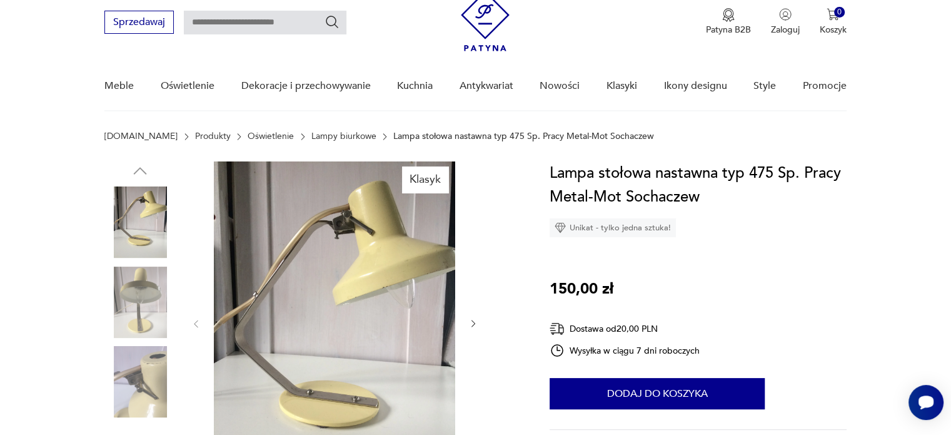
scroll to position [125, 0]
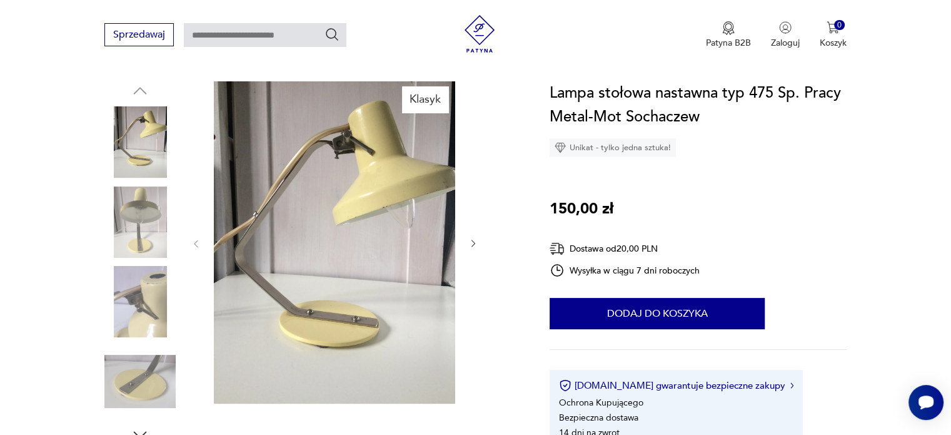
click at [151, 222] on img at bounding box center [139, 221] width 71 height 71
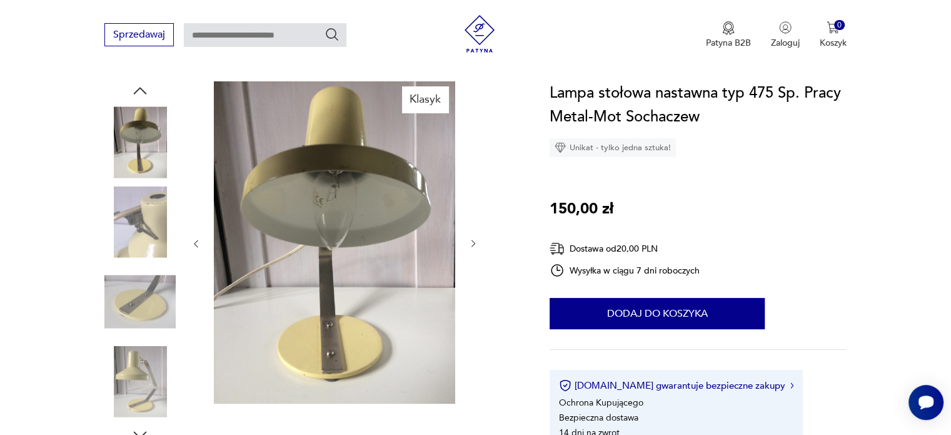
click at [144, 277] on img at bounding box center [139, 301] width 71 height 71
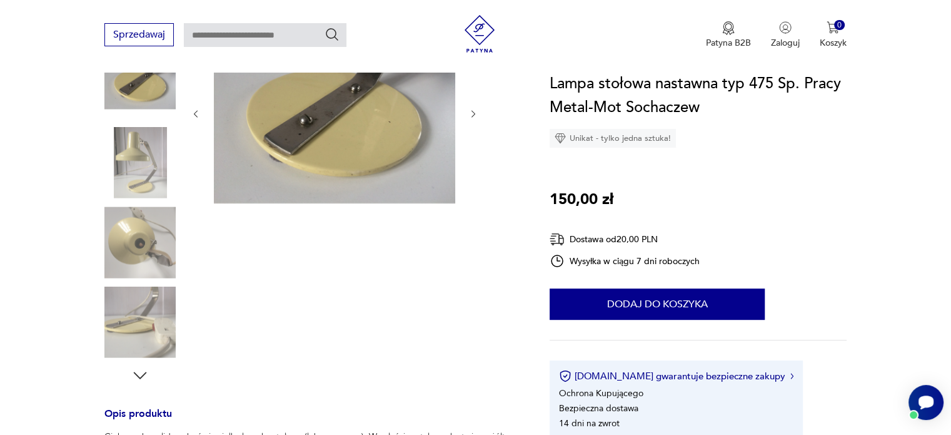
scroll to position [188, 0]
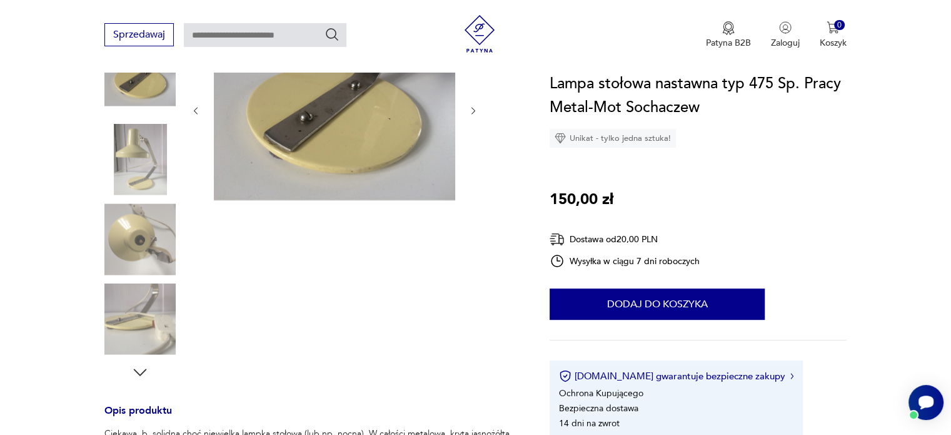
click at [133, 158] on img at bounding box center [139, 159] width 71 height 71
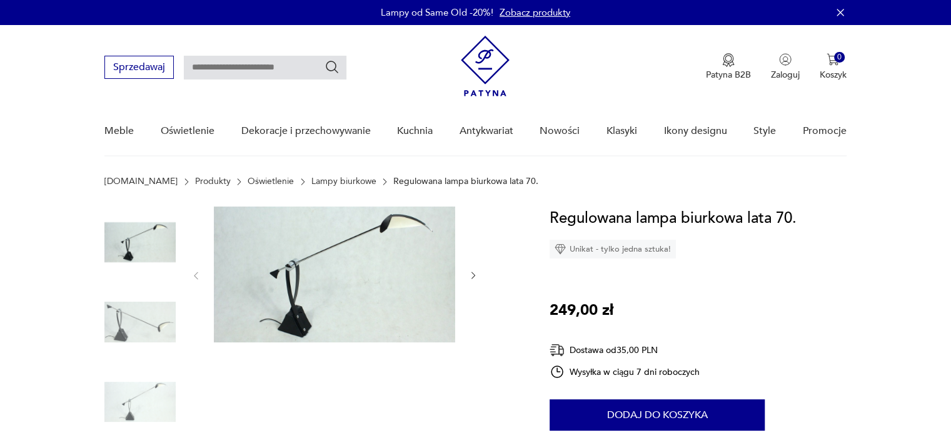
click at [148, 328] on img at bounding box center [139, 321] width 71 height 71
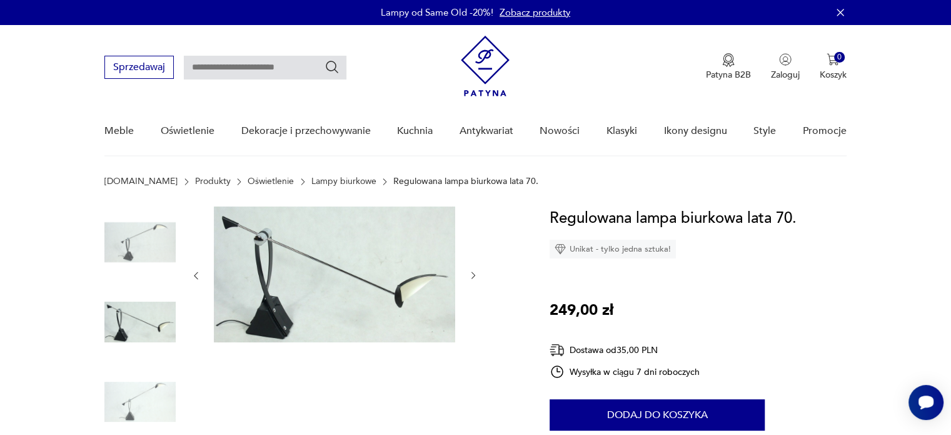
click at [145, 392] on img at bounding box center [139, 401] width 71 height 71
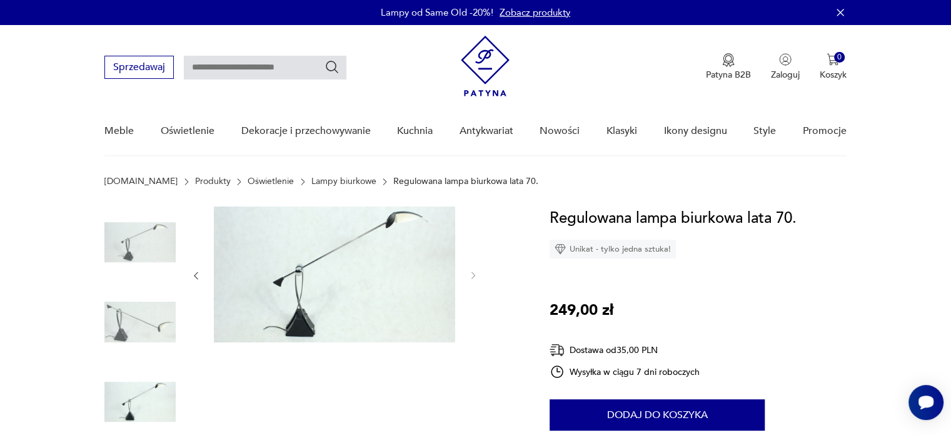
click at [155, 250] on img at bounding box center [139, 241] width 71 height 71
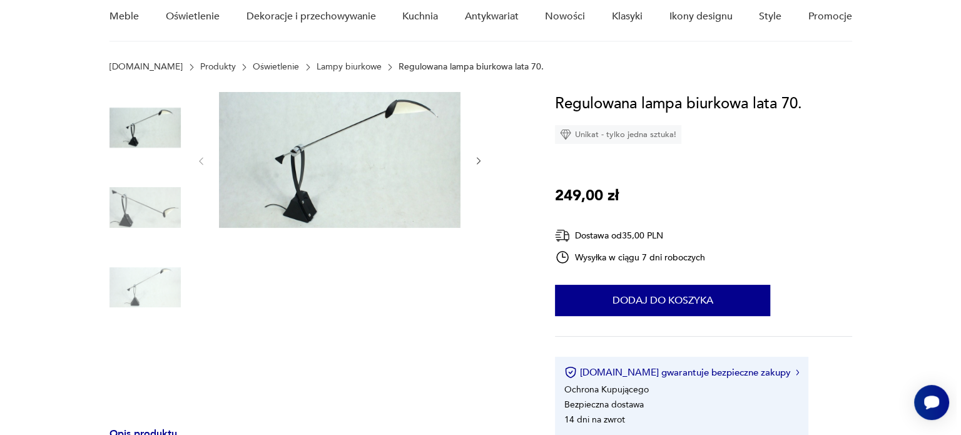
scroll to position [125, 0]
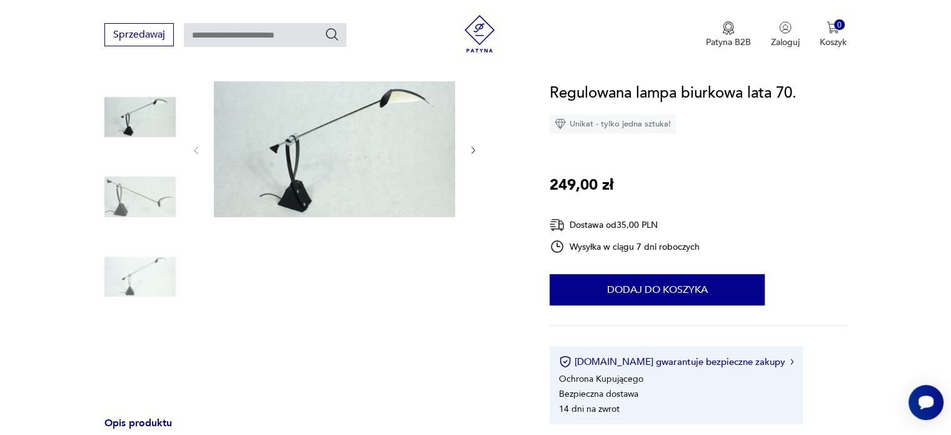
click at [143, 277] on img at bounding box center [139, 276] width 71 height 71
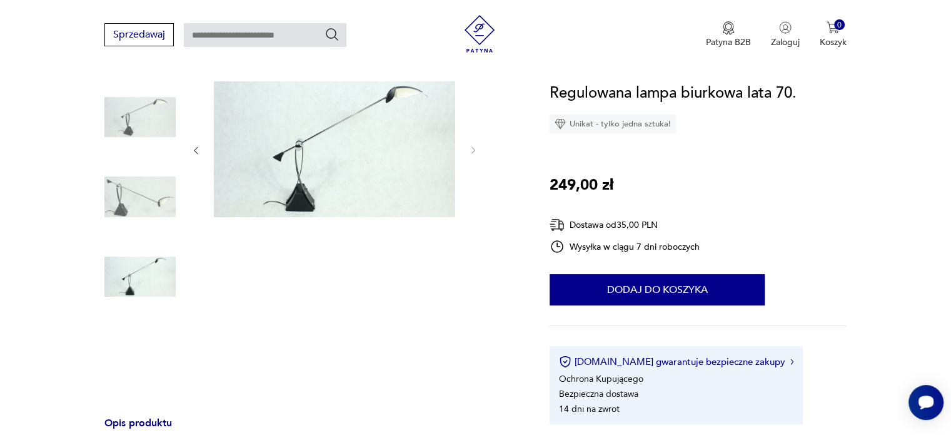
click at [313, 169] on img at bounding box center [334, 149] width 241 height 136
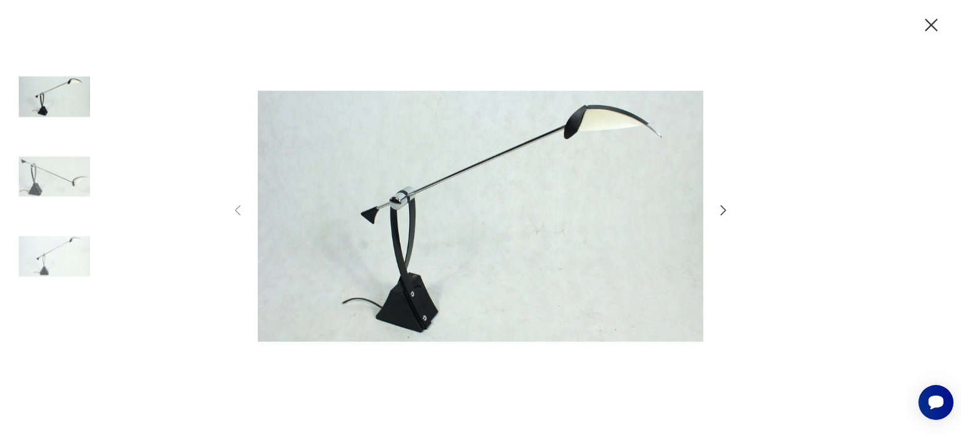
click at [231, 200] on div at bounding box center [480, 218] width 500 height 350
click at [729, 210] on icon "button" at bounding box center [723, 210] width 15 height 15
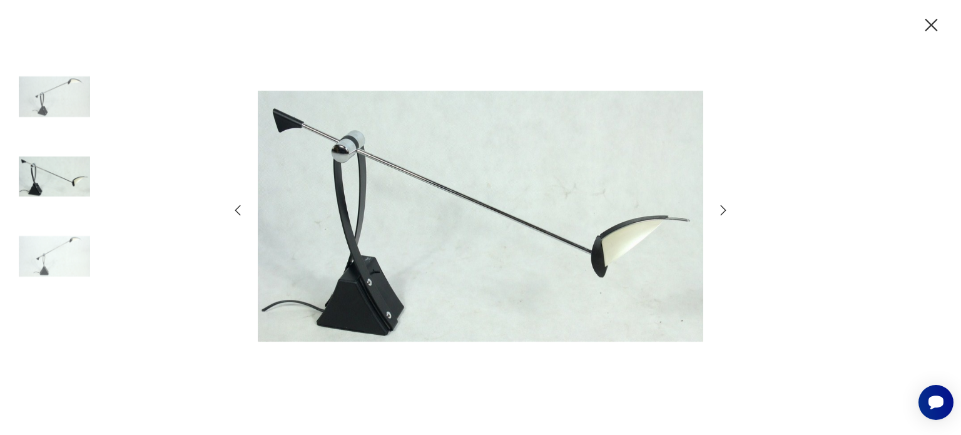
click at [729, 210] on icon "button" at bounding box center [723, 210] width 15 height 15
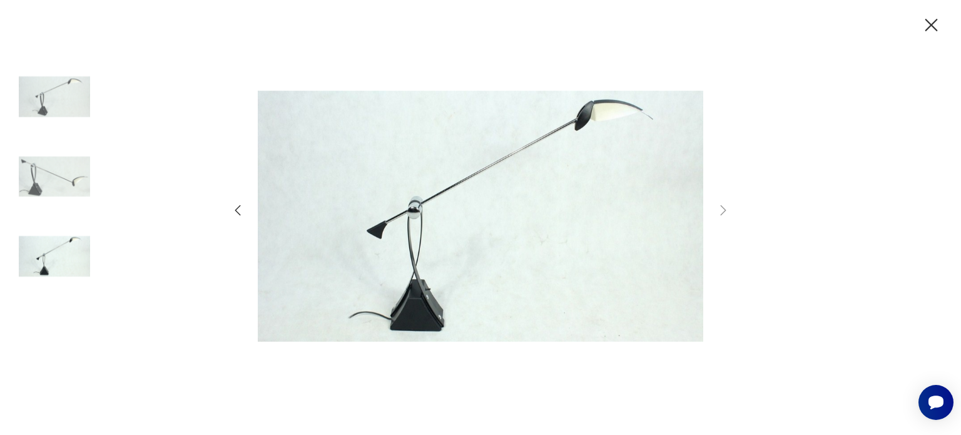
click at [926, 17] on icon "button" at bounding box center [931, 25] width 22 height 22
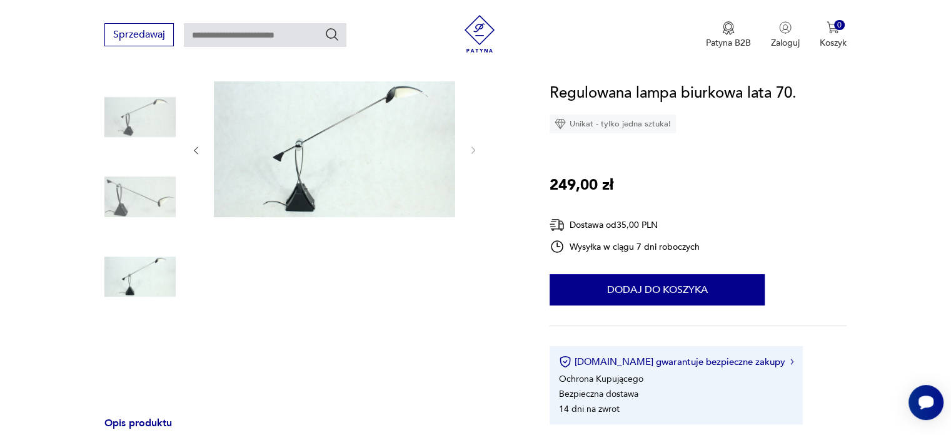
click at [405, 117] on img at bounding box center [334, 149] width 241 height 136
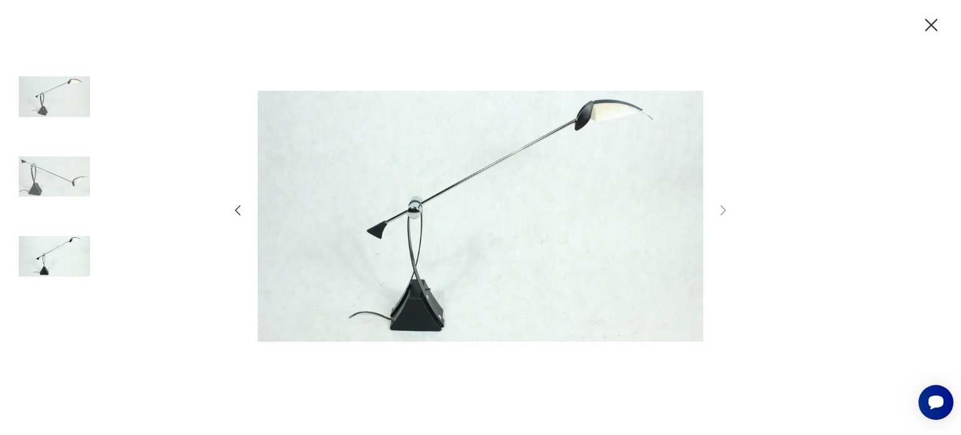
click at [34, 181] on img at bounding box center [54, 176] width 71 height 71
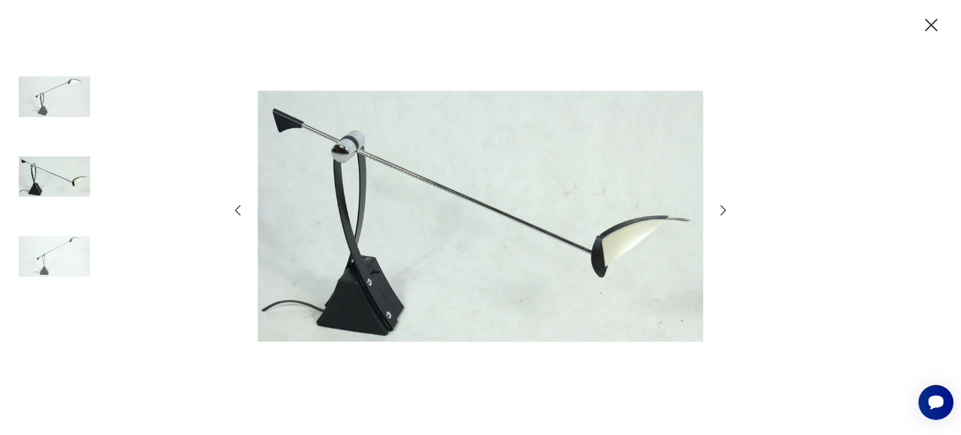
click at [39, 262] on img at bounding box center [54, 256] width 71 height 71
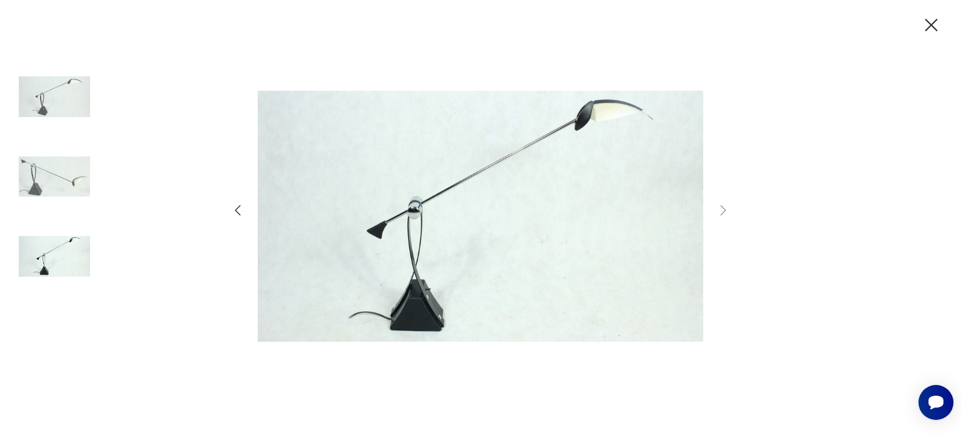
click at [924, 21] on icon "button" at bounding box center [931, 25] width 22 height 22
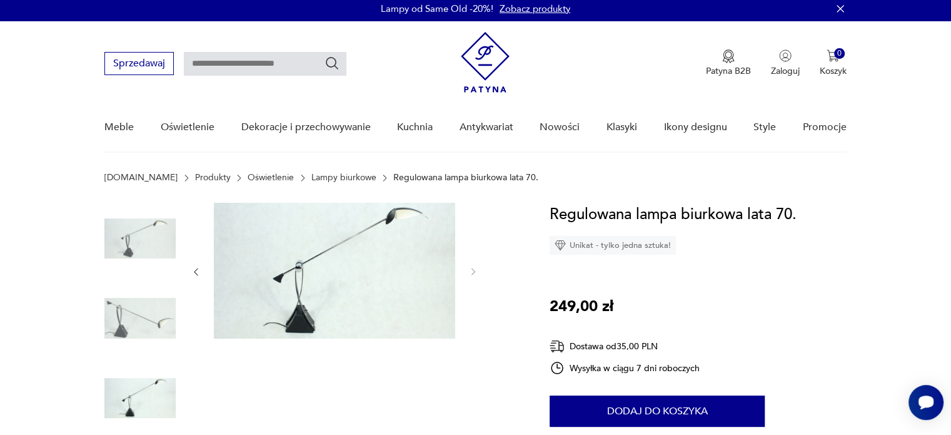
scroll to position [0, 0]
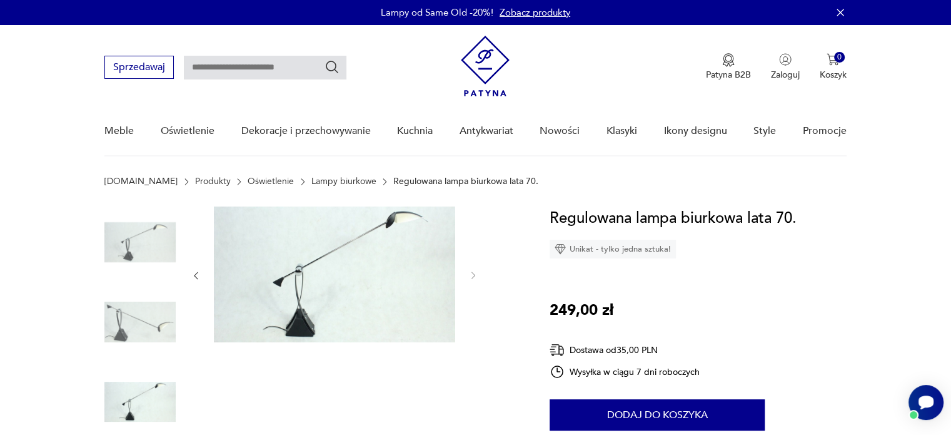
click at [126, 337] on img at bounding box center [139, 321] width 71 height 71
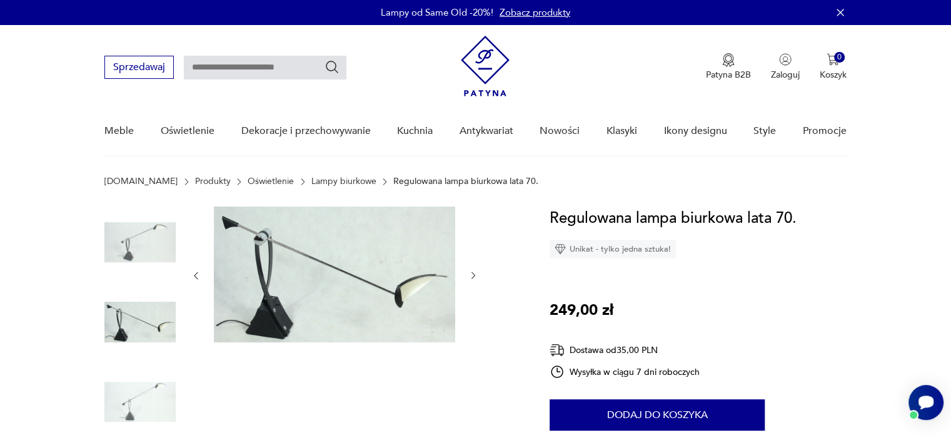
click at [279, 285] on img at bounding box center [334, 274] width 241 height 136
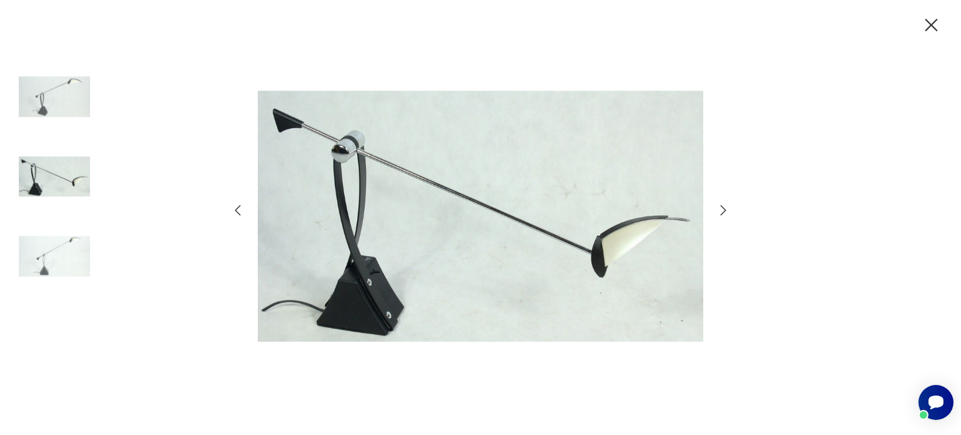
click at [923, 23] on icon "button" at bounding box center [931, 25] width 22 height 22
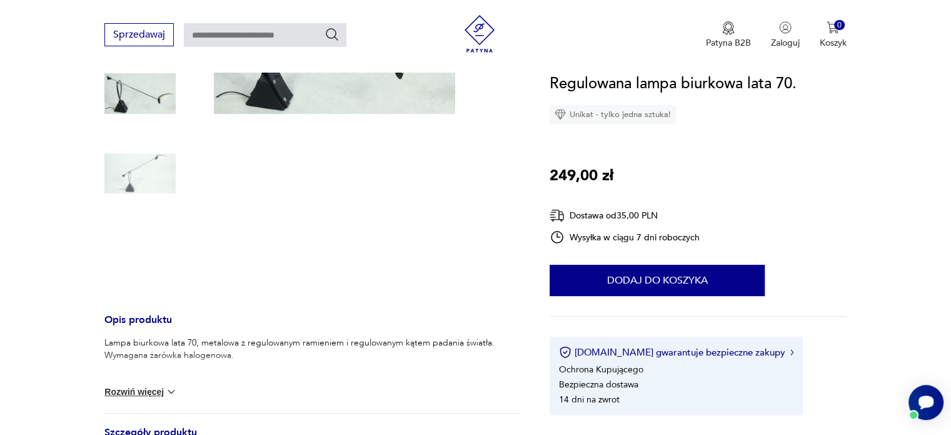
scroll to position [250, 0]
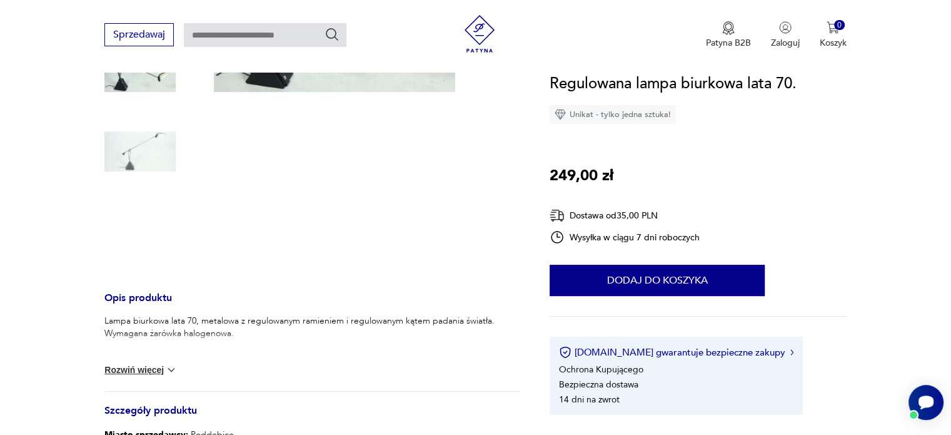
click at [153, 377] on div "Lampa biurkowa lata 70, metalowa z regulowanym ramieniem i regulowanym kątem pa…" at bounding box center [311, 353] width 415 height 76
click at [155, 374] on button "Rozwiń więcej" at bounding box center [140, 369] width 73 height 13
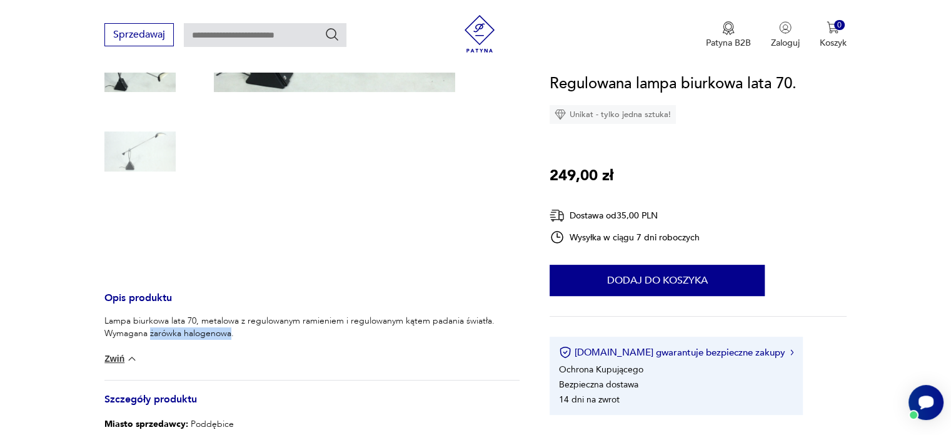
drag, startPoint x: 150, startPoint y: 335, endPoint x: 230, endPoint y: 337, distance: 80.1
click at [230, 337] on p "Lampa biurkowa lata 70, metalowa z regulowanym ramieniem i regulowanym kątem pa…" at bounding box center [311, 327] width 415 height 25
